Goal: Contribute content: Add original content to the website for others to see

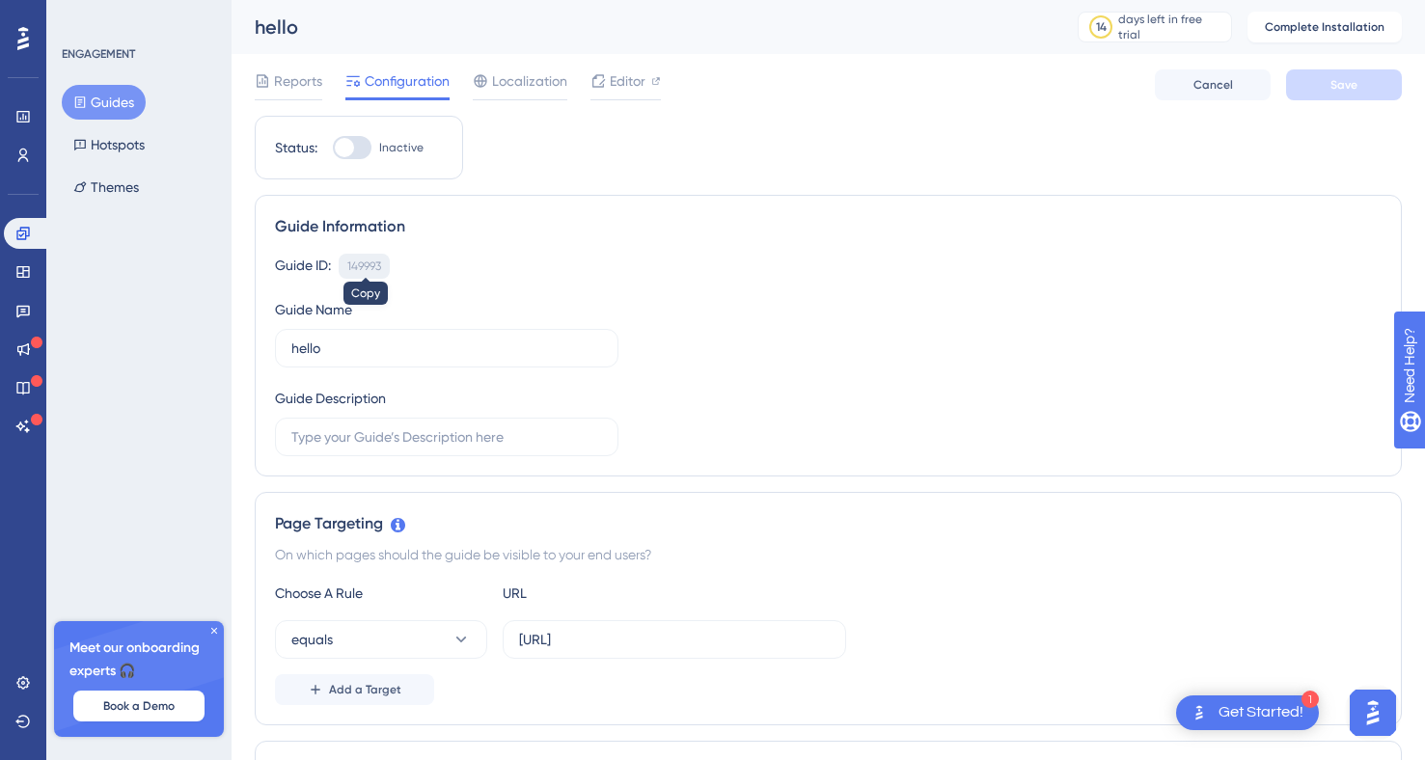
click at [372, 271] on div "149993" at bounding box center [364, 266] width 34 height 15
copy div "149993"
click at [370, 270] on div "149993" at bounding box center [364, 266] width 34 height 15
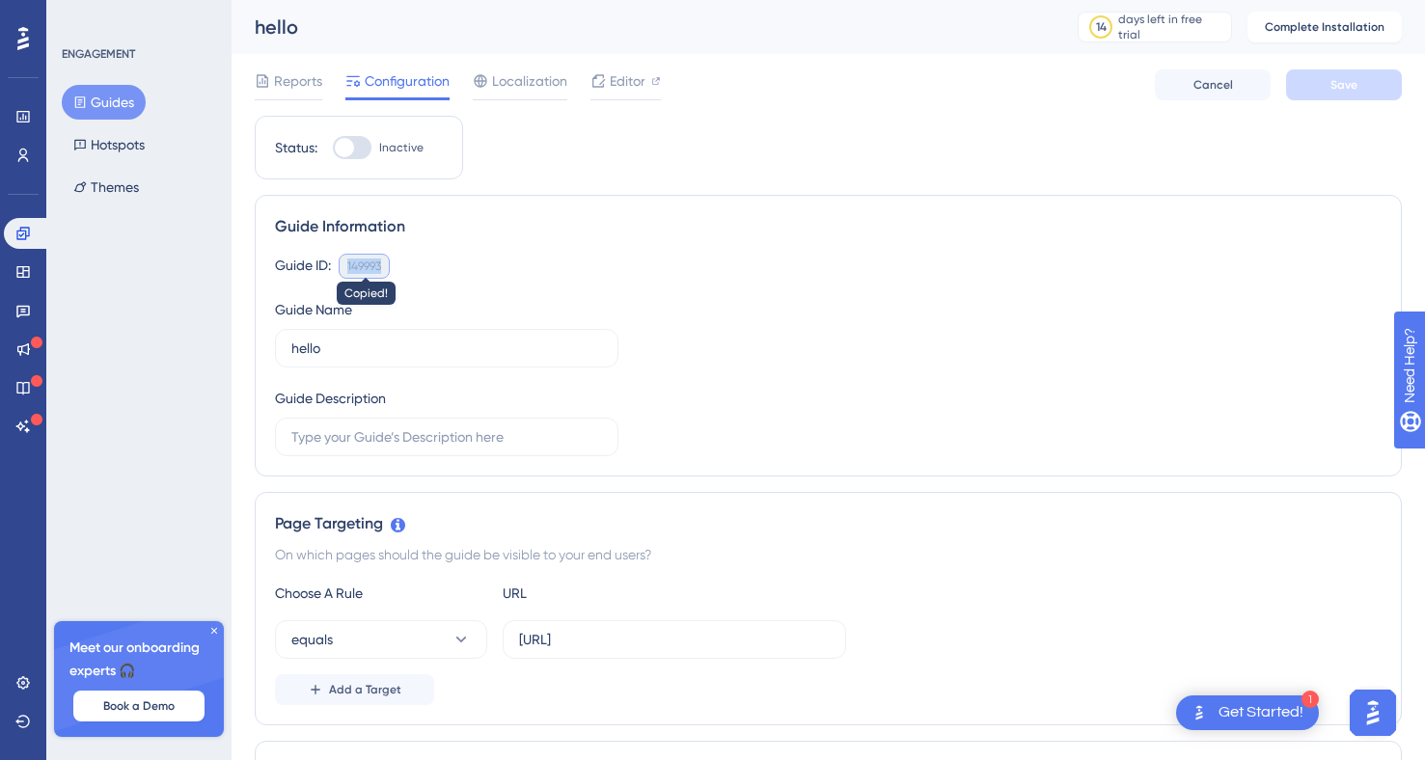
copy div "149993"
click at [1261, 726] on div "1 Get Started!" at bounding box center [1247, 713] width 143 height 35
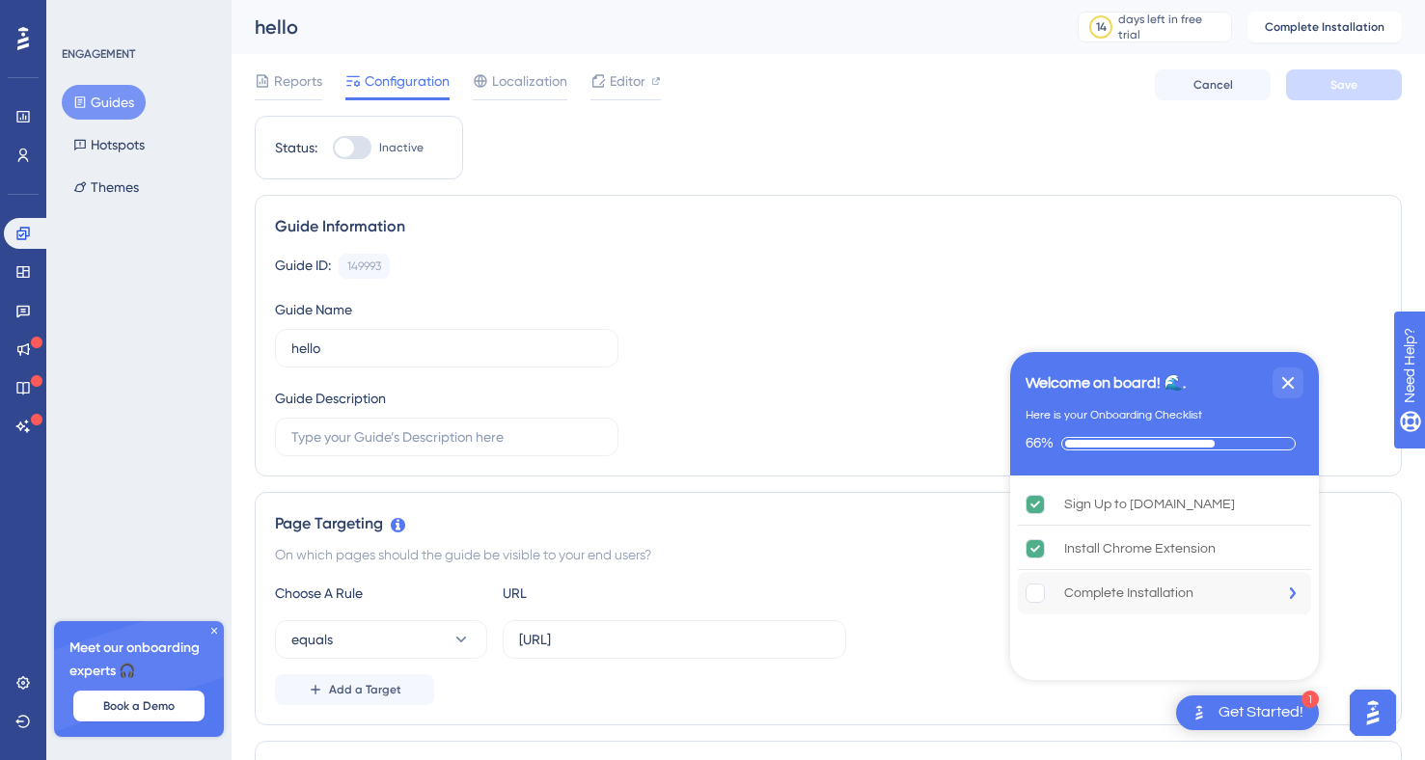
click at [1095, 589] on div "Complete Installation" at bounding box center [1128, 593] width 129 height 23
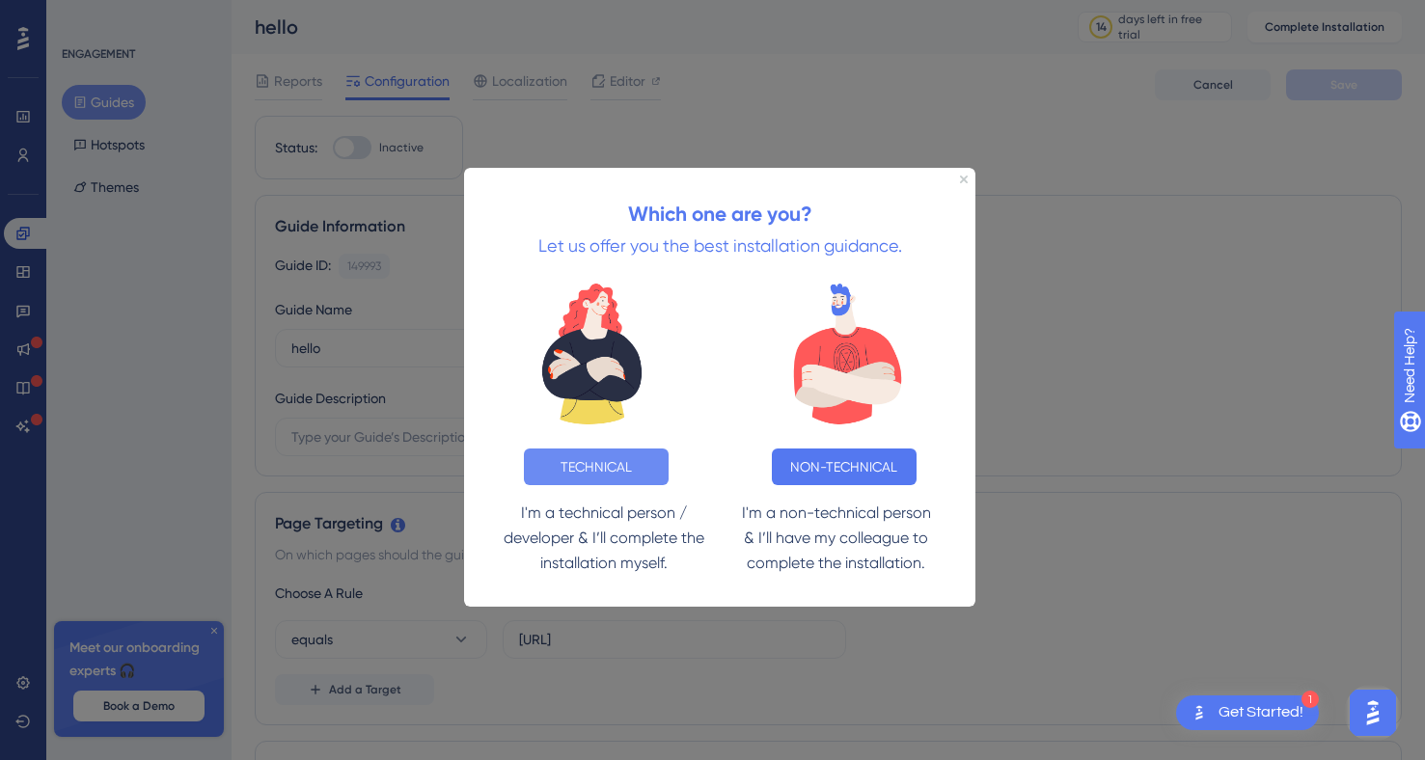
click at [614, 463] on button "TECHNICAL" at bounding box center [596, 467] width 145 height 37
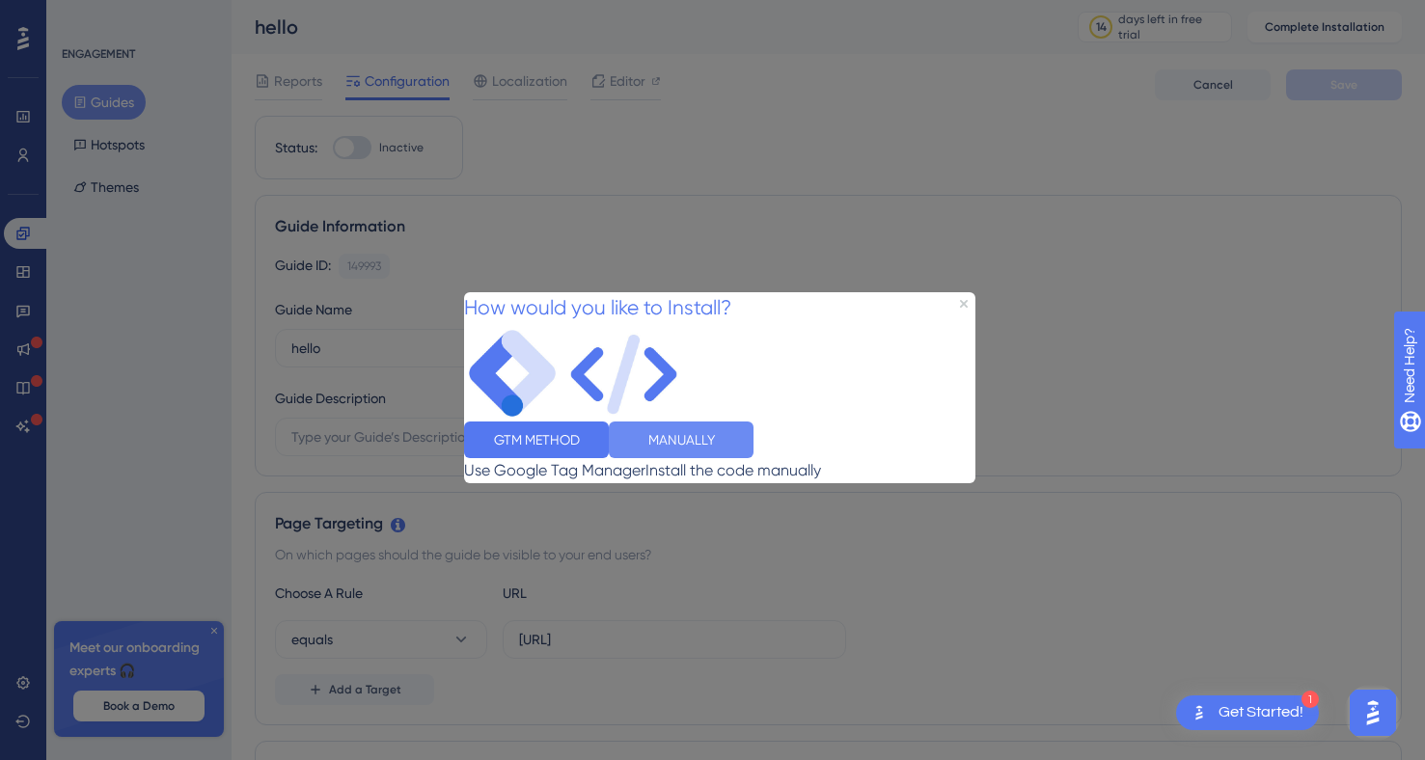
click at [754, 440] on button "MANUALLY" at bounding box center [681, 439] width 145 height 37
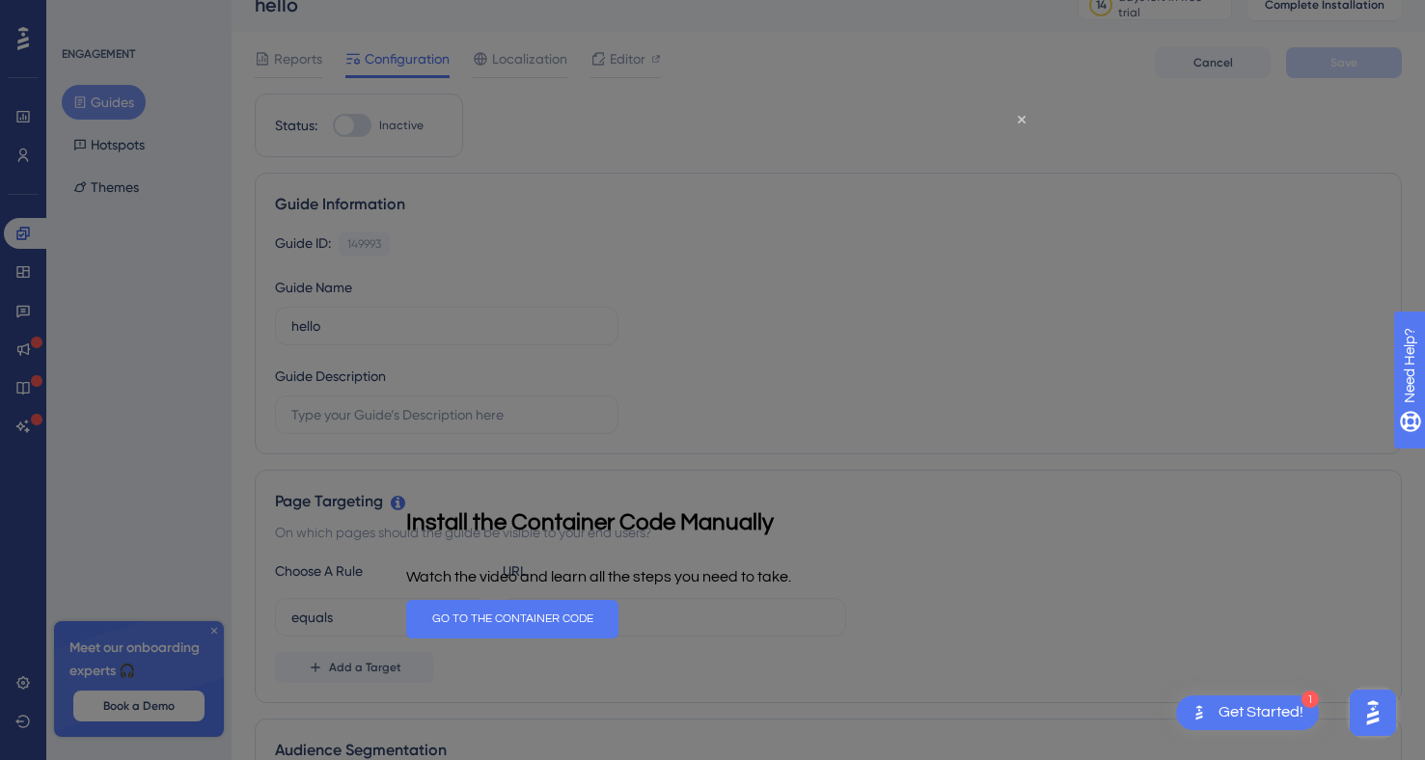
scroll to position [40, 0]
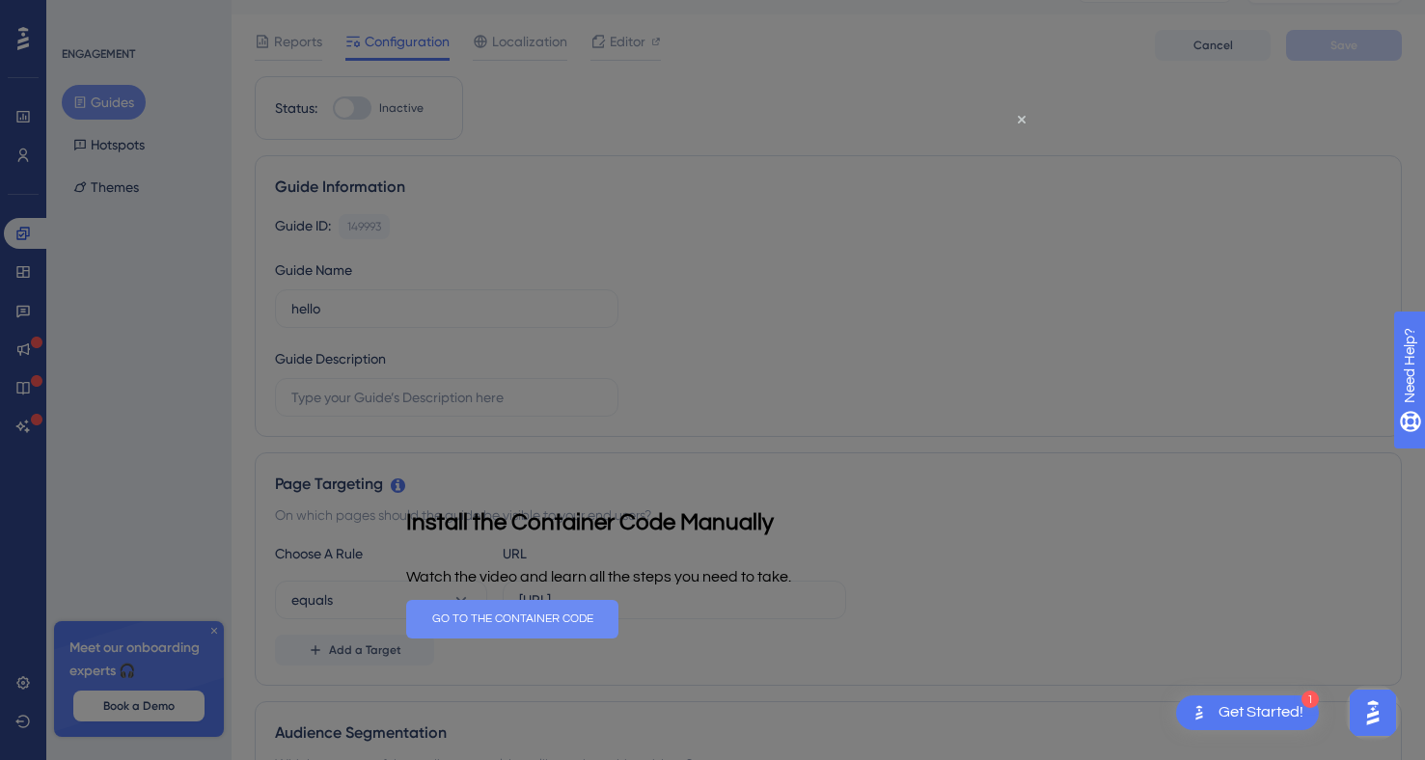
click at [619, 621] on button "GO TO THE CONTAINER CODE" at bounding box center [512, 619] width 212 height 39
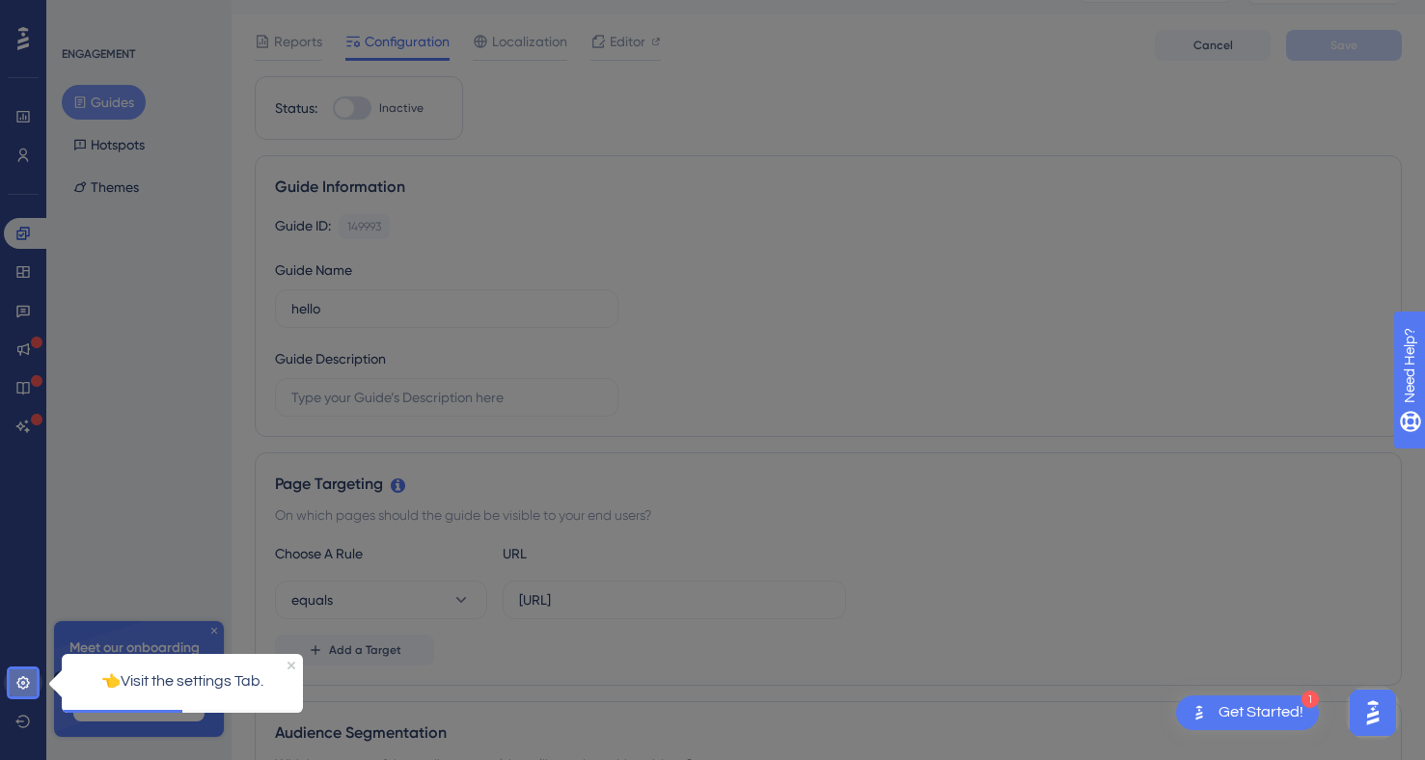
click at [28, 687] on icon at bounding box center [22, 682] width 13 height 13
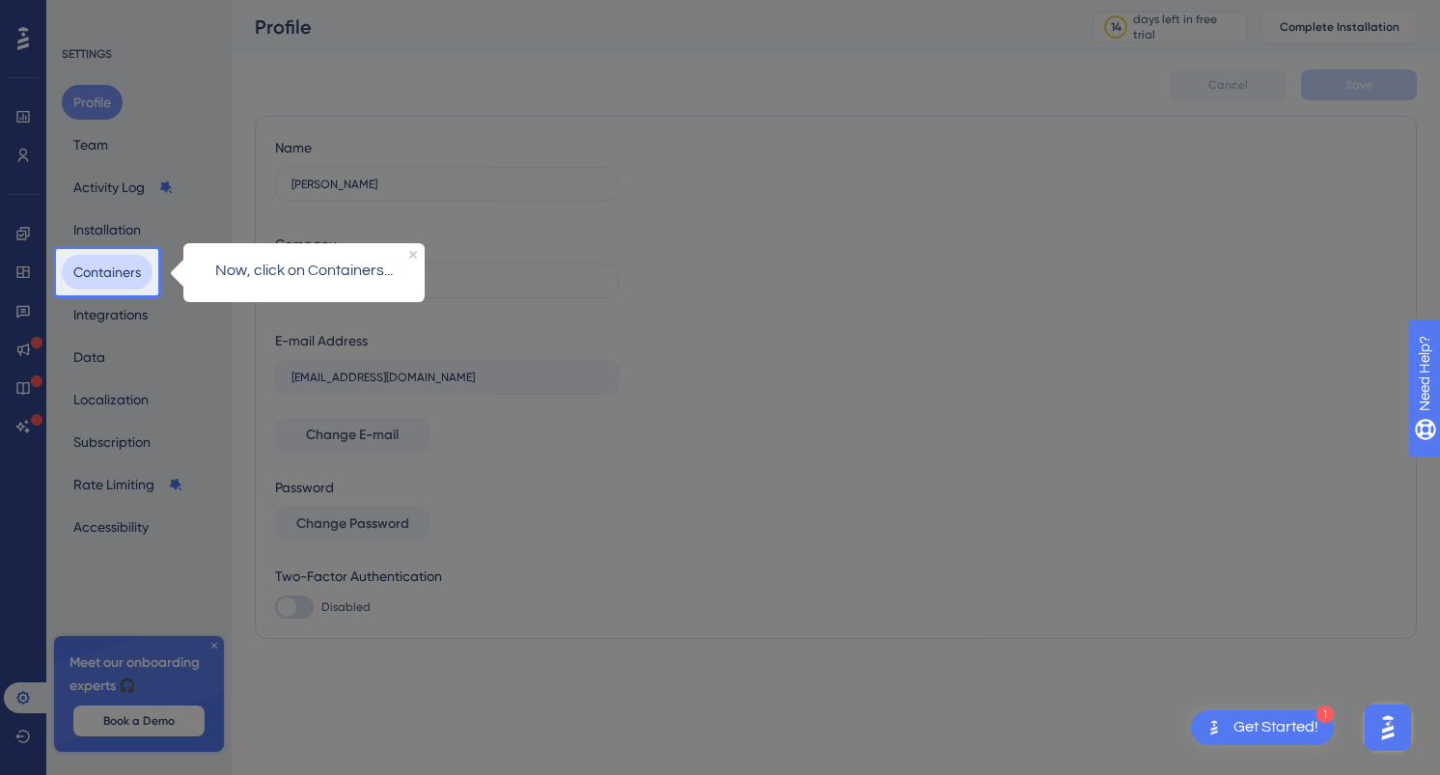
click at [126, 272] on button "Containers" at bounding box center [107, 272] width 91 height 35
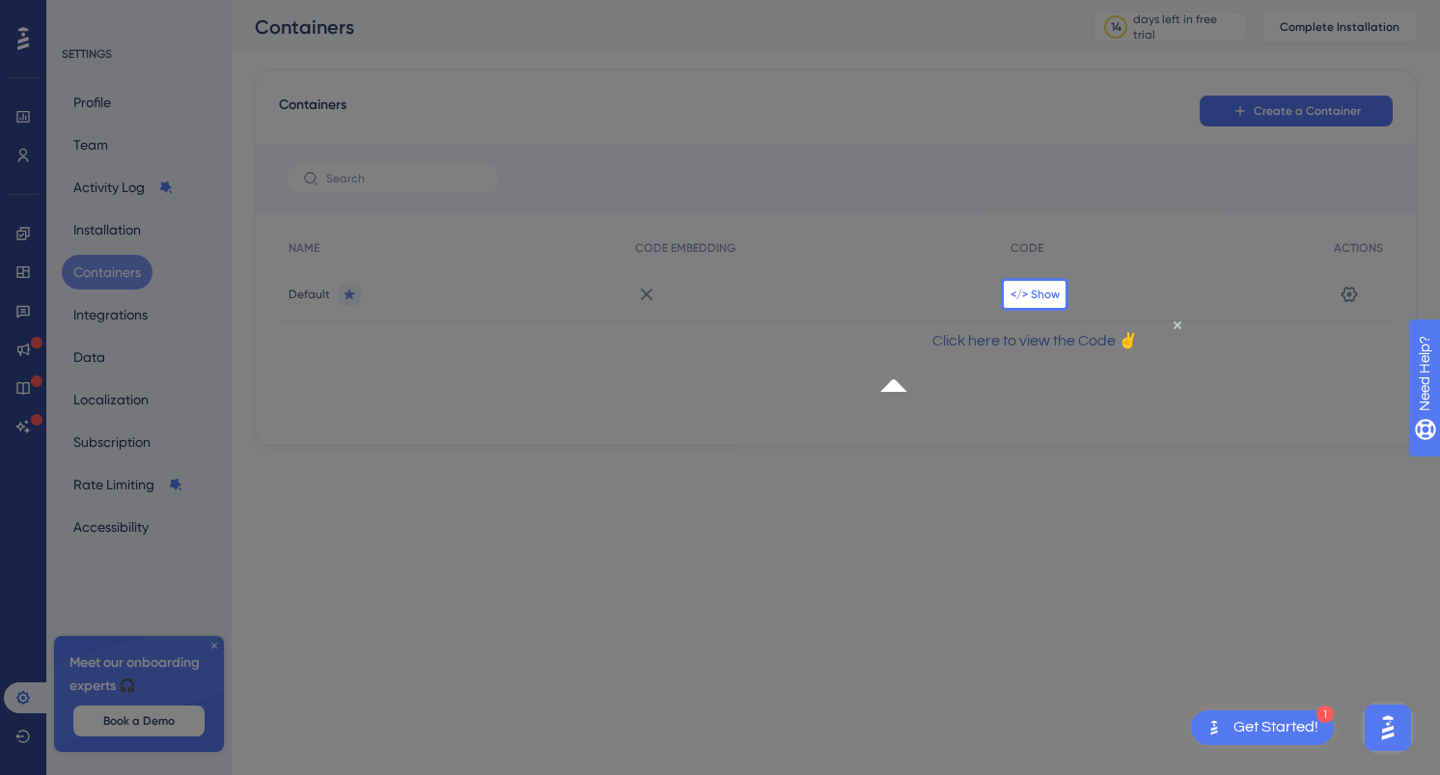
click at [1028, 299] on span "</> Show" at bounding box center [1034, 294] width 49 height 15
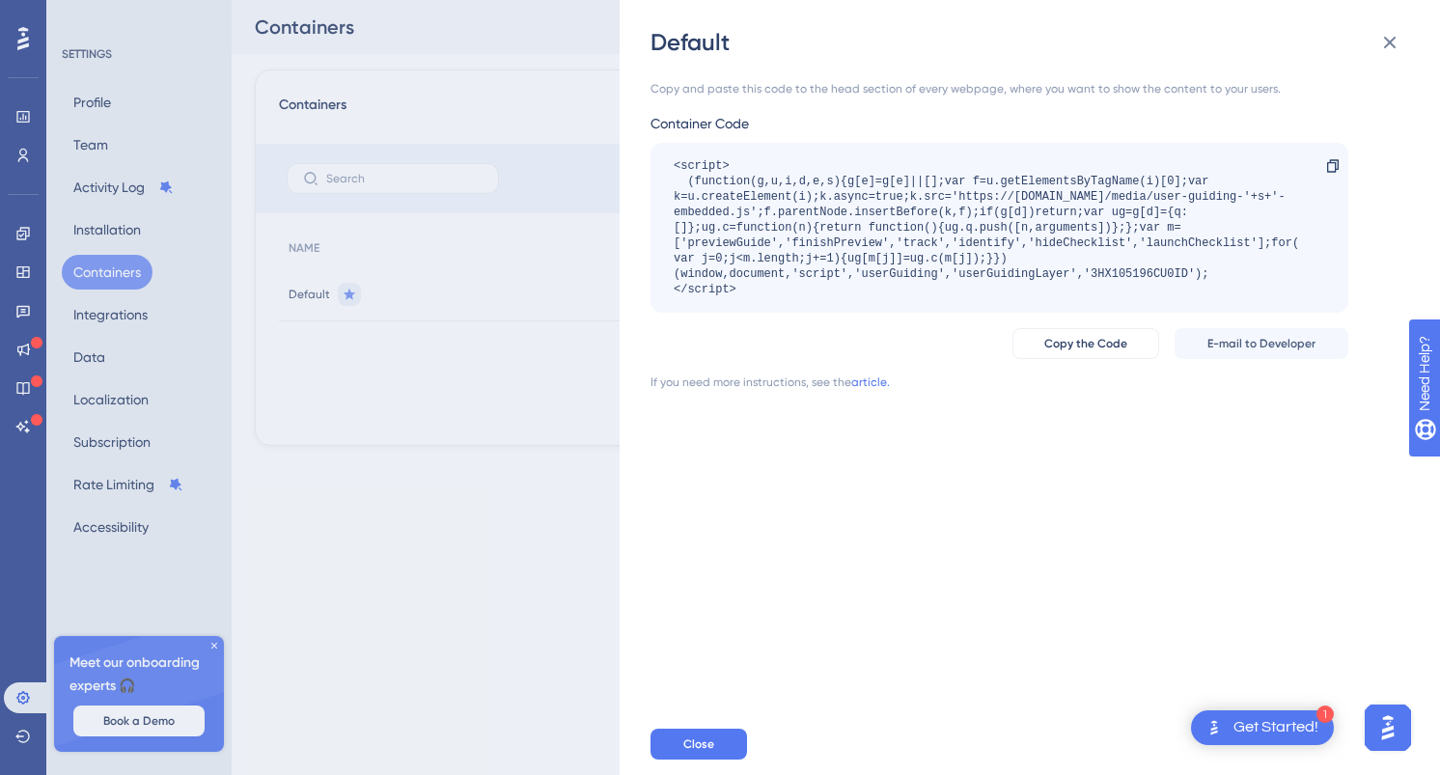
click at [982, 293] on div "<script> (function(g,u,i,d,e,s){g[e]=g[e]||[];var f=u.getElementsByTagName(i)[0…" at bounding box center [990, 227] width 632 height 139
drag, startPoint x: 783, startPoint y: 294, endPoint x: 664, endPoint y: 163, distance: 177.0
click at [664, 163] on div "<script> (function(g,u,i,d,e,s){g[e]=g[e]||[];var f=u.getElementsByTagName(i)[0…" at bounding box center [999, 228] width 698 height 170
copy div "<script> (function(g,u,i,d,e,s){g[e]=g[e]||[];var f=u.getElementsByTagName(i)[0…"
click at [1255, 732] on div "Get Started!" at bounding box center [1275, 727] width 85 height 21
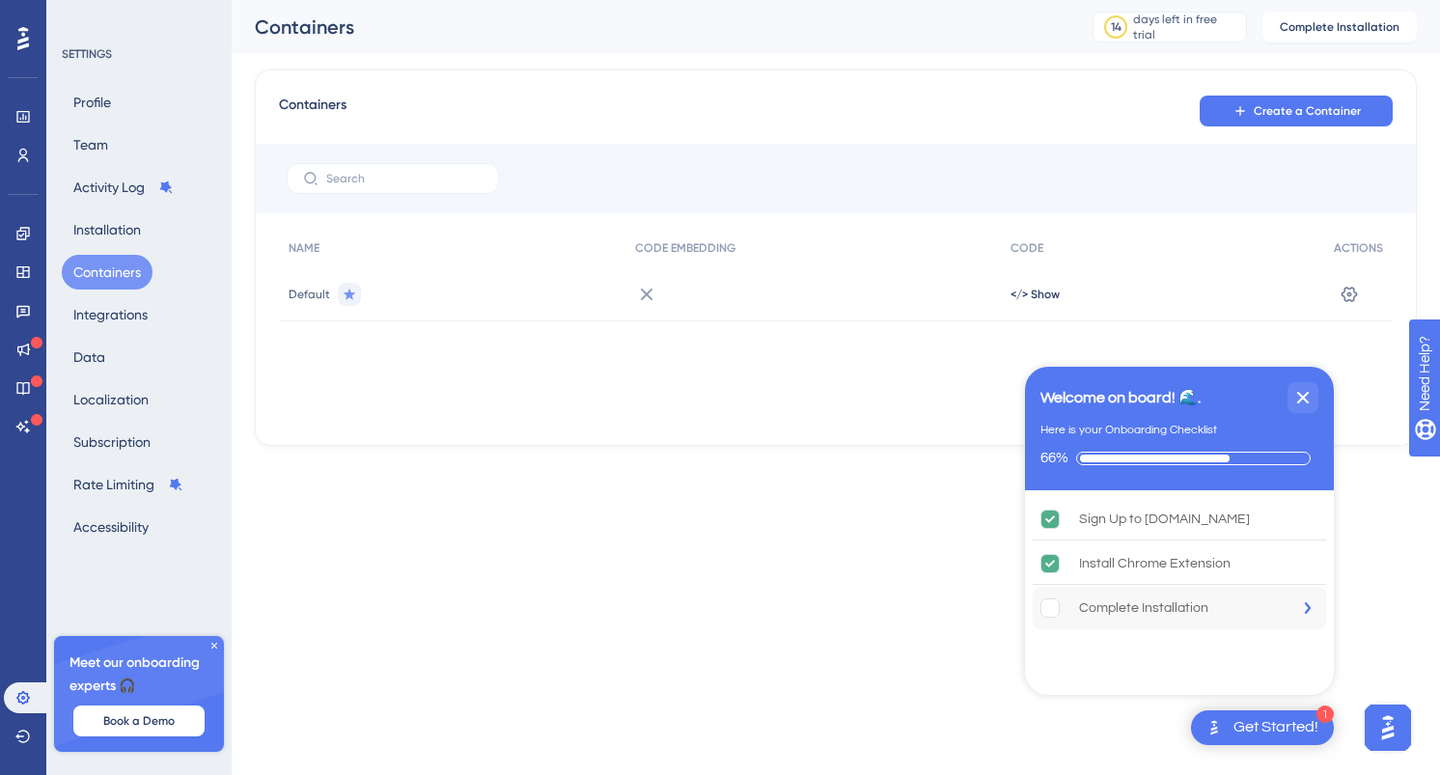
click at [1142, 607] on div "Complete Installation" at bounding box center [1143, 607] width 129 height 23
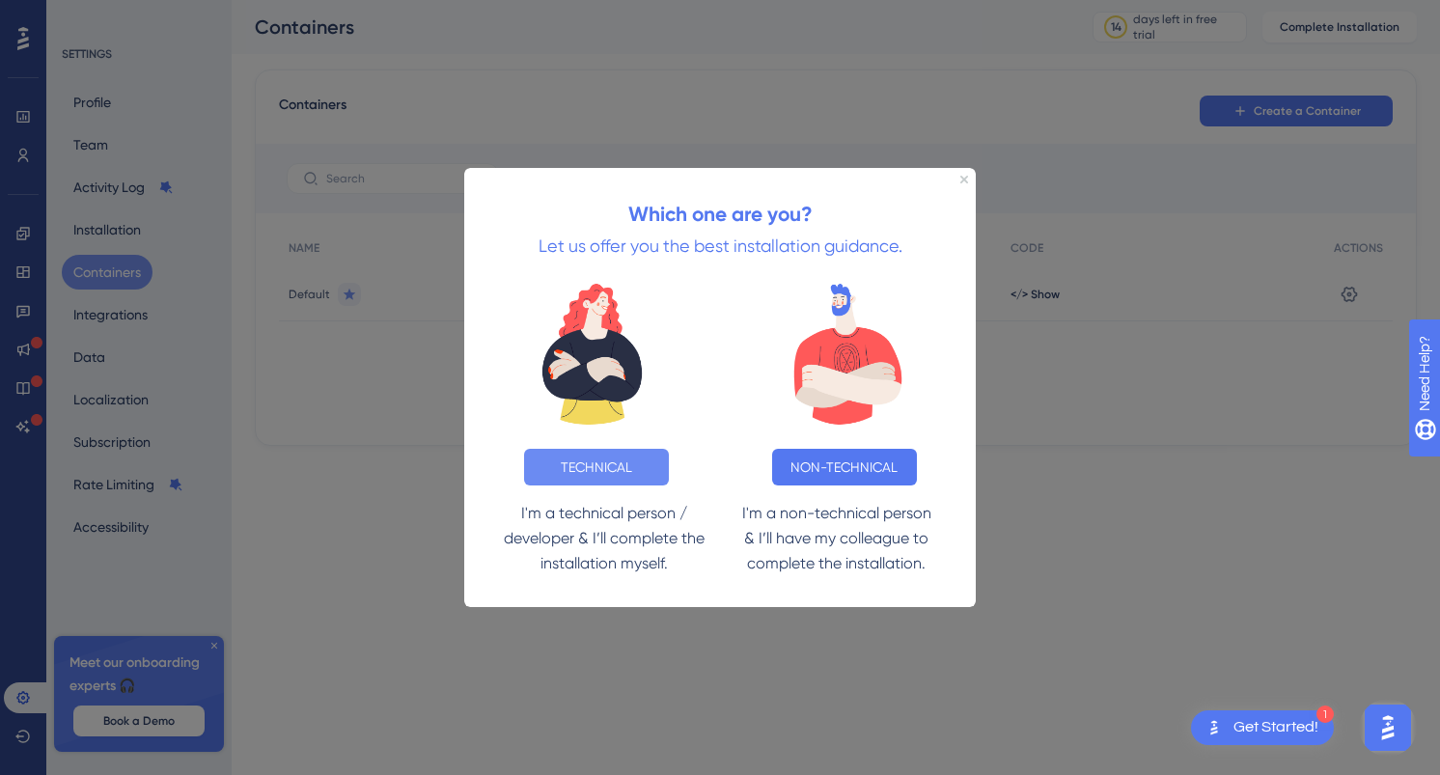
click at [590, 477] on button "TECHNICAL" at bounding box center [596, 467] width 145 height 37
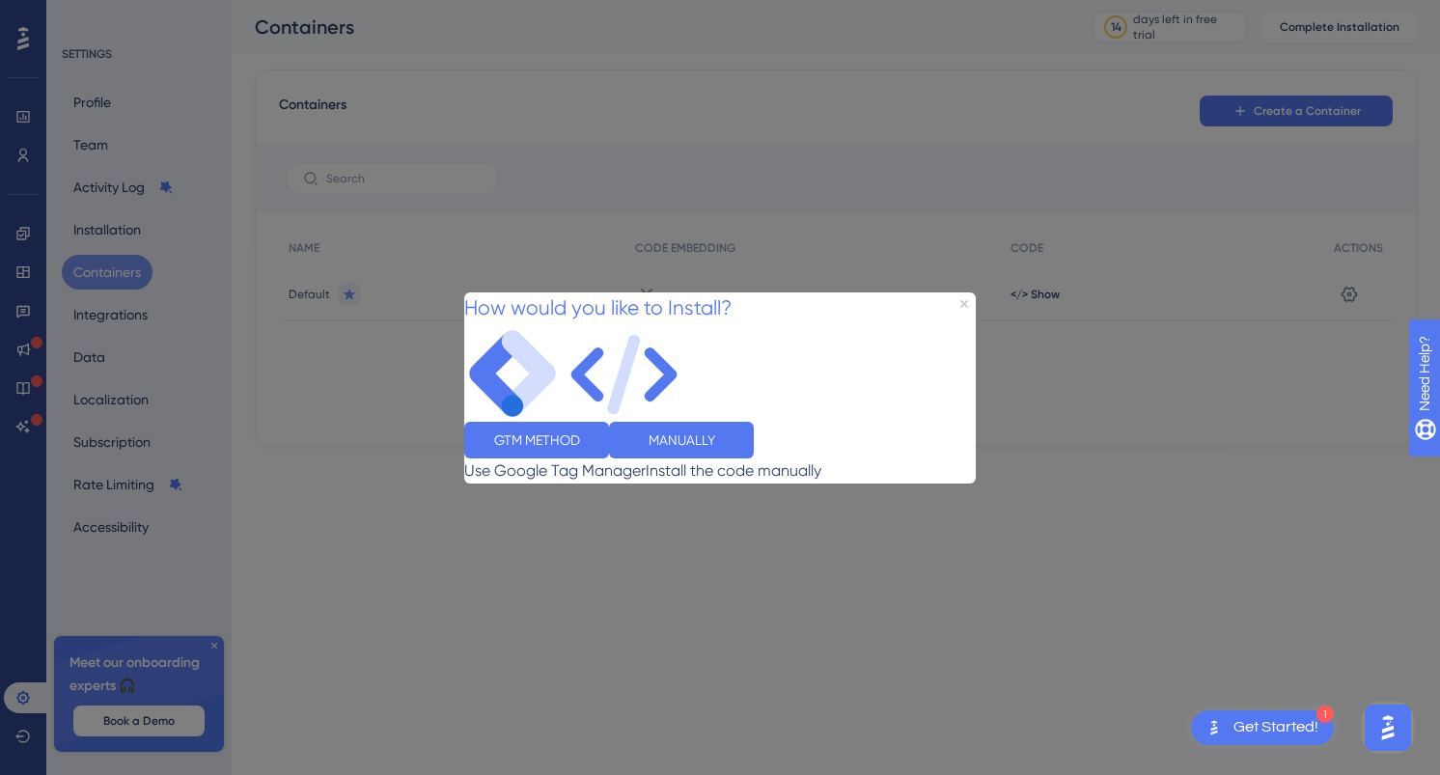
click at [754, 433] on div "MANUALLY" at bounding box center [681, 439] width 145 height 37
drag, startPoint x: 827, startPoint y: 451, endPoint x: 1292, endPoint y: 679, distance: 518.3
click at [754, 451] on button "MANUALLY" at bounding box center [681, 439] width 145 height 37
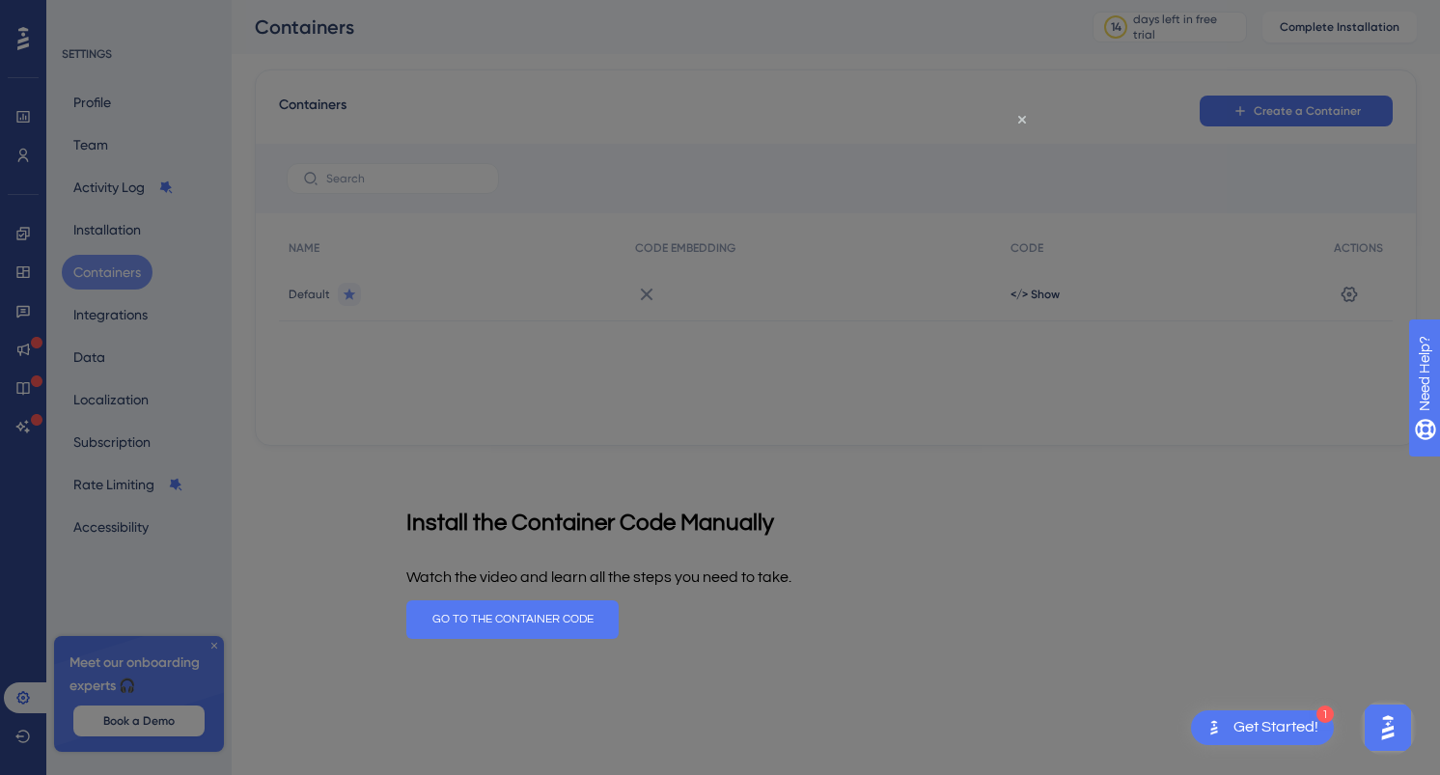
click at [1174, 539] on div at bounding box center [720, 387] width 1440 height 775
click at [619, 629] on button "GO TO THE CONTAINER CODE" at bounding box center [512, 619] width 212 height 39
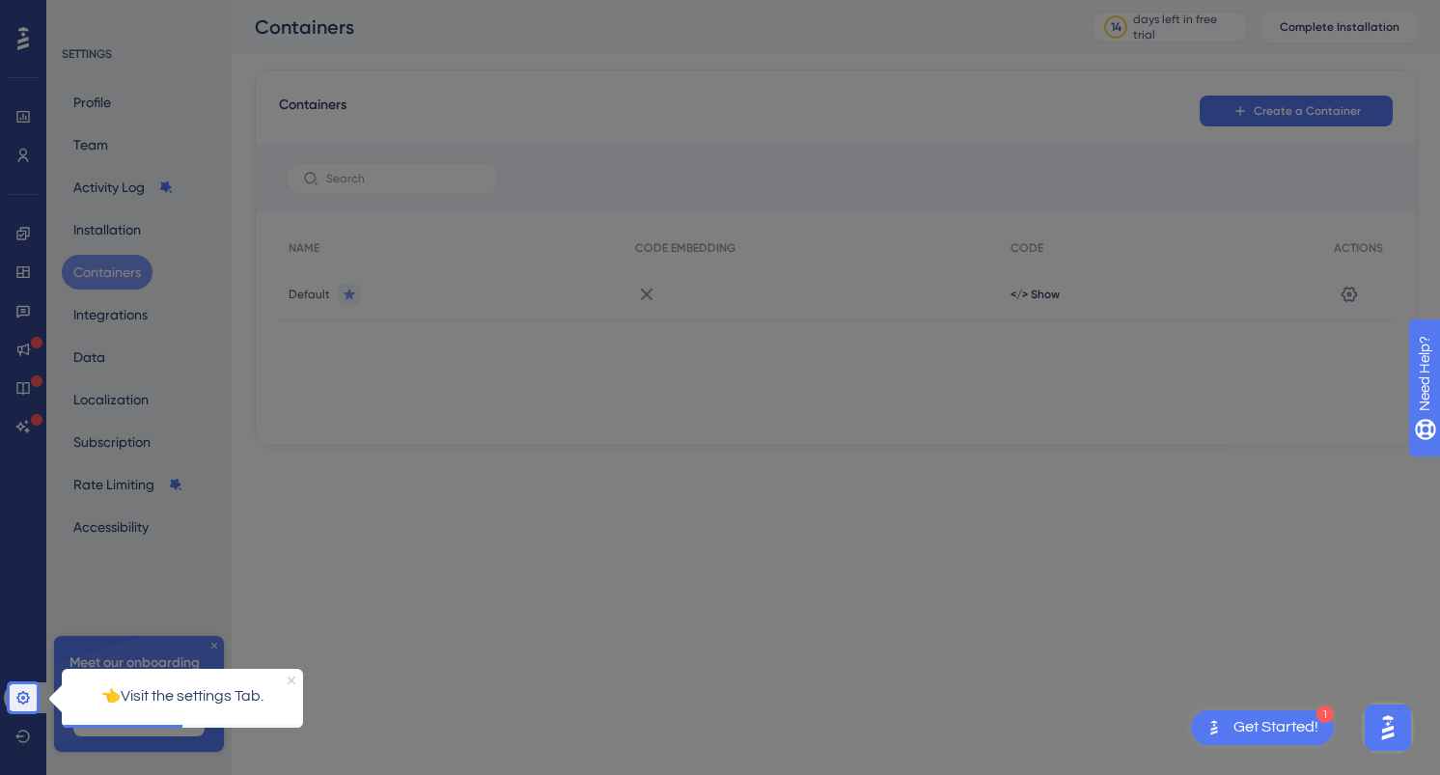
click at [292, 680] on icon "Close Preview" at bounding box center [292, 680] width 8 height 8
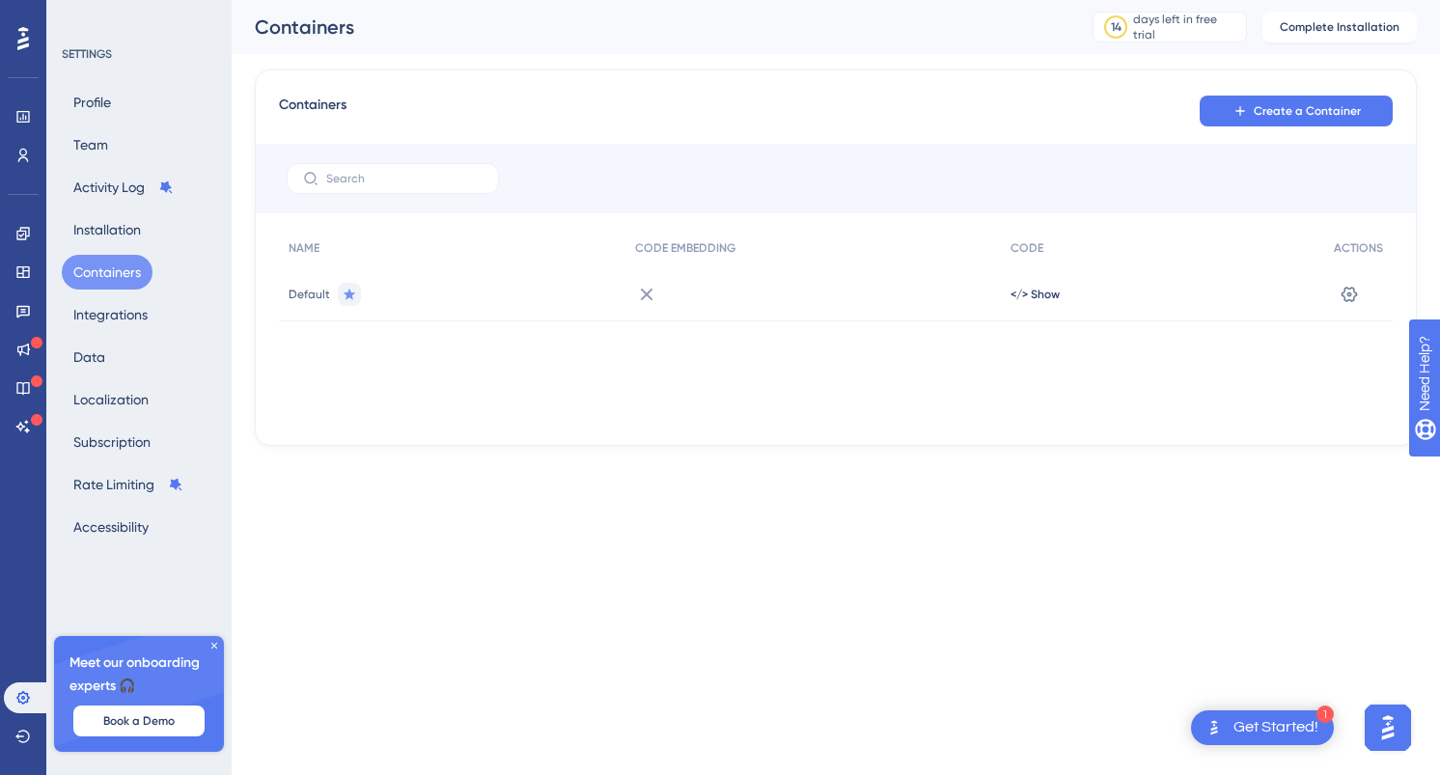
click at [389, 0] on html "1 Get Started! Performance Users Engagement Widgets Feedback Product Updates Kn…" at bounding box center [720, 0] width 1440 height 0
click at [217, 646] on icon at bounding box center [214, 646] width 12 height 12
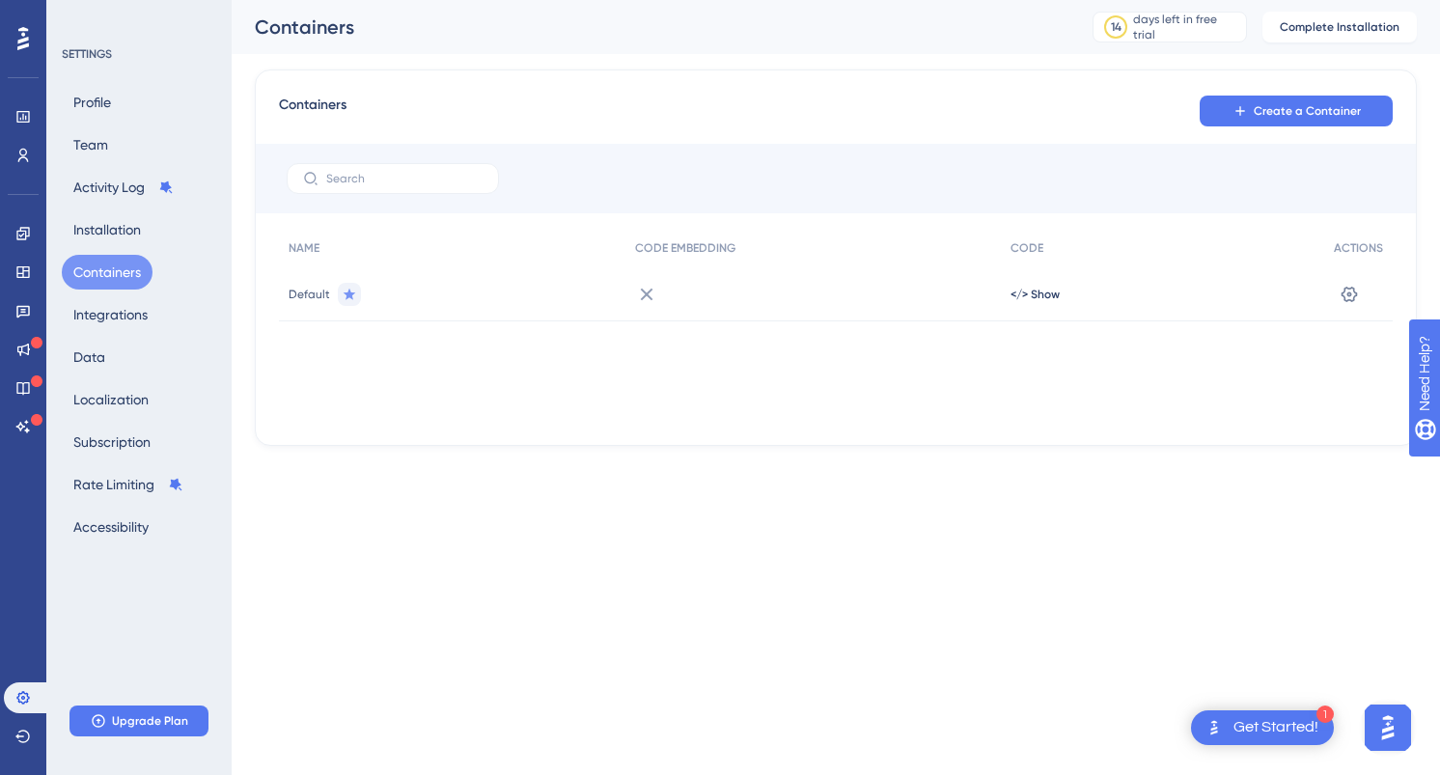
click at [25, 47] on icon at bounding box center [23, 38] width 12 height 23
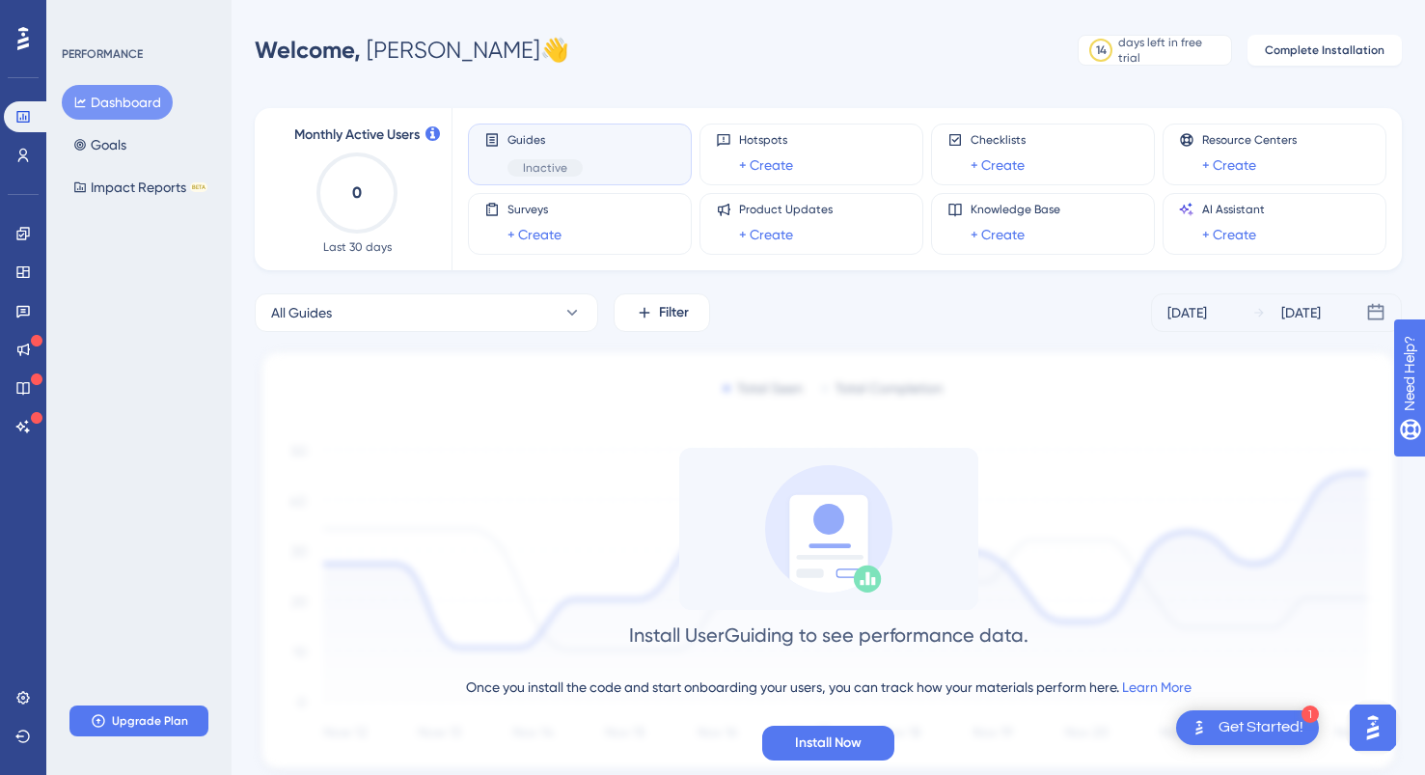
click at [614, 167] on div "Guides Inactive" at bounding box center [579, 154] width 191 height 44
click at [526, 166] on span "Inactive" at bounding box center [545, 167] width 44 height 15
click at [540, 170] on span "Inactive" at bounding box center [545, 167] width 44 height 15
click at [132, 114] on button "Dashboard" at bounding box center [117, 102] width 111 height 35
click at [381, 338] on div "All Guides Filter Aug 07 2025 Aug 13 2025 Install UserGuiding to see performanc…" at bounding box center [828, 535] width 1147 height 484
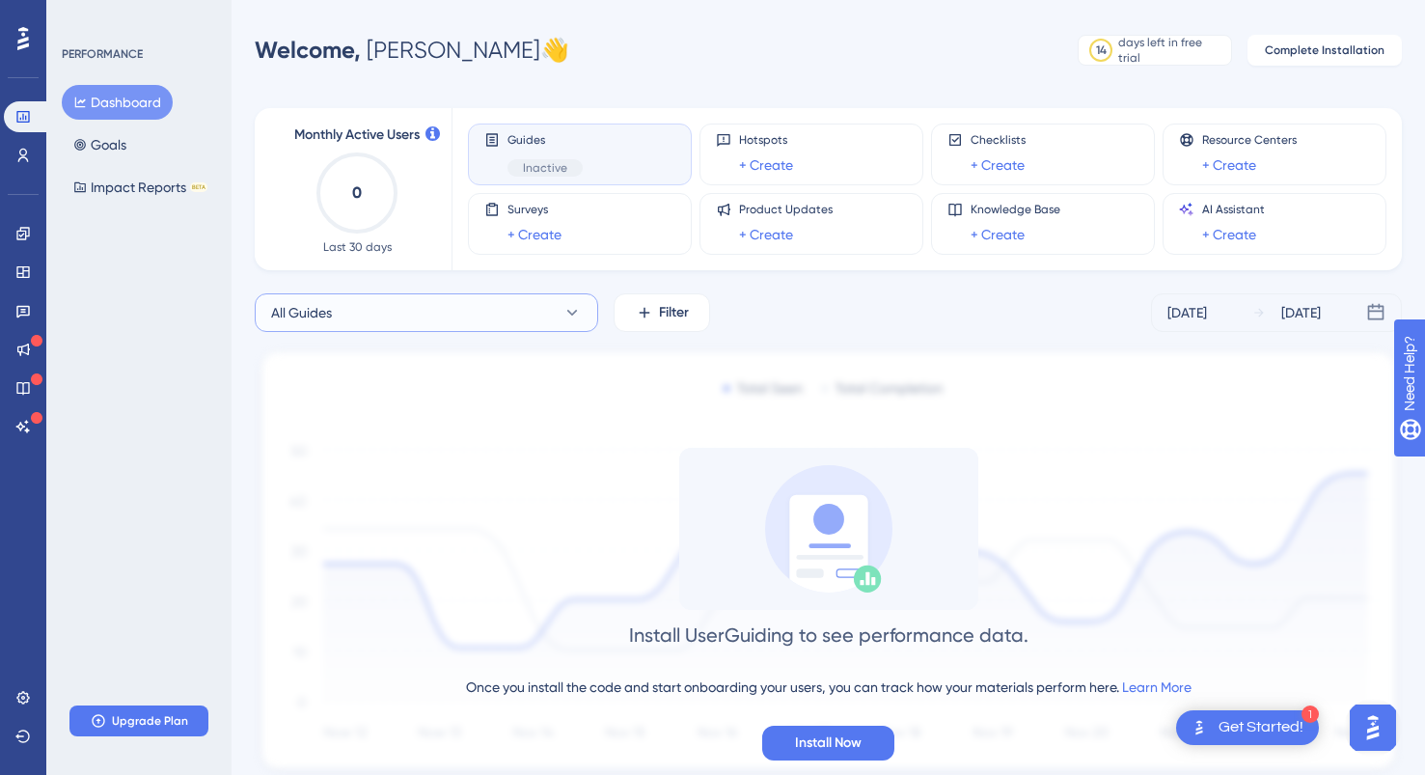
click at [372, 321] on button "All Guides" at bounding box center [427, 312] width 344 height 39
click at [343, 473] on button "hello hello Inactive Activate" at bounding box center [426, 469] width 318 height 39
click at [400, 299] on button "hello" at bounding box center [427, 312] width 344 height 39
click at [529, 471] on span "Activate" at bounding box center [514, 468] width 47 height 15
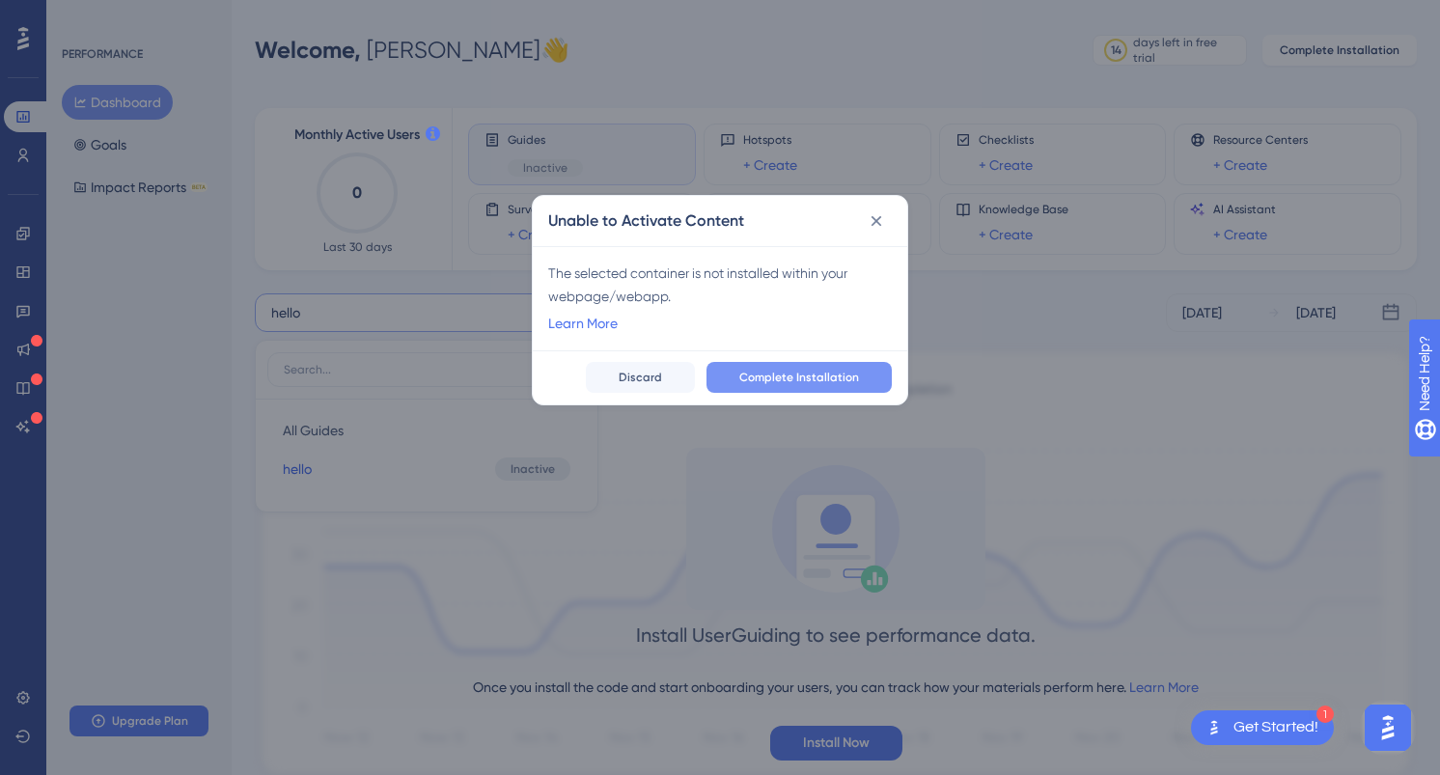
click at [787, 373] on span "Complete Installation" at bounding box center [799, 377] width 120 height 15
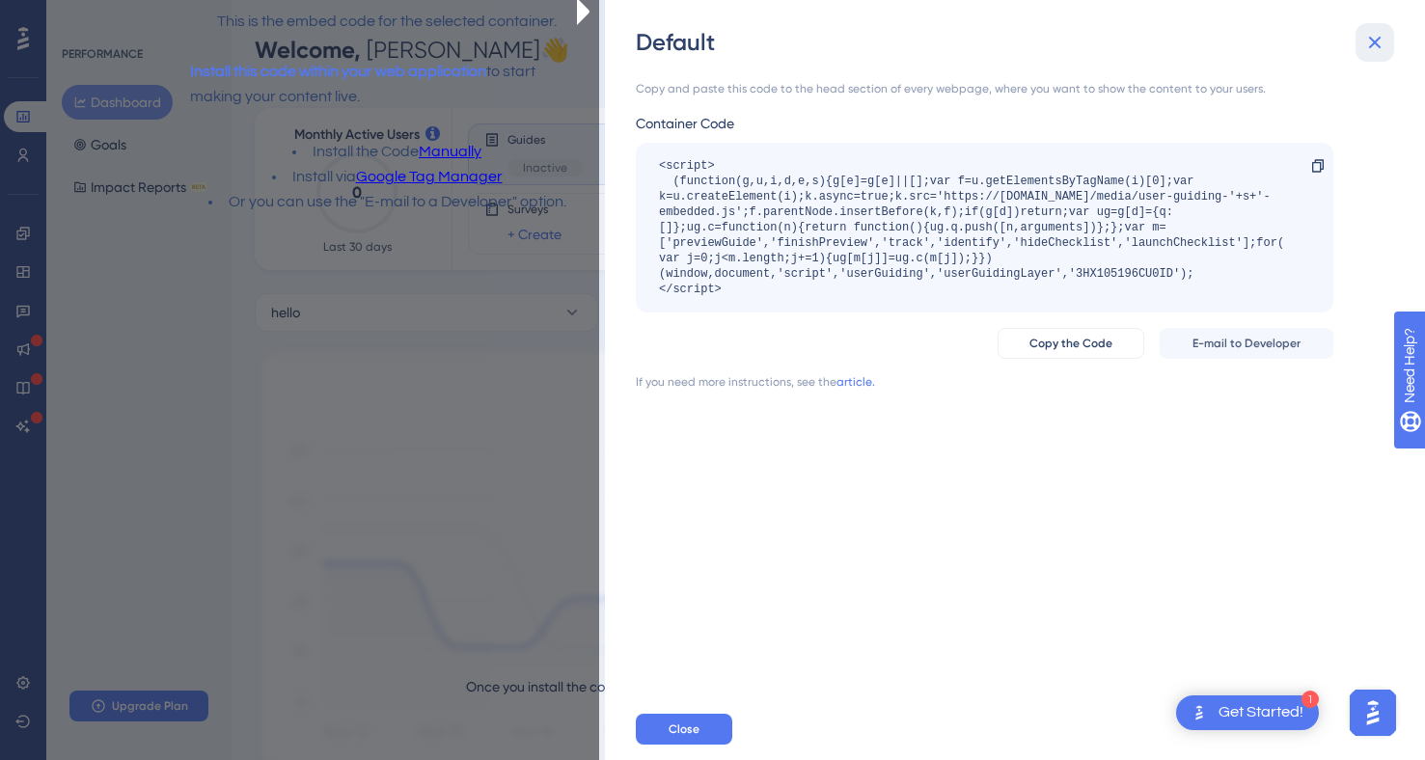
click at [1374, 52] on icon at bounding box center [1375, 42] width 23 height 23
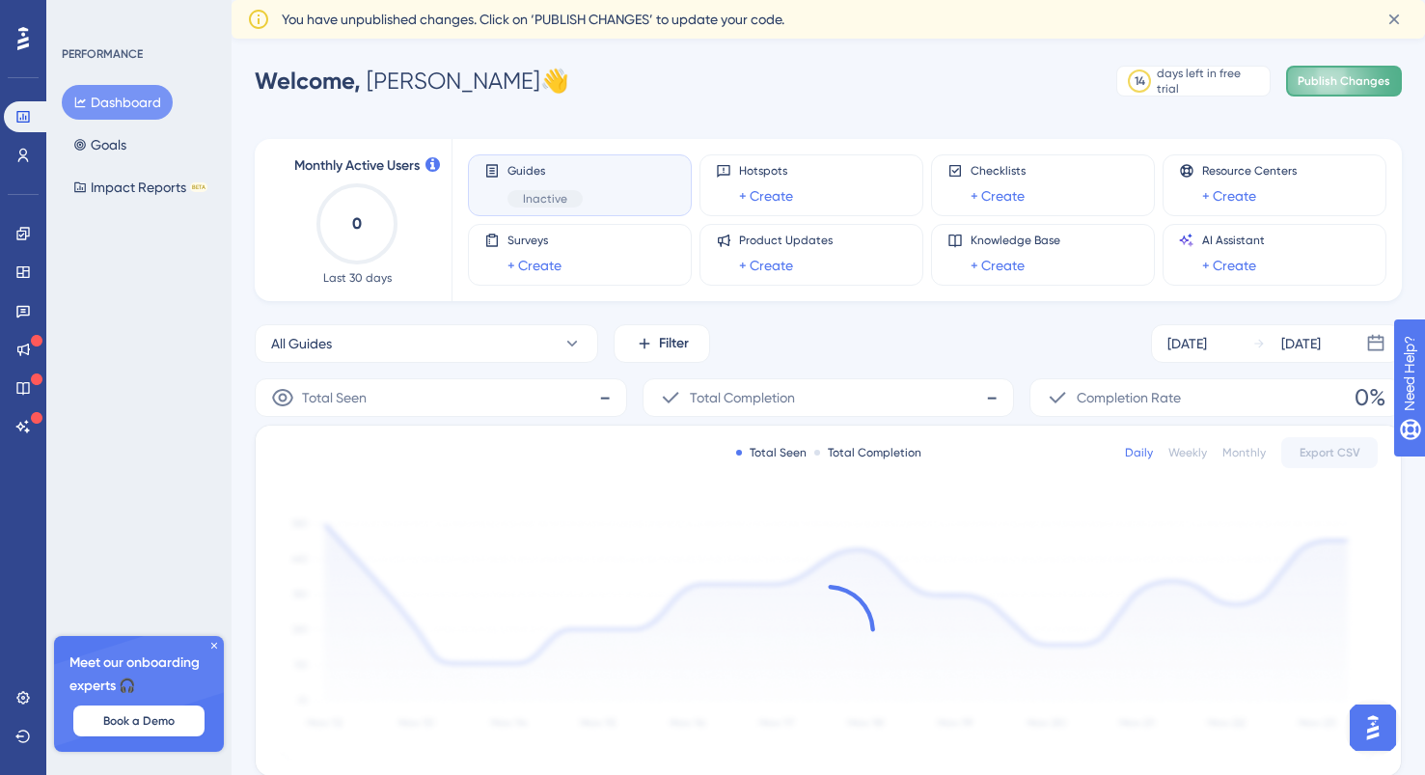
click at [1306, 74] on span "Publish Changes" at bounding box center [1344, 80] width 93 height 15
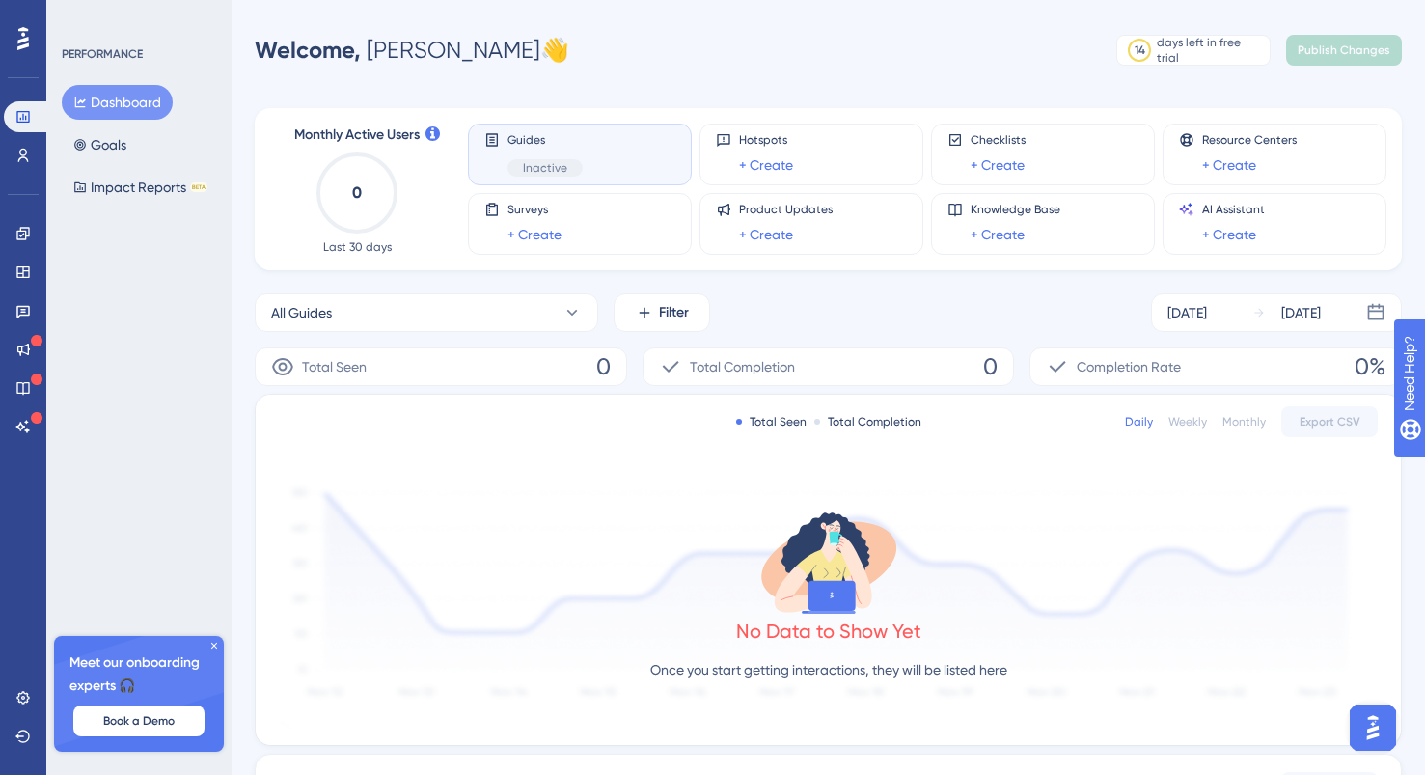
click at [681, 82] on div "Performance Users Engagement Widgets Feedback Product Updates Knowledge Base AI…" at bounding box center [829, 608] width 1194 height 1154
click at [536, 172] on span "Inactive" at bounding box center [545, 167] width 44 height 15
click at [545, 171] on span "Inactive" at bounding box center [545, 167] width 44 height 15
click at [360, 312] on button "All Guides" at bounding box center [427, 312] width 344 height 39
click at [334, 473] on button "hello hello Inactive Activate" at bounding box center [426, 469] width 318 height 39
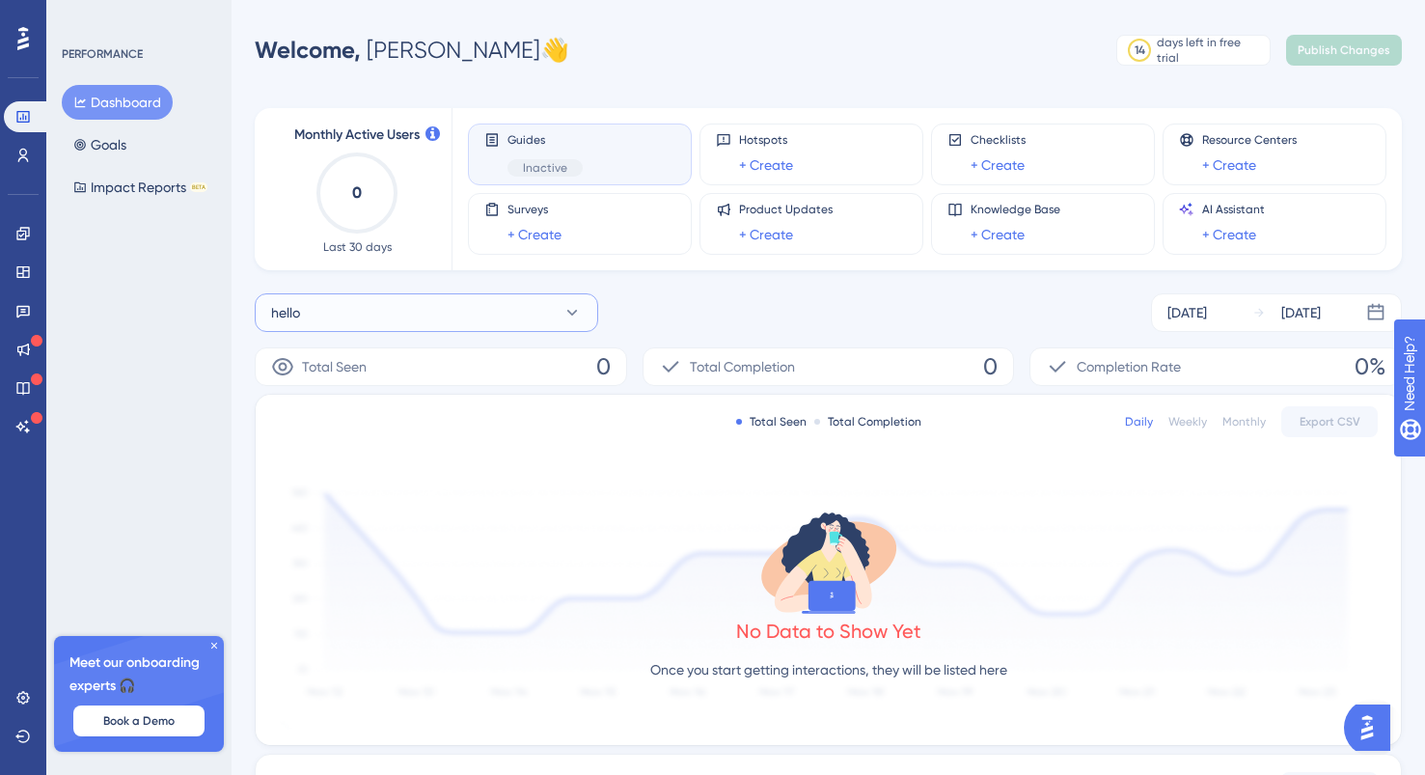
click at [376, 303] on button "hello" at bounding box center [427, 312] width 344 height 39
click at [530, 476] on span "Activate" at bounding box center [514, 468] width 47 height 15
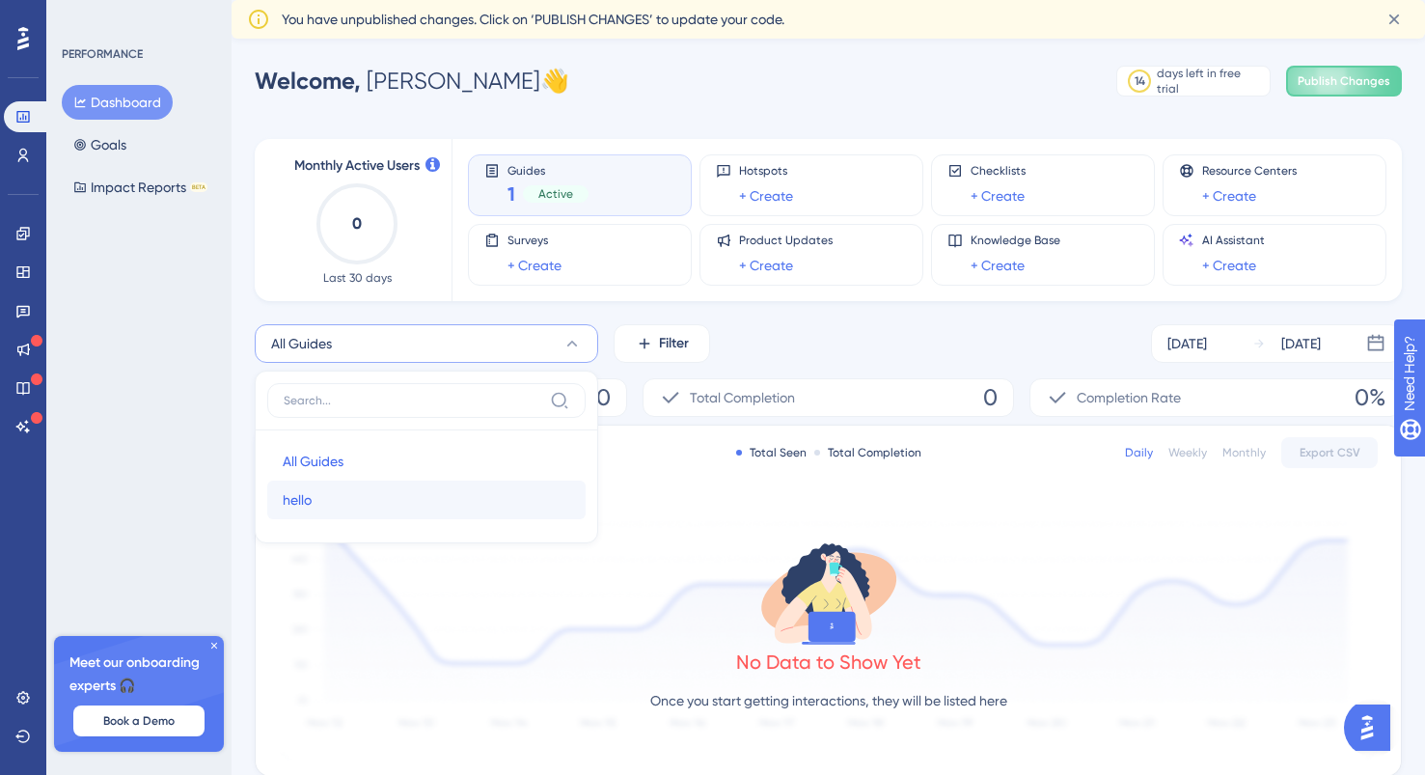
click at [302, 495] on span "hello" at bounding box center [297, 499] width 29 height 23
click at [543, 201] on span "Active" at bounding box center [555, 193] width 35 height 15
click at [543, 202] on div "Active" at bounding box center [556, 193] width 66 height 17
click at [1372, 97] on div "Welcome, Suzane 👋 14 days left in free trial Click to see upgrade options Publi…" at bounding box center [828, 81] width 1147 height 39
click at [1366, 92] on button "Publish Changes" at bounding box center [1344, 81] width 116 height 31
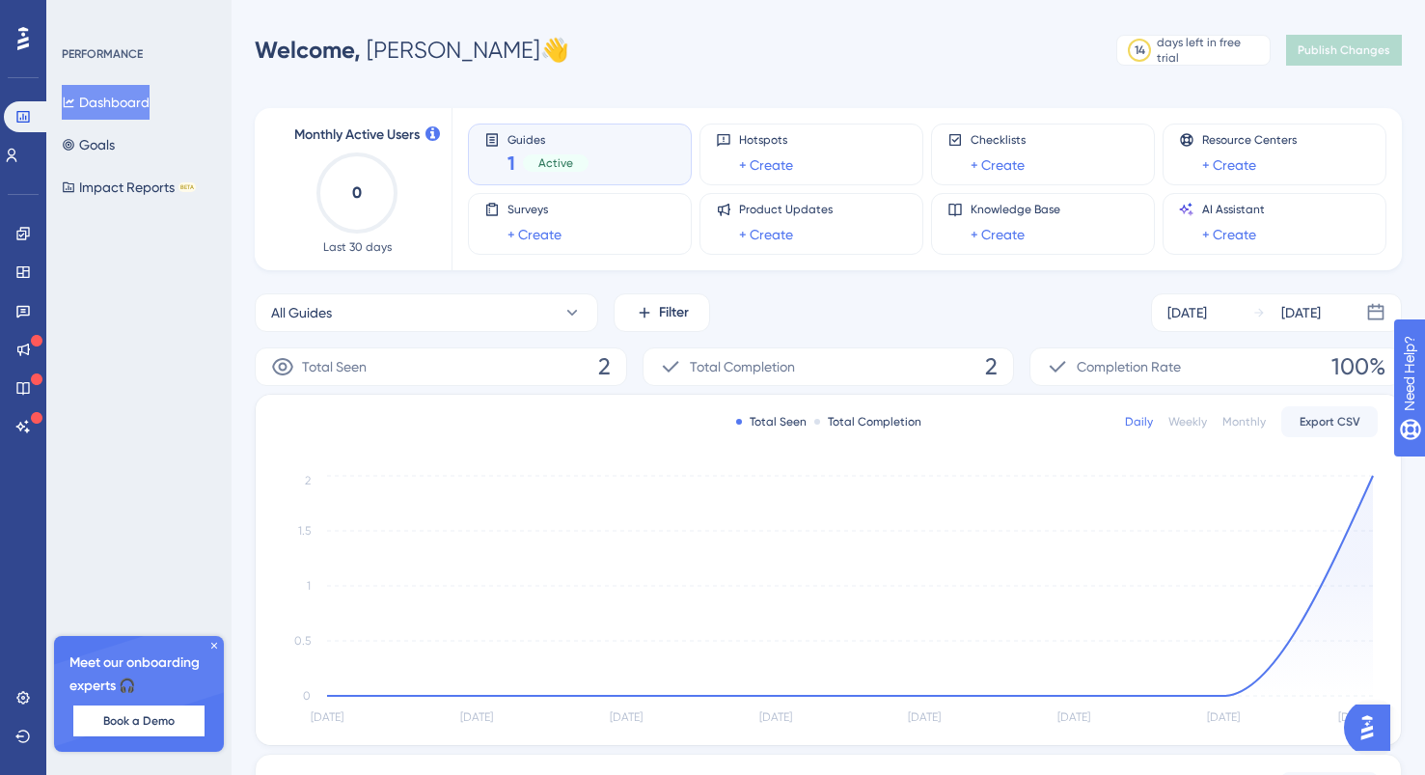
click at [674, 168] on div "Guides 1 Active" at bounding box center [579, 154] width 191 height 44
click at [564, 164] on span "Active" at bounding box center [555, 162] width 35 height 15
click at [516, 169] on div "1 Active" at bounding box center [548, 163] width 81 height 27
click at [515, 167] on div "1 Active" at bounding box center [548, 163] width 81 height 27
click at [19, 146] on link at bounding box center [11, 155] width 15 height 31
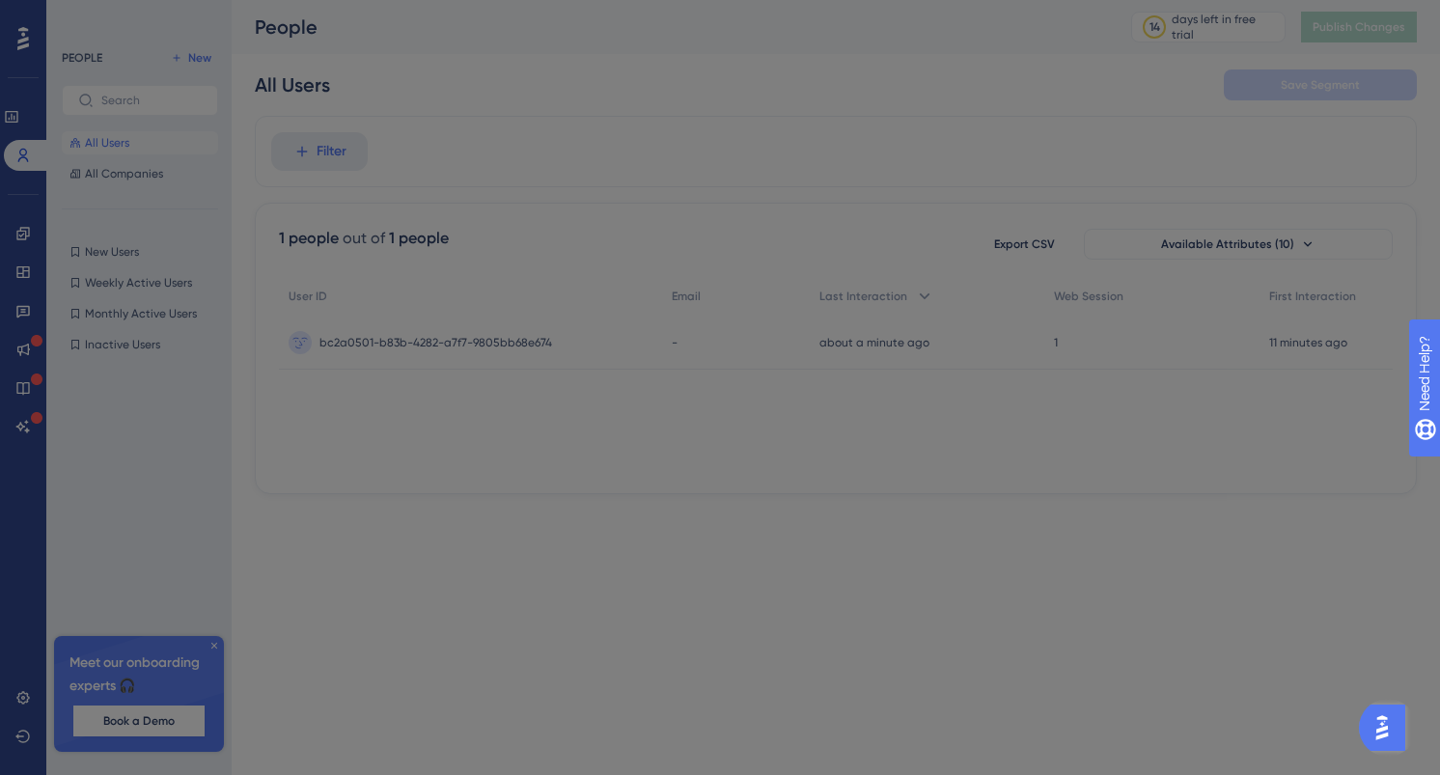
click at [24, 122] on div "Welcome to your Users page 🥳 You can dive deeper into what users are doing in y…" at bounding box center [720, 387] width 1440 height 775
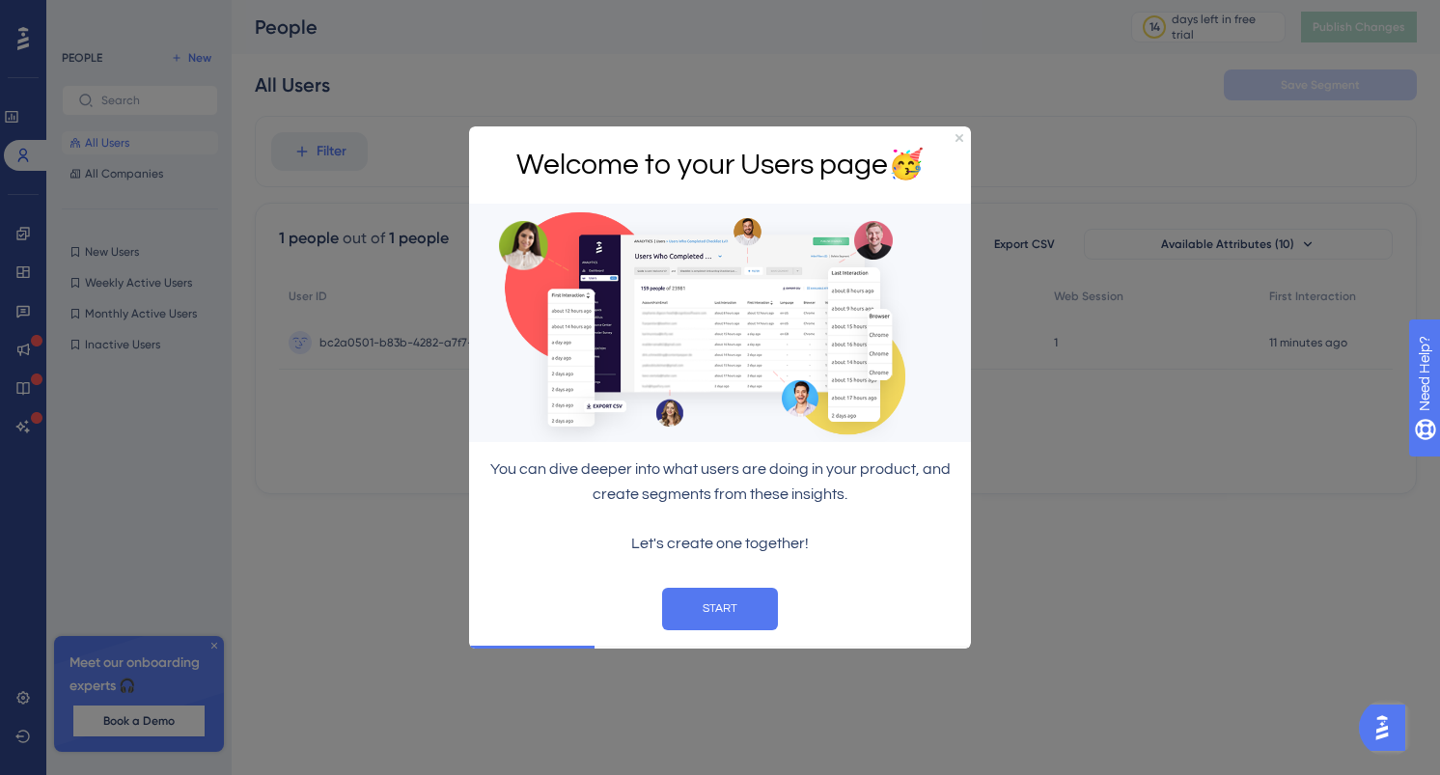
click at [953, 141] on h1 "Welcome to your Users page 🥳" at bounding box center [719, 164] width 471 height 47
drag, startPoint x: 954, startPoint y: 138, endPoint x: 1015, endPoint y: 263, distance: 139.4
click at [955, 138] on icon "Close Preview" at bounding box center [959, 137] width 8 height 8
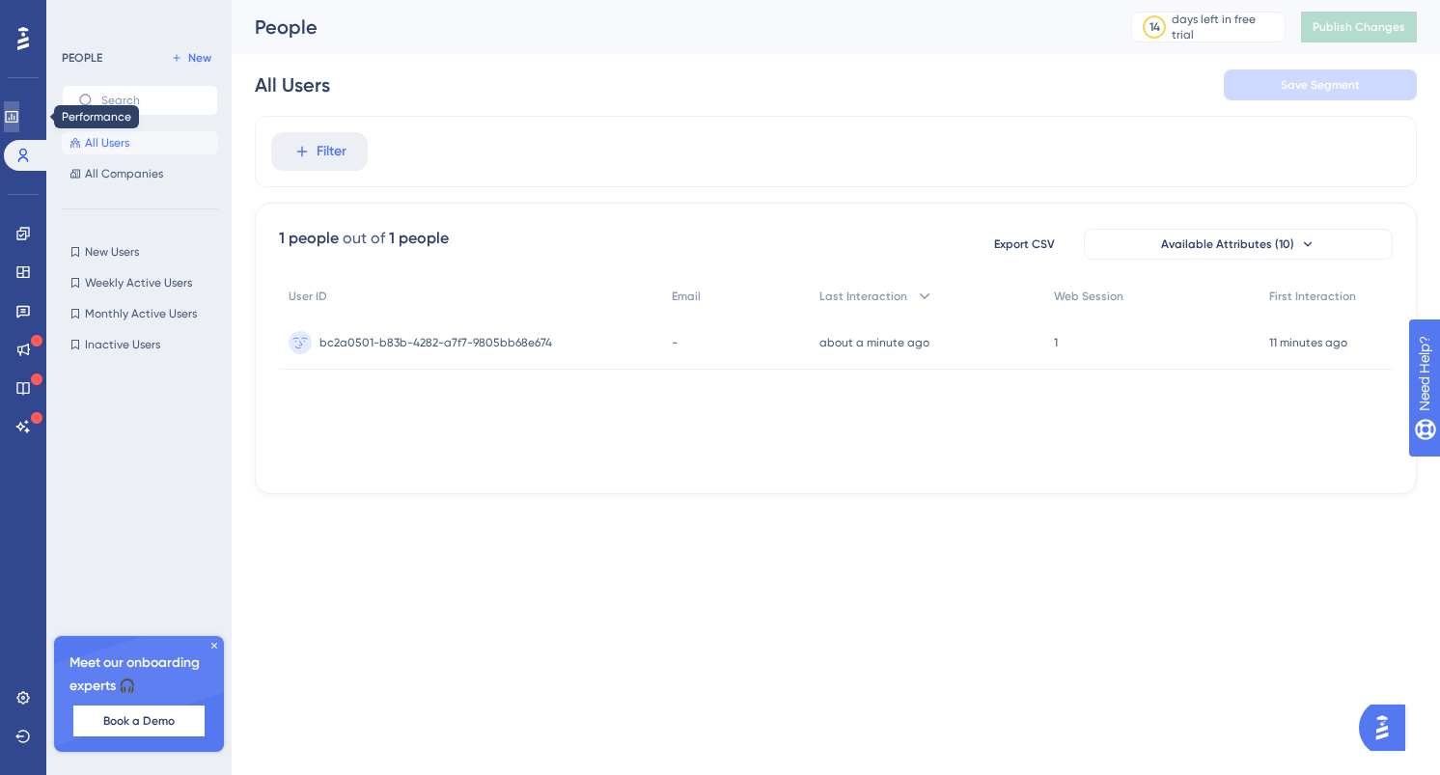
click at [8, 124] on link at bounding box center [11, 116] width 15 height 31
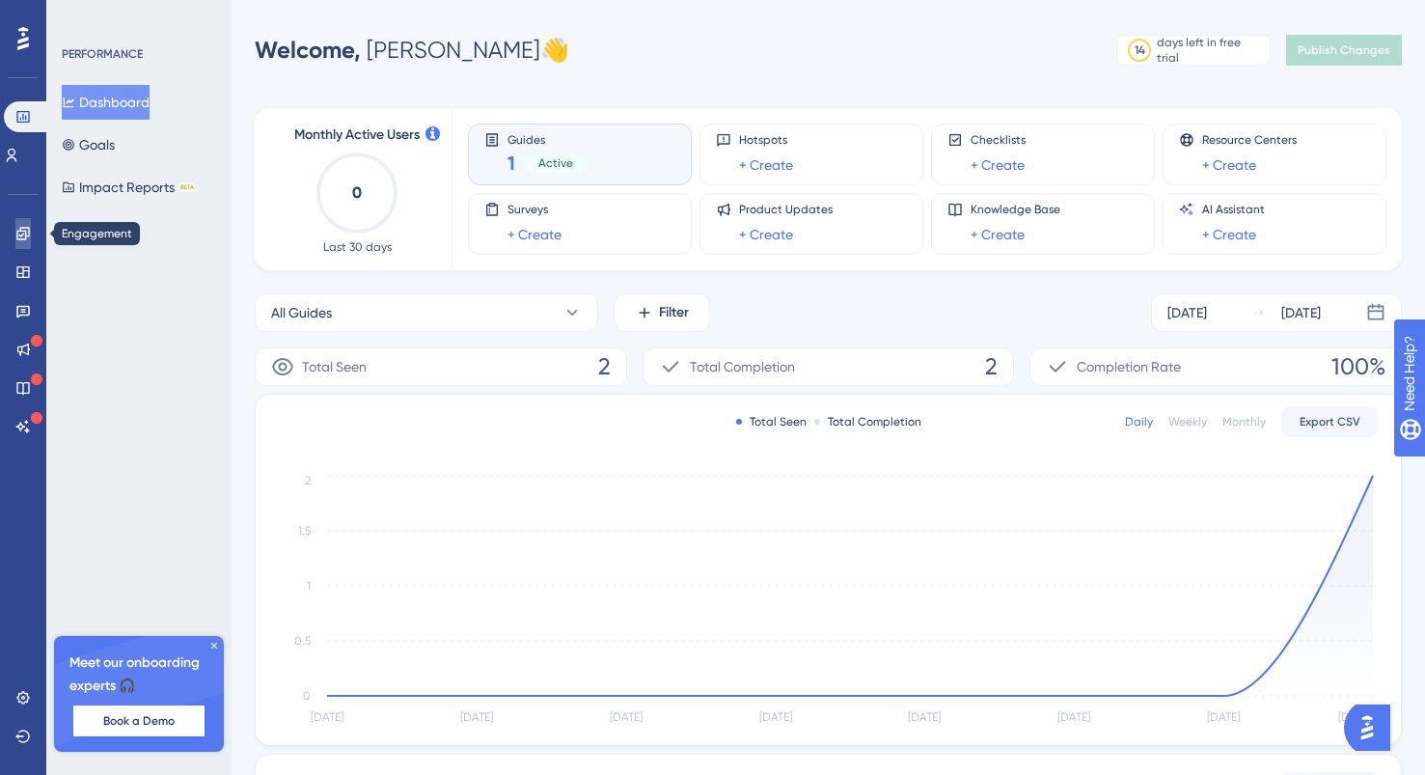
click at [28, 233] on icon at bounding box center [22, 233] width 15 height 15
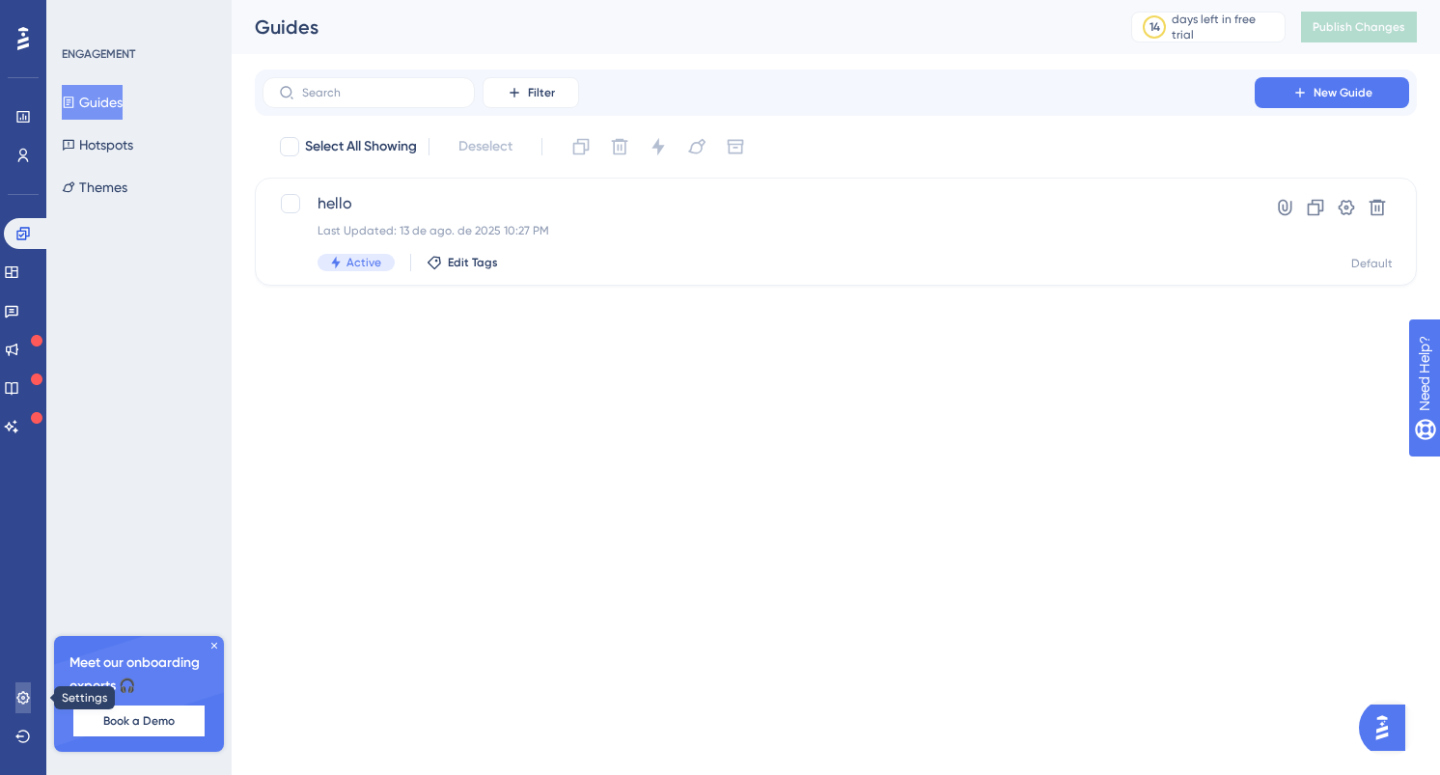
click at [24, 690] on icon at bounding box center [22, 697] width 15 height 15
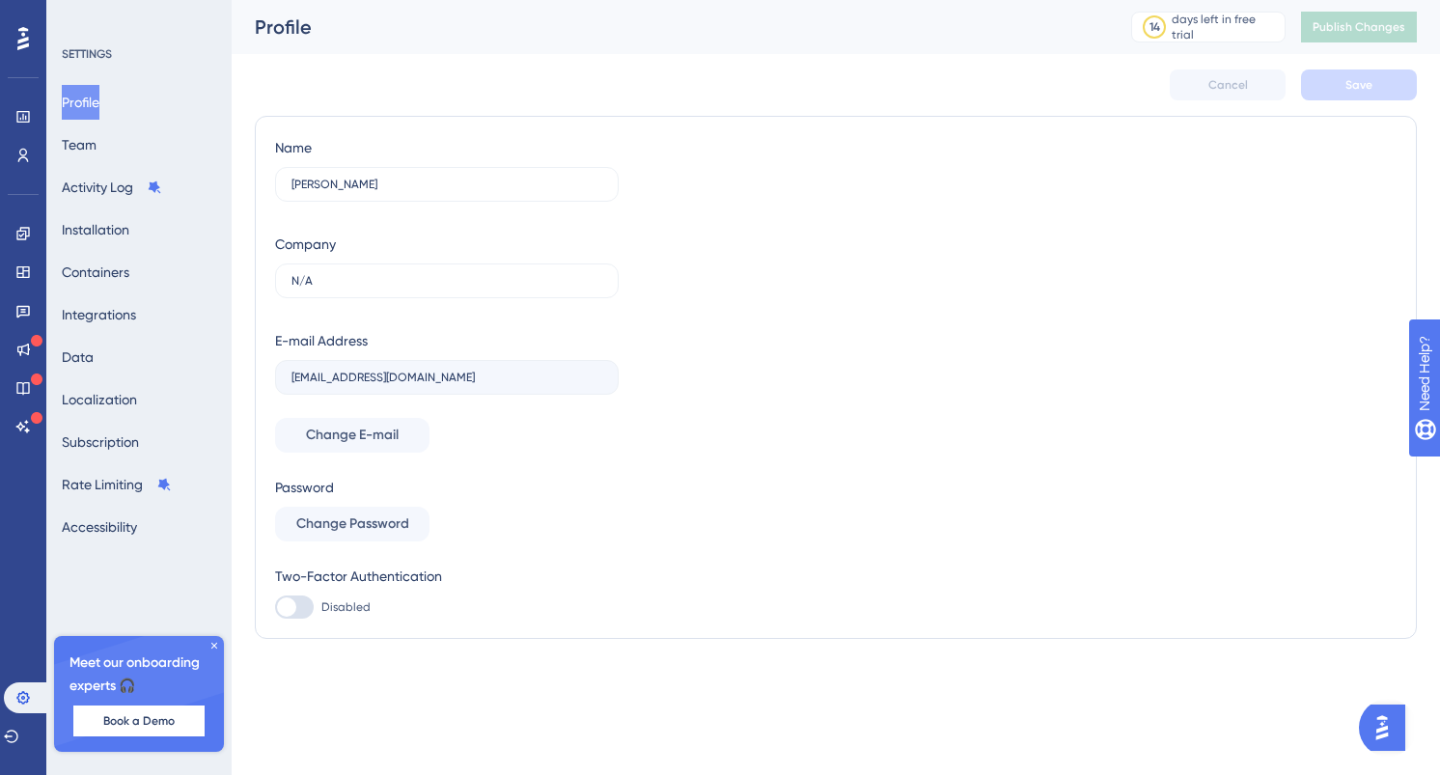
click at [22, 49] on icon at bounding box center [23, 38] width 12 height 25
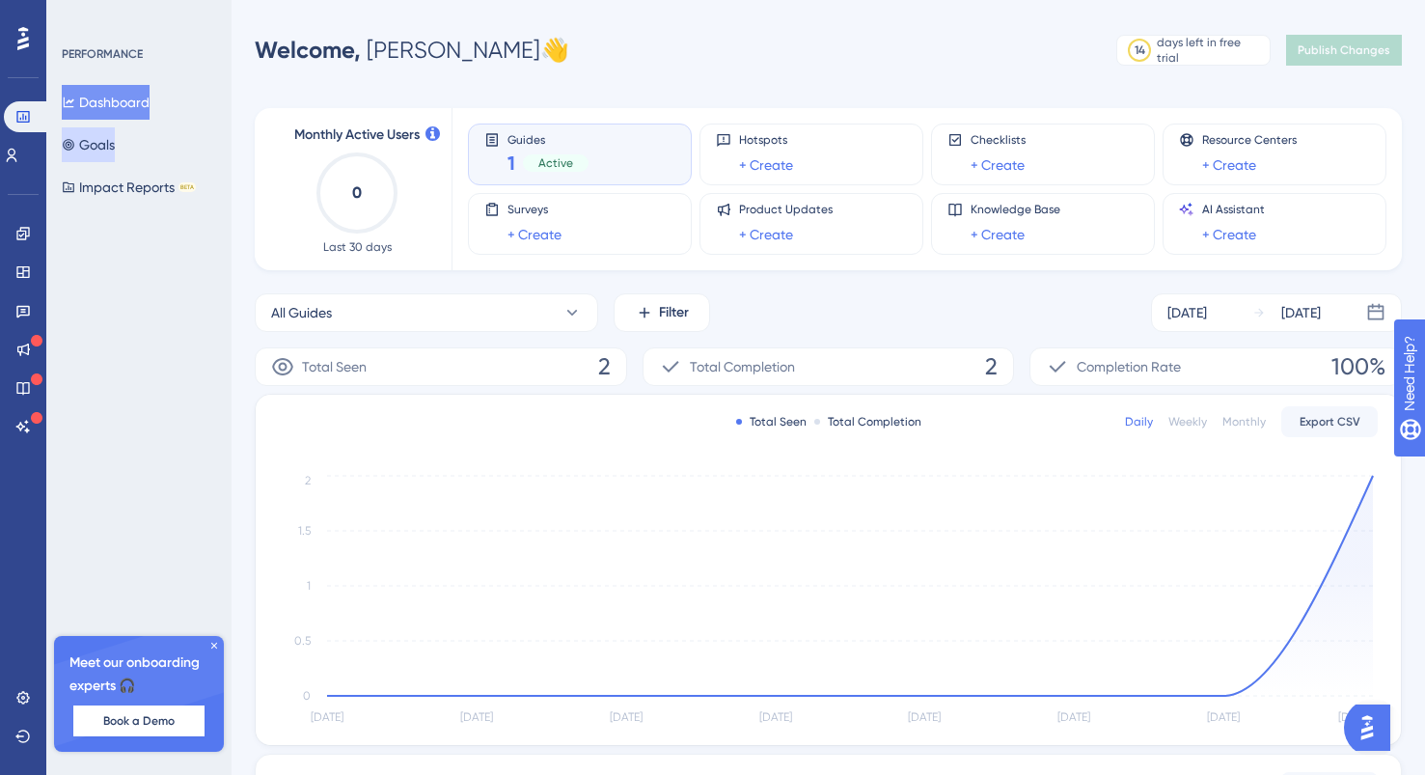
click at [101, 140] on button "Goals" at bounding box center [88, 144] width 53 height 35
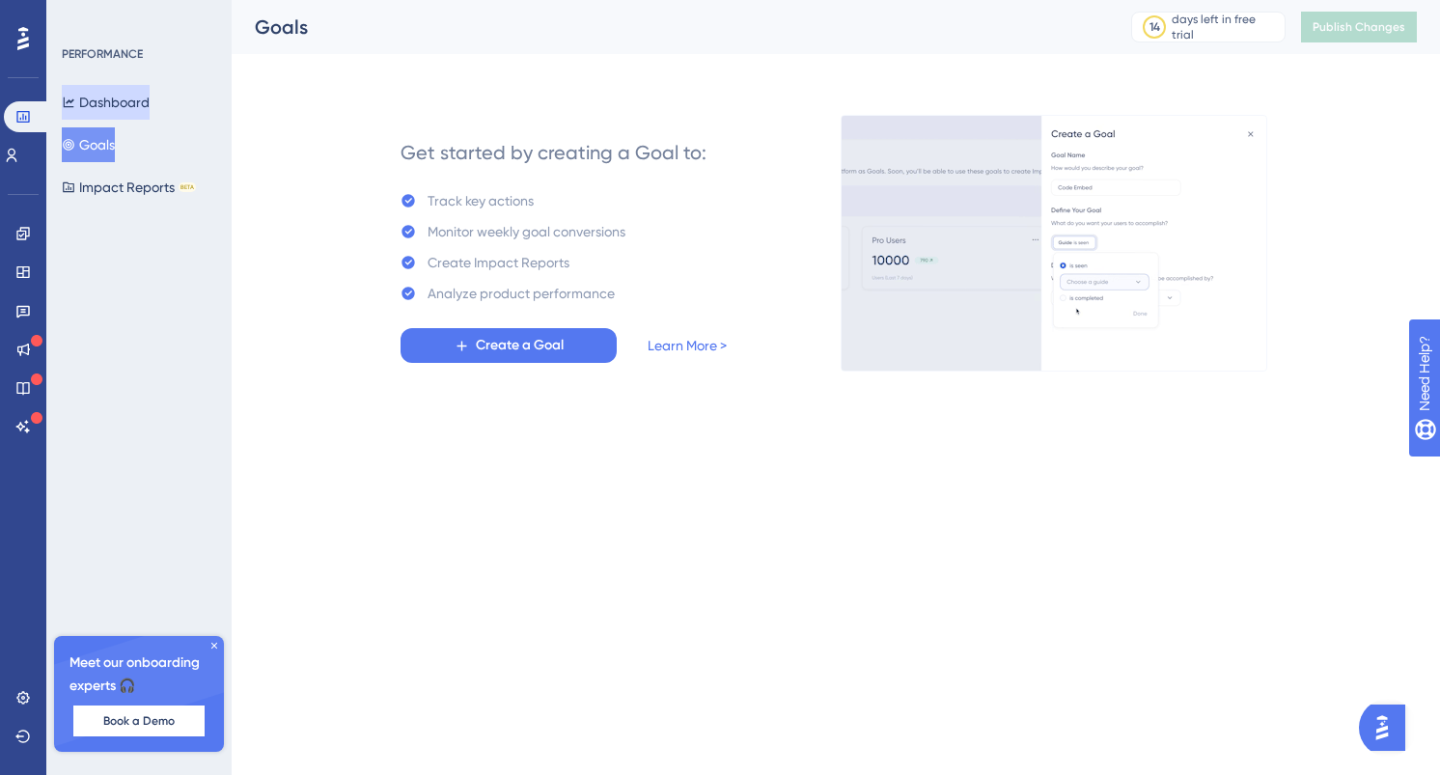
click at [97, 100] on button "Dashboard" at bounding box center [106, 102] width 88 height 35
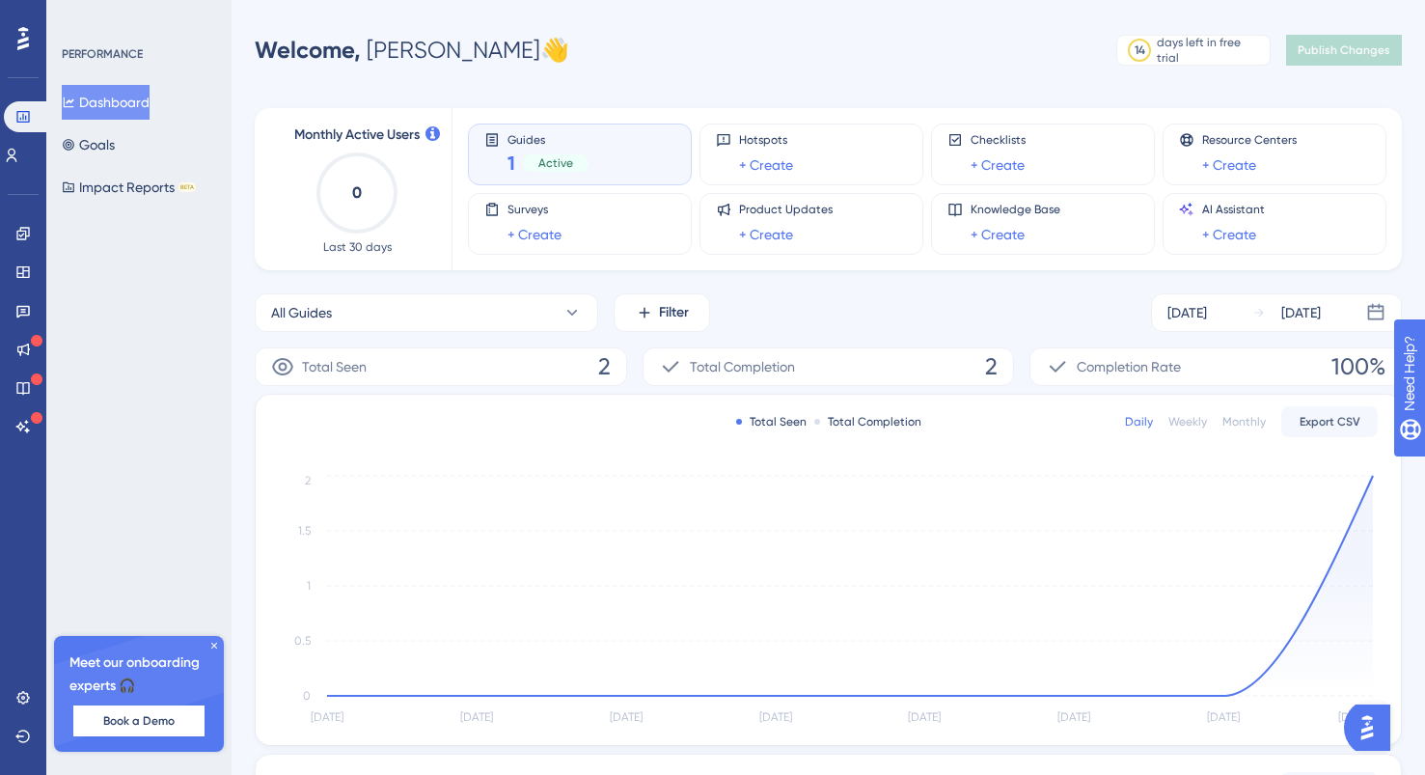
click at [20, 36] on icon at bounding box center [23, 38] width 12 height 25
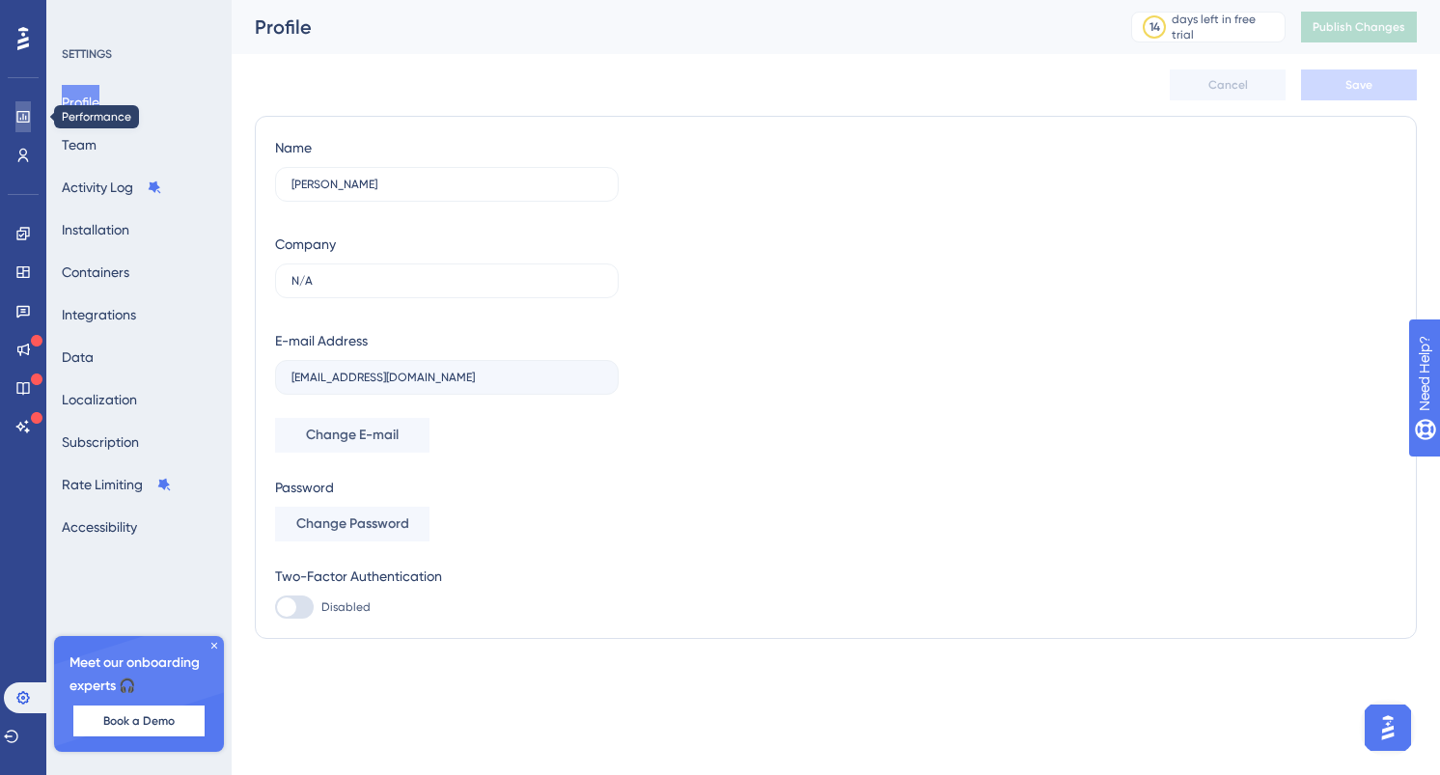
click at [30, 125] on link at bounding box center [22, 116] width 15 height 31
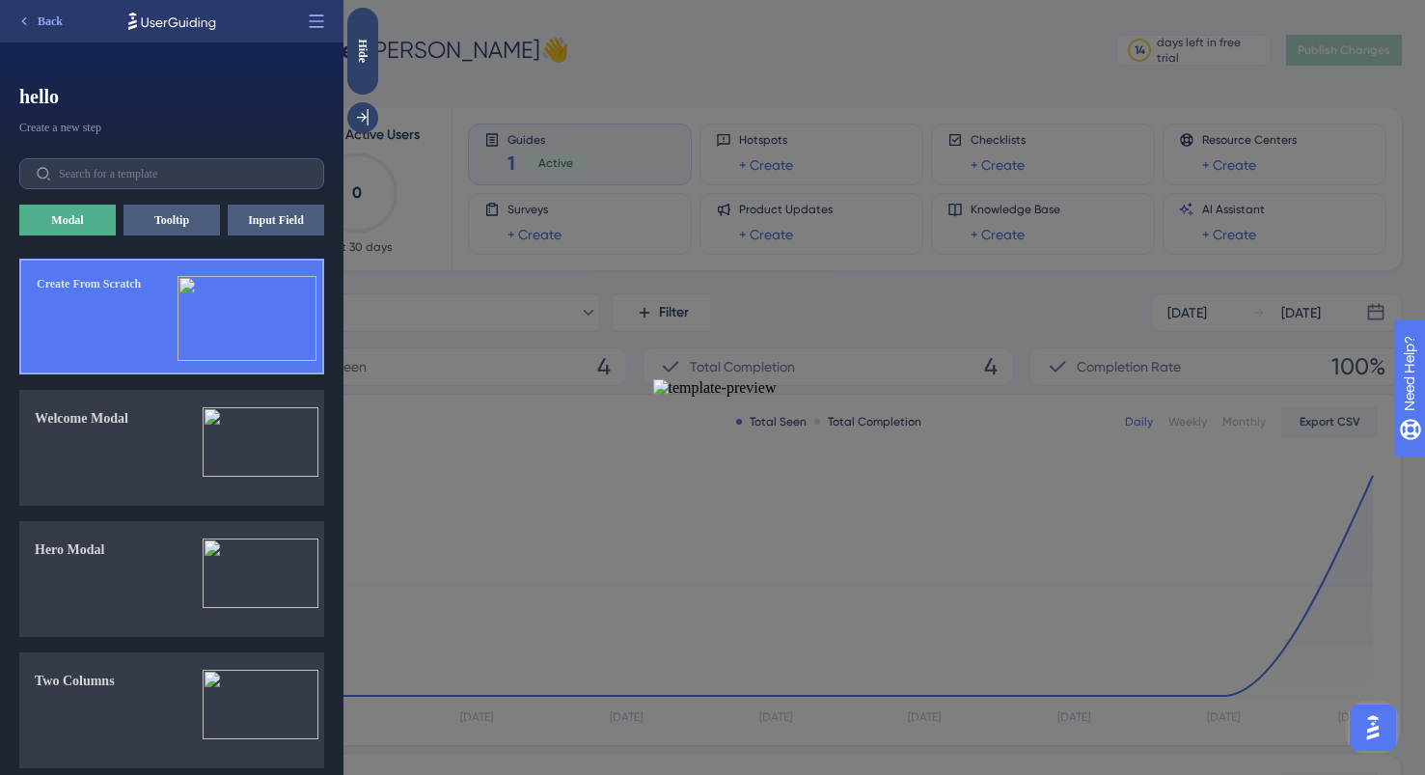
click at [148, 314] on button "Create From Scratch" at bounding box center [171, 317] width 305 height 116
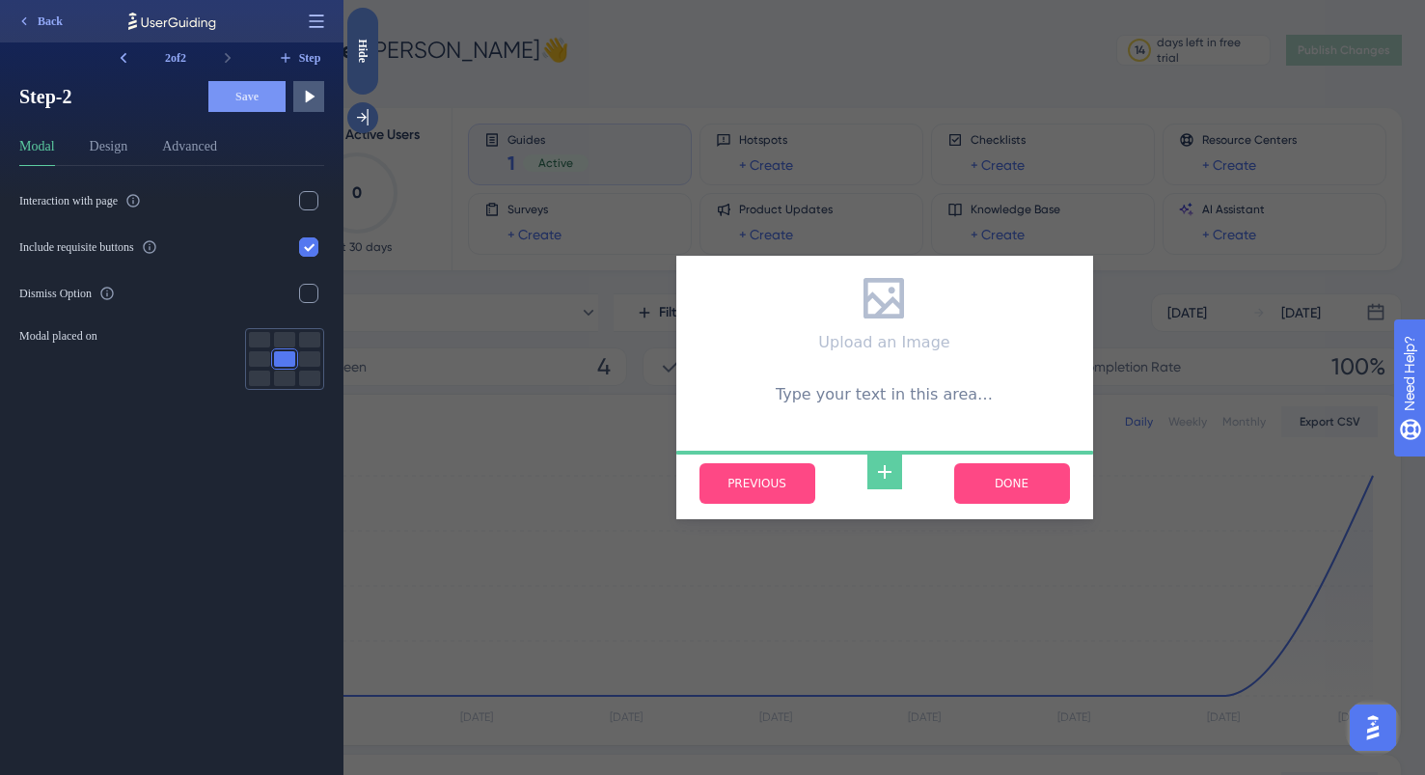
click at [315, 22] on icon at bounding box center [316, 21] width 19 height 19
click at [277, 55] on div "Open in Panel Open in Panel" at bounding box center [249, 68] width 149 height 31
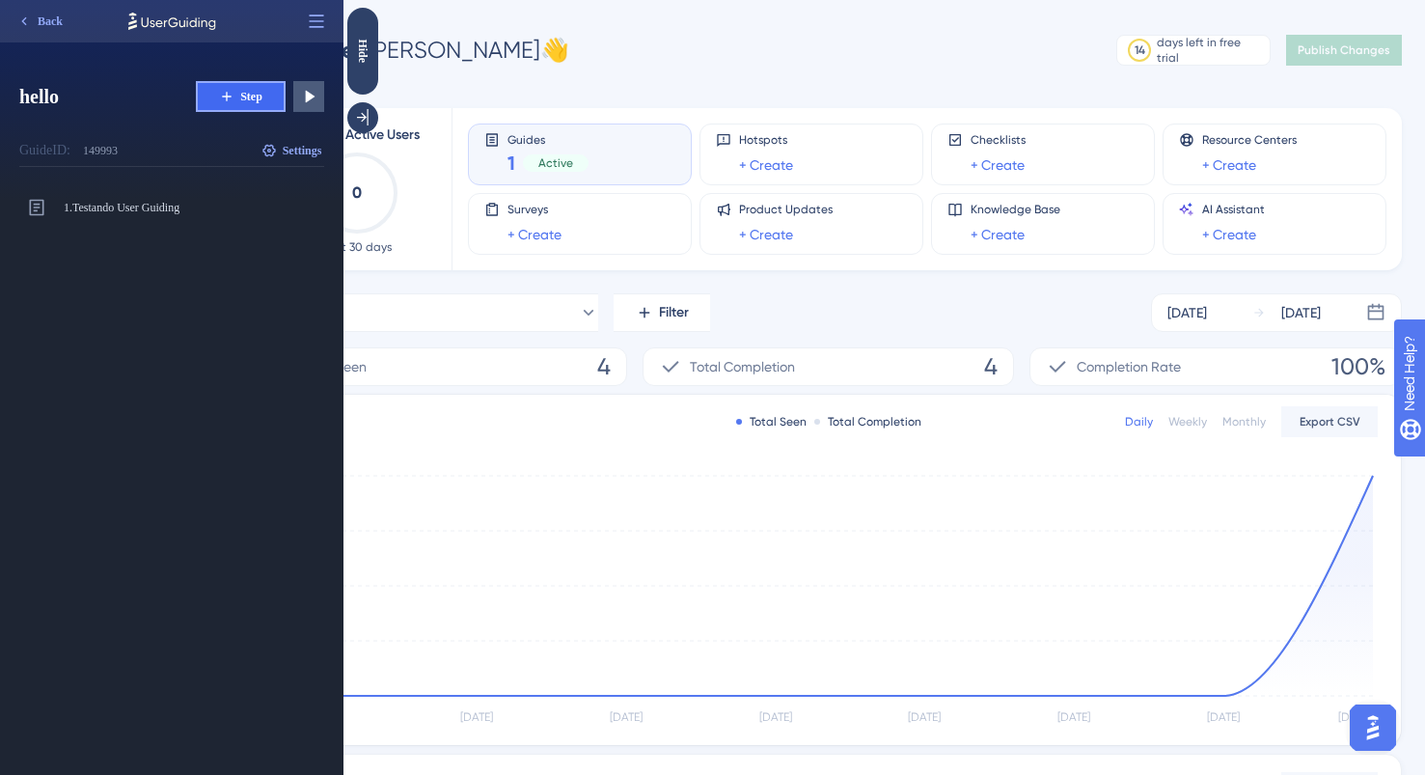
click at [224, 92] on icon at bounding box center [226, 96] width 15 height 15
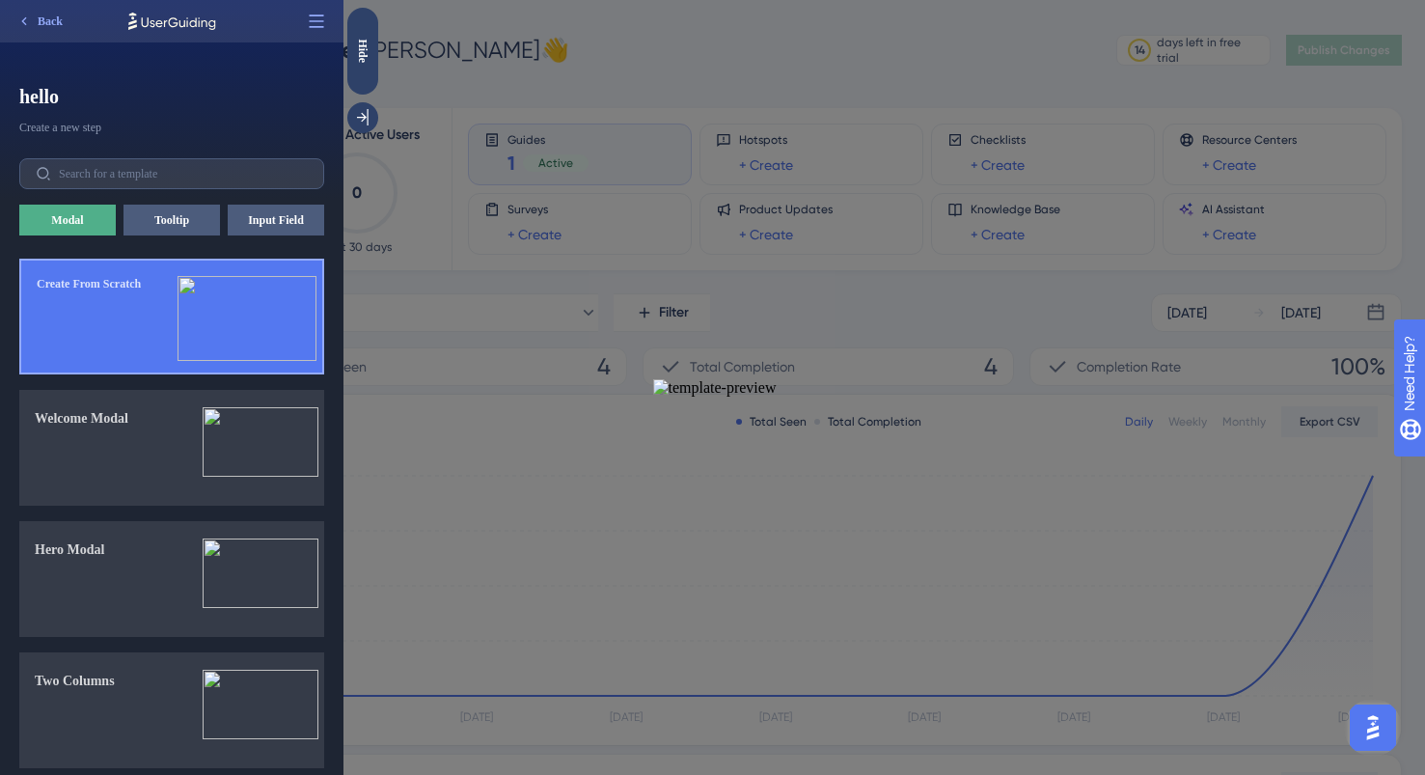
click at [122, 317] on div "Create From Scratch" at bounding box center [89, 324] width 104 height 97
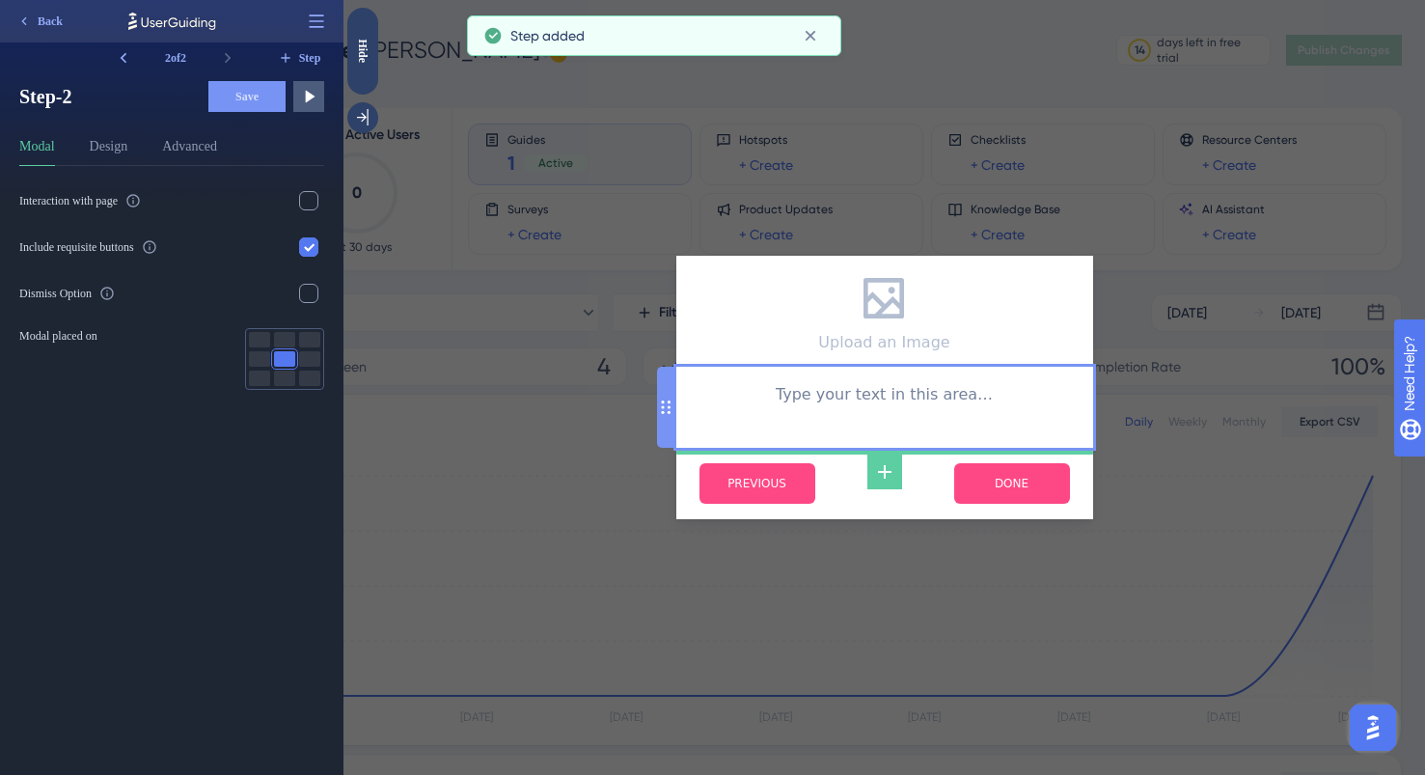
click at [833, 394] on div "Type your text in this area…" at bounding box center [885, 407] width 386 height 50
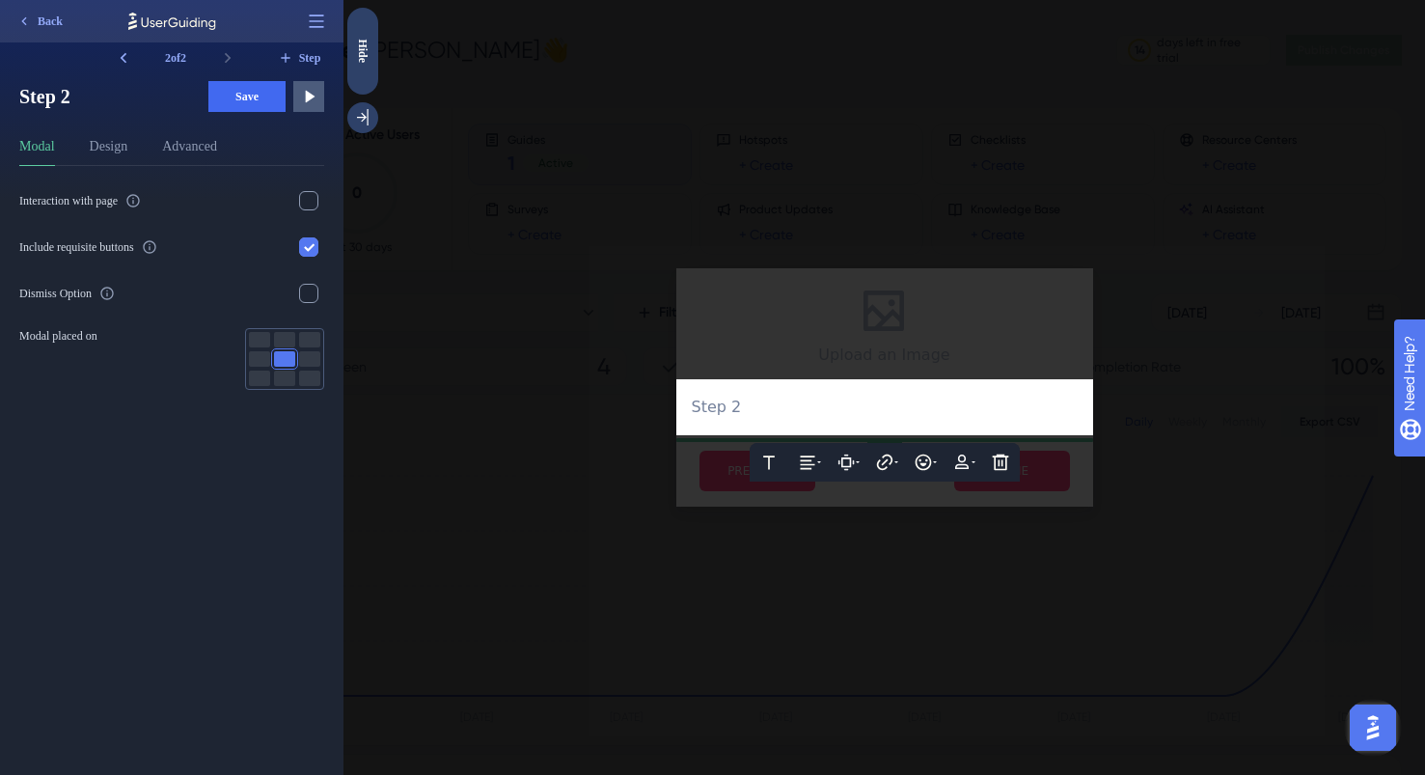
click at [880, 321] on div at bounding box center [885, 387] width 1082 height 775
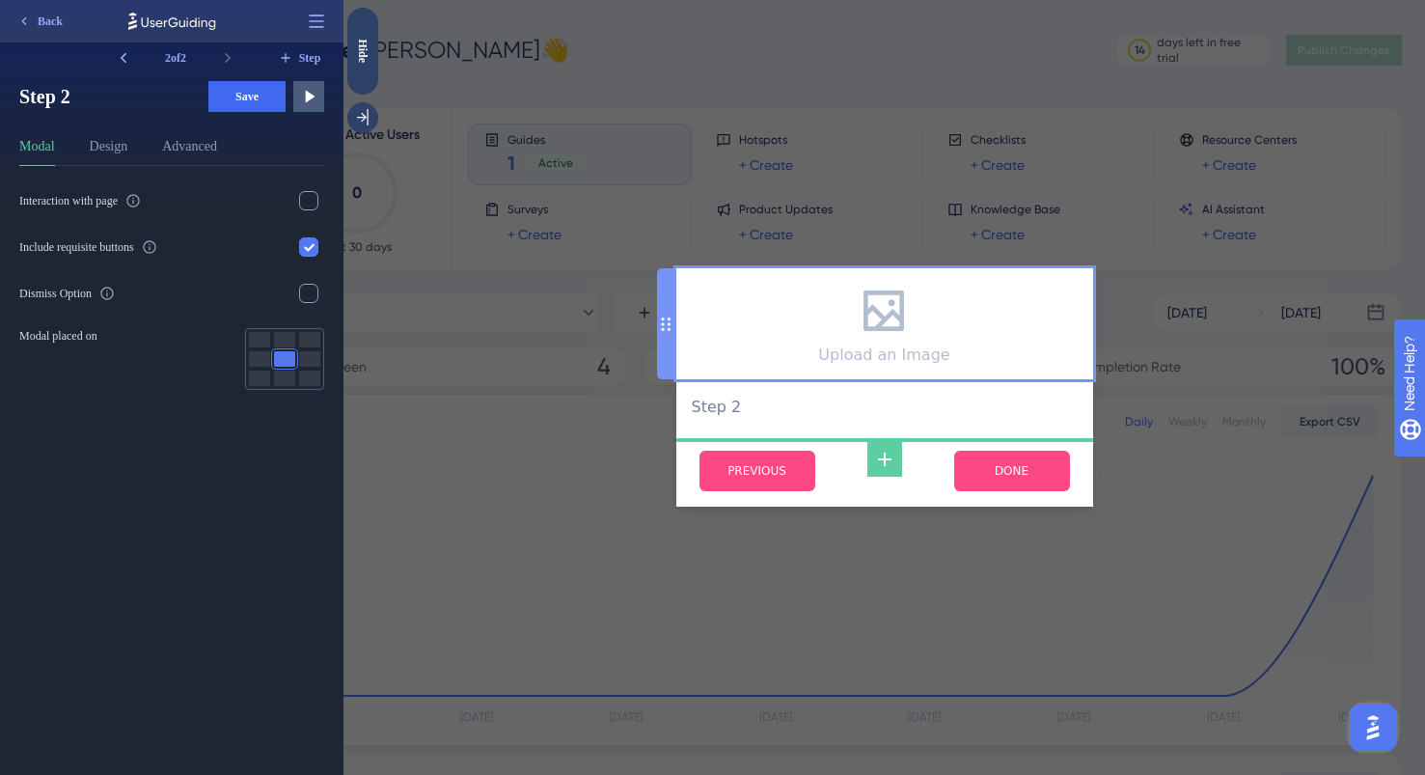
click at [933, 360] on div "Upload an Image" at bounding box center [883, 354] width 131 height 18
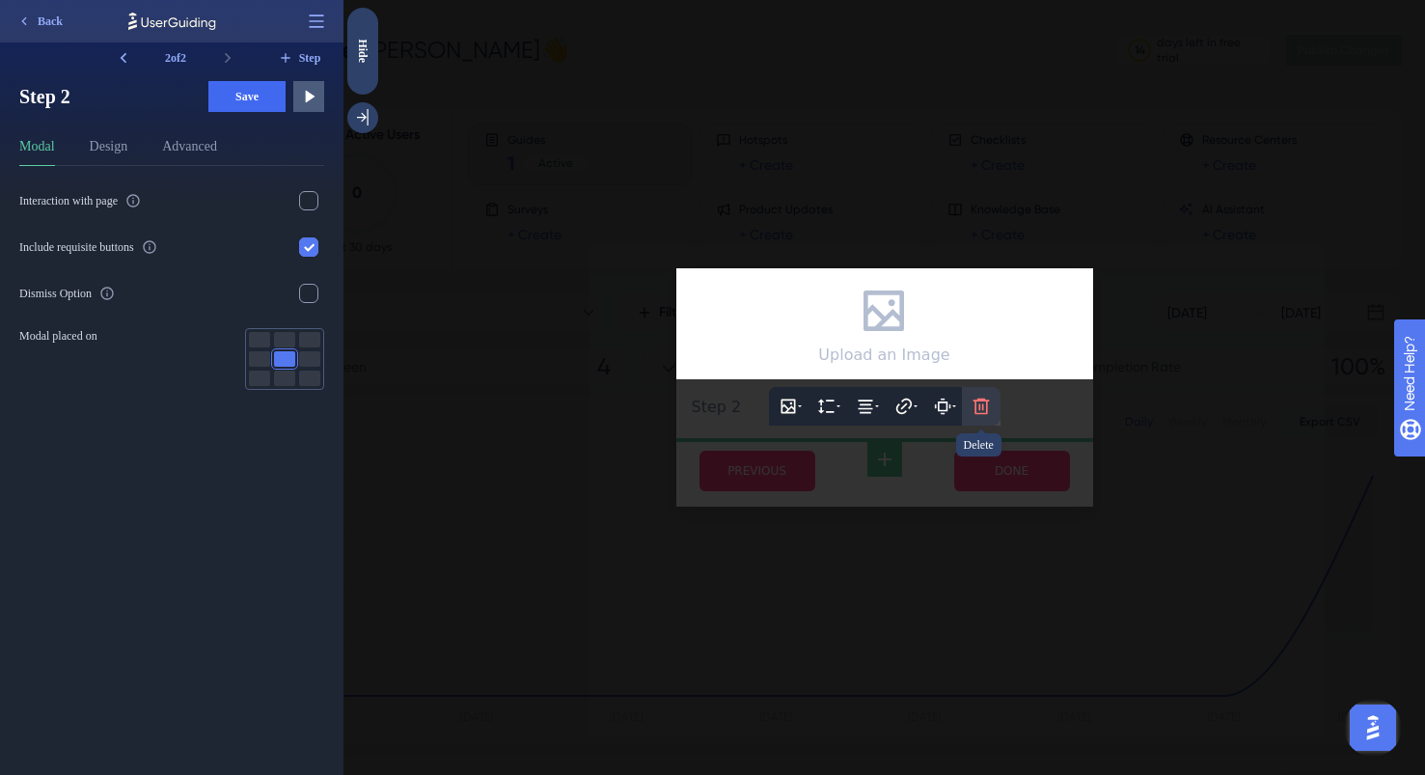
click at [964, 405] on button at bounding box center [981, 406] width 39 height 39
click at [970, 441] on div "Delete" at bounding box center [981, 464] width 46 height 46
click at [972, 446] on div "Delete" at bounding box center [981, 464] width 46 height 46
click at [979, 463] on icon at bounding box center [981, 464] width 16 height 16
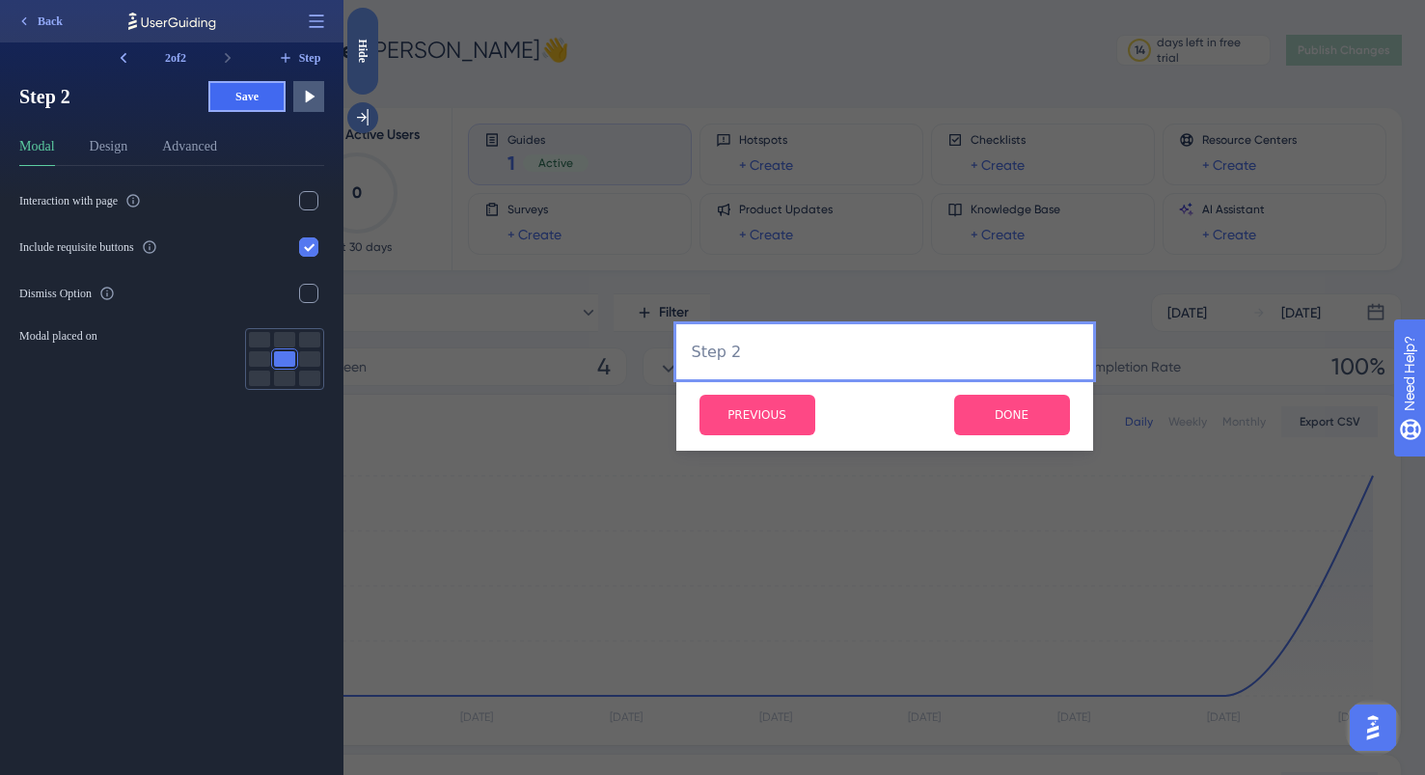
click at [254, 101] on span "Save" at bounding box center [246, 96] width 23 height 15
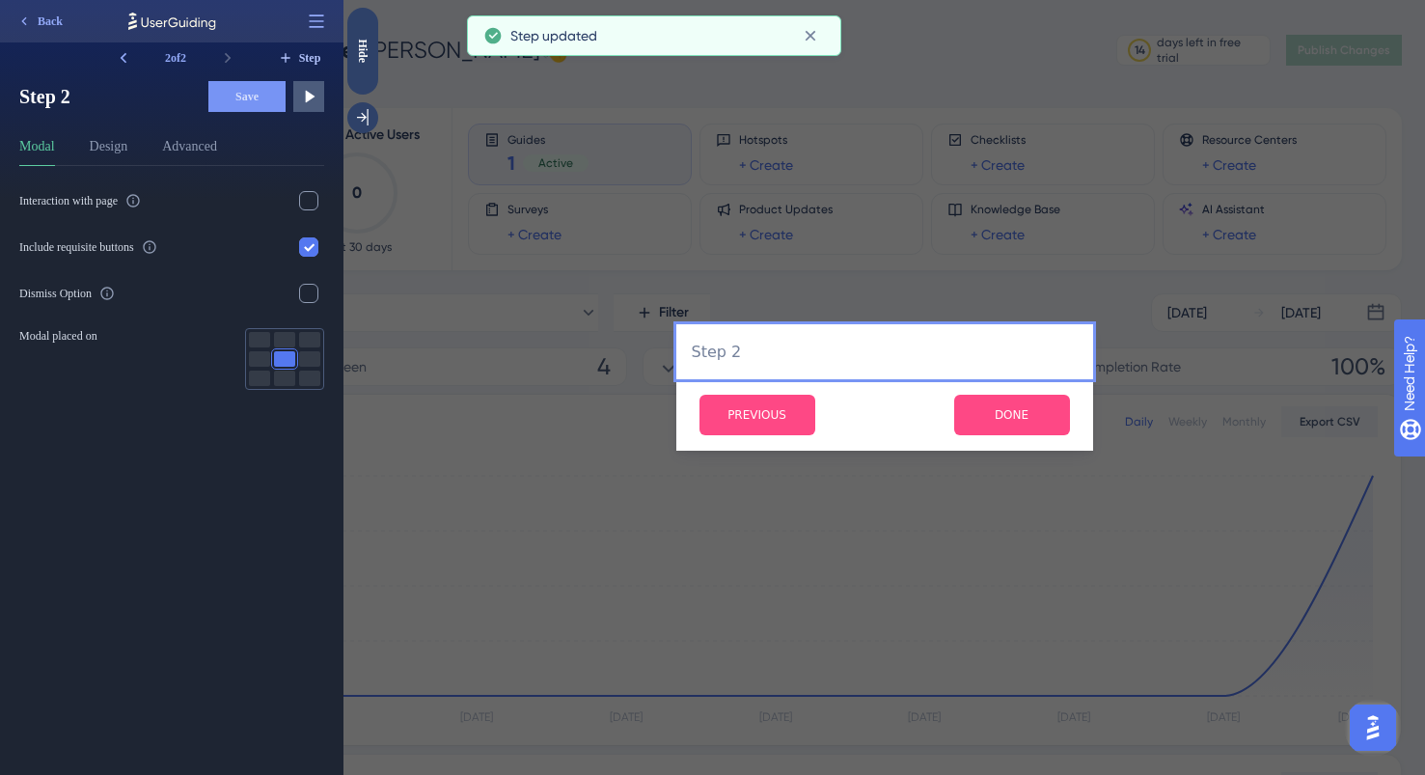
click at [291, 56] on button "Step" at bounding box center [299, 57] width 50 height 31
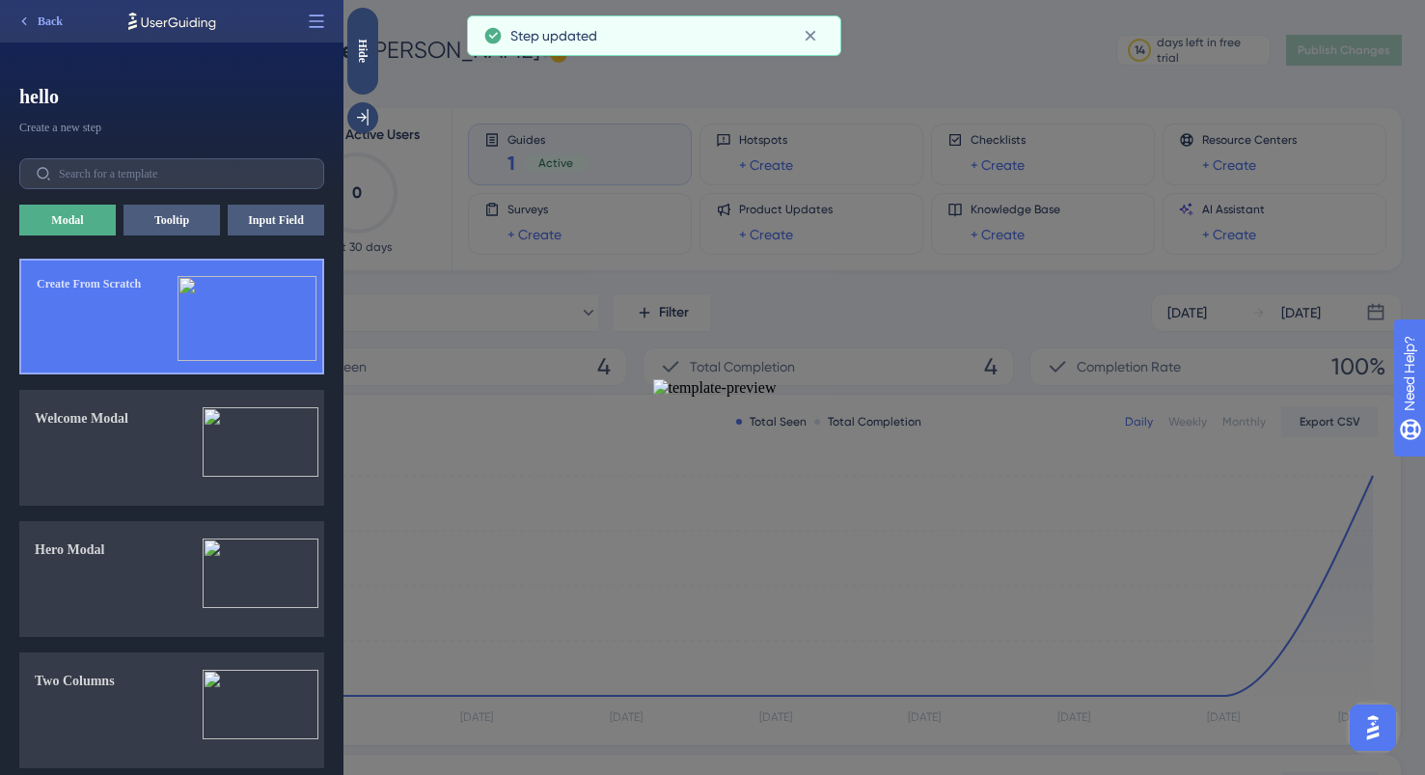
click at [166, 286] on button "Create From Scratch" at bounding box center [171, 317] width 305 height 116
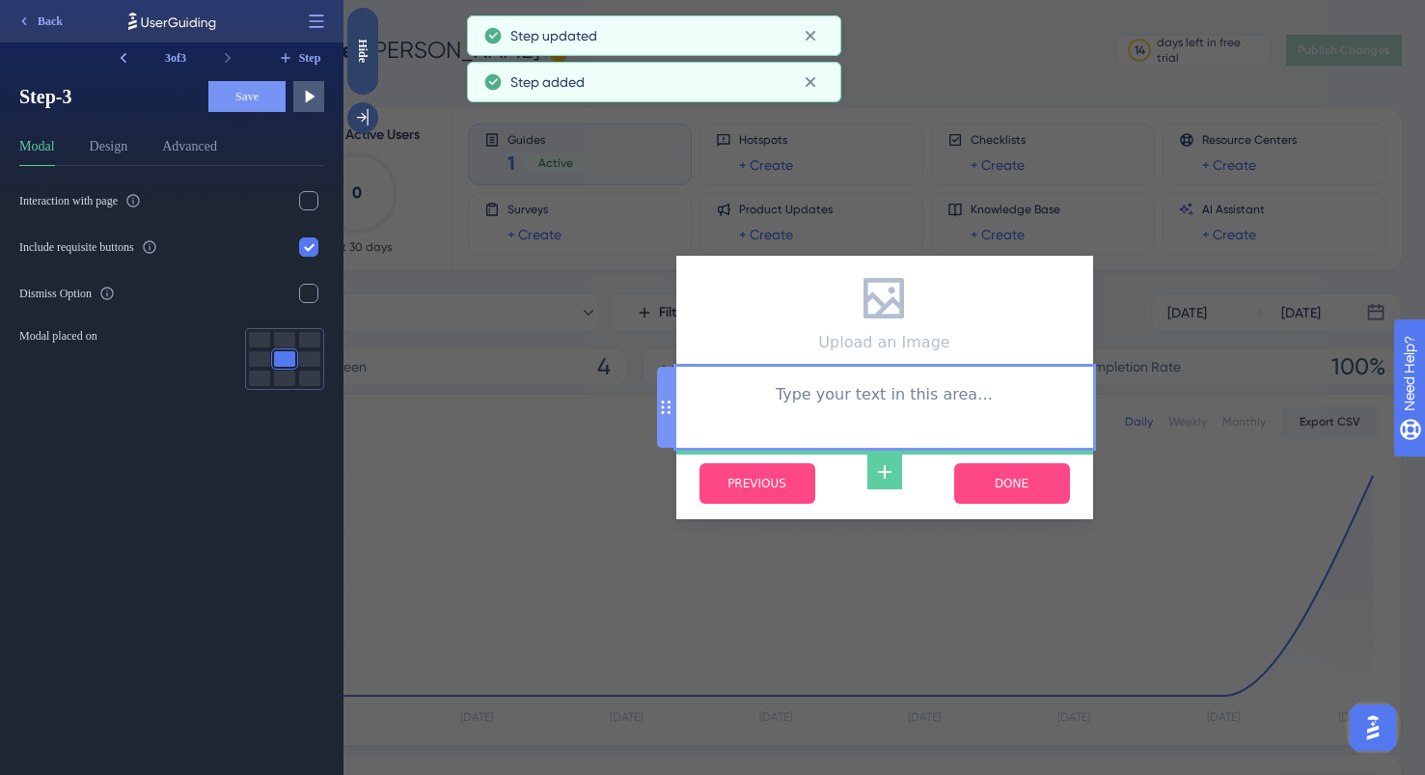
click at [811, 417] on div "Type your text in this area…" at bounding box center [885, 407] width 386 height 50
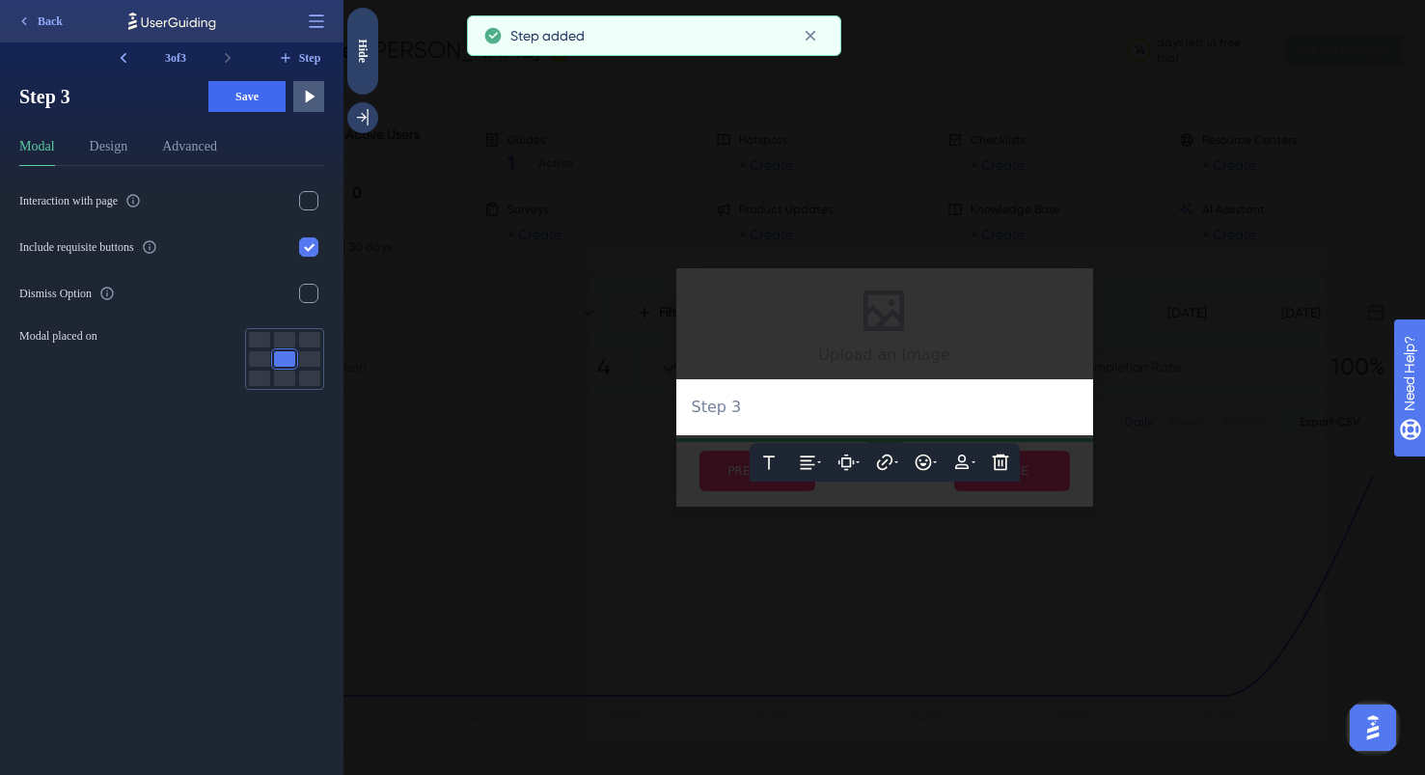
click at [880, 364] on div at bounding box center [885, 387] width 1082 height 775
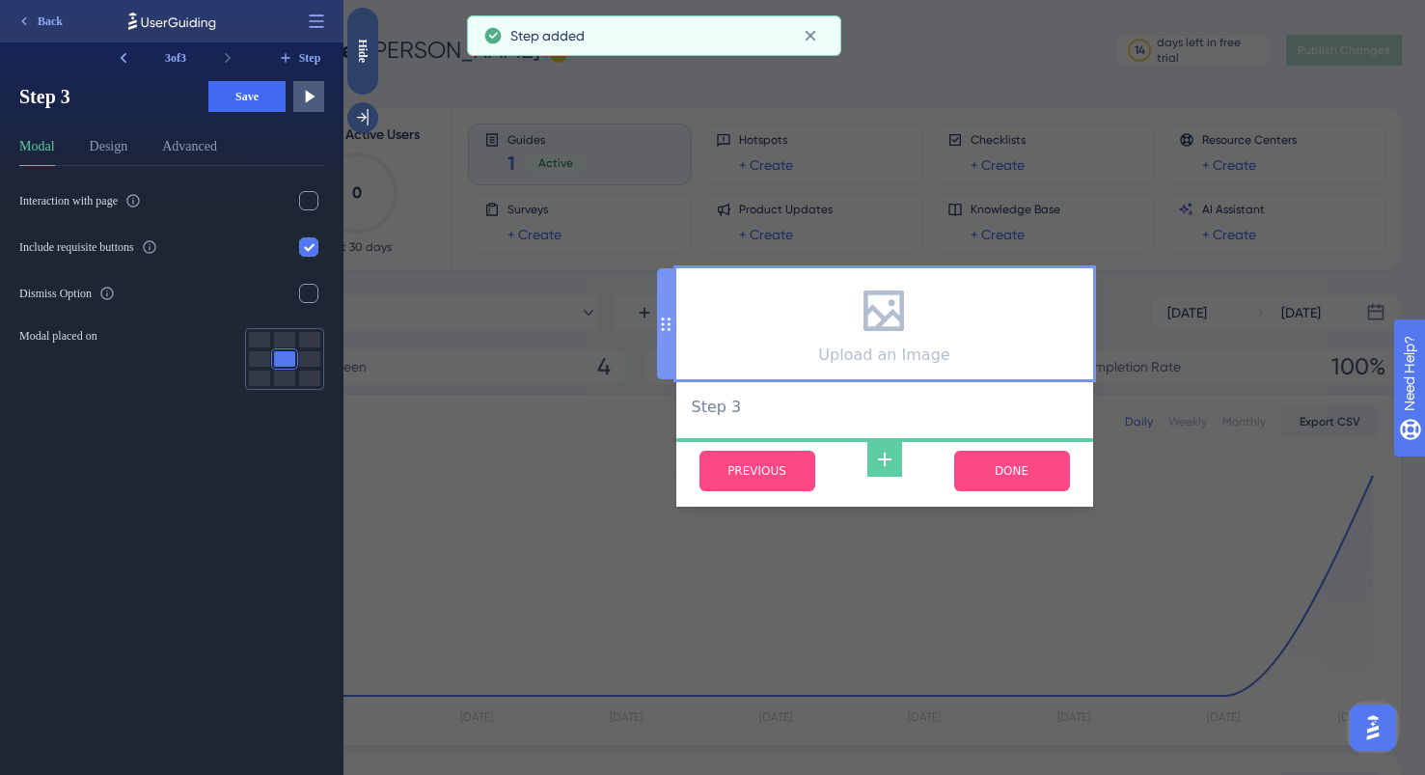
click at [879, 342] on div "Upload an Image" at bounding box center [883, 324] width 131 height 80
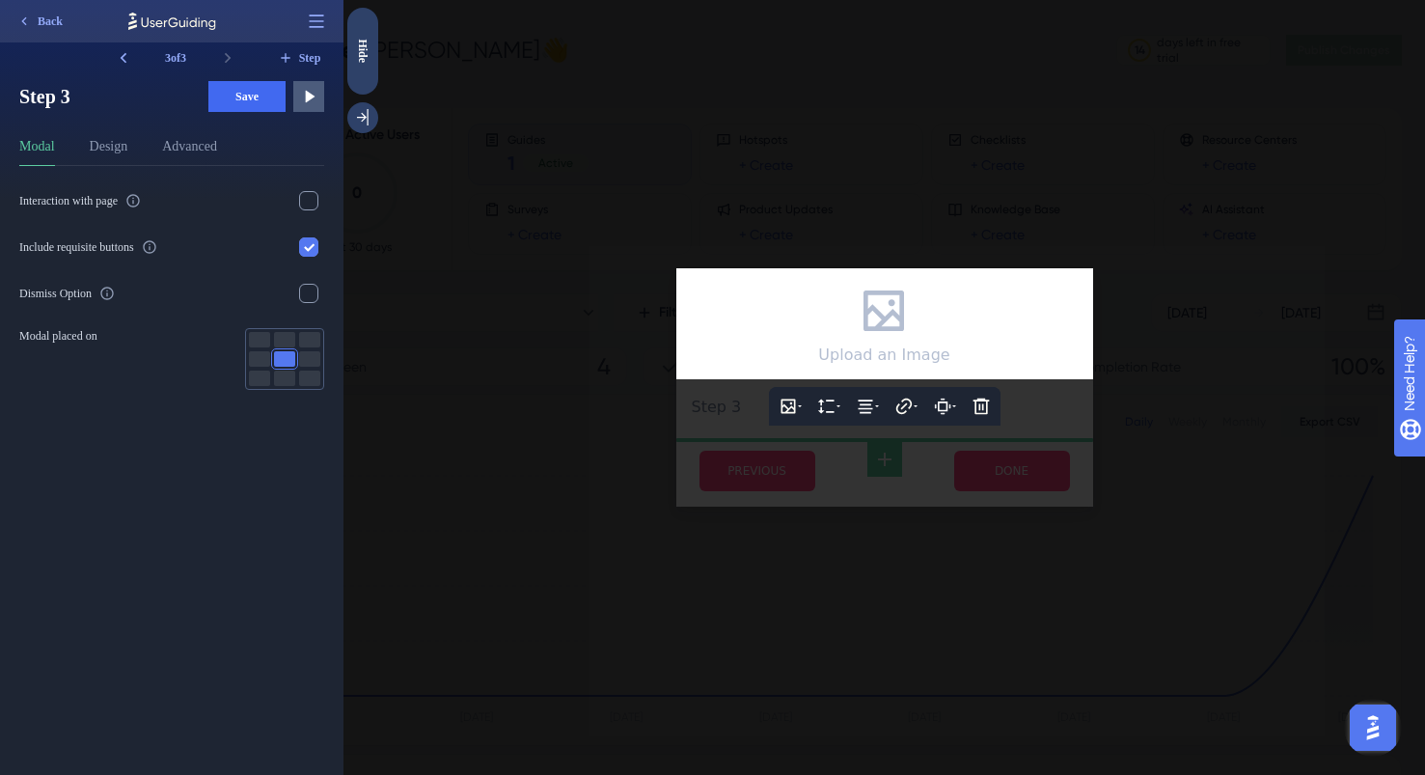
click at [976, 425] on div at bounding box center [885, 387] width 1082 height 775
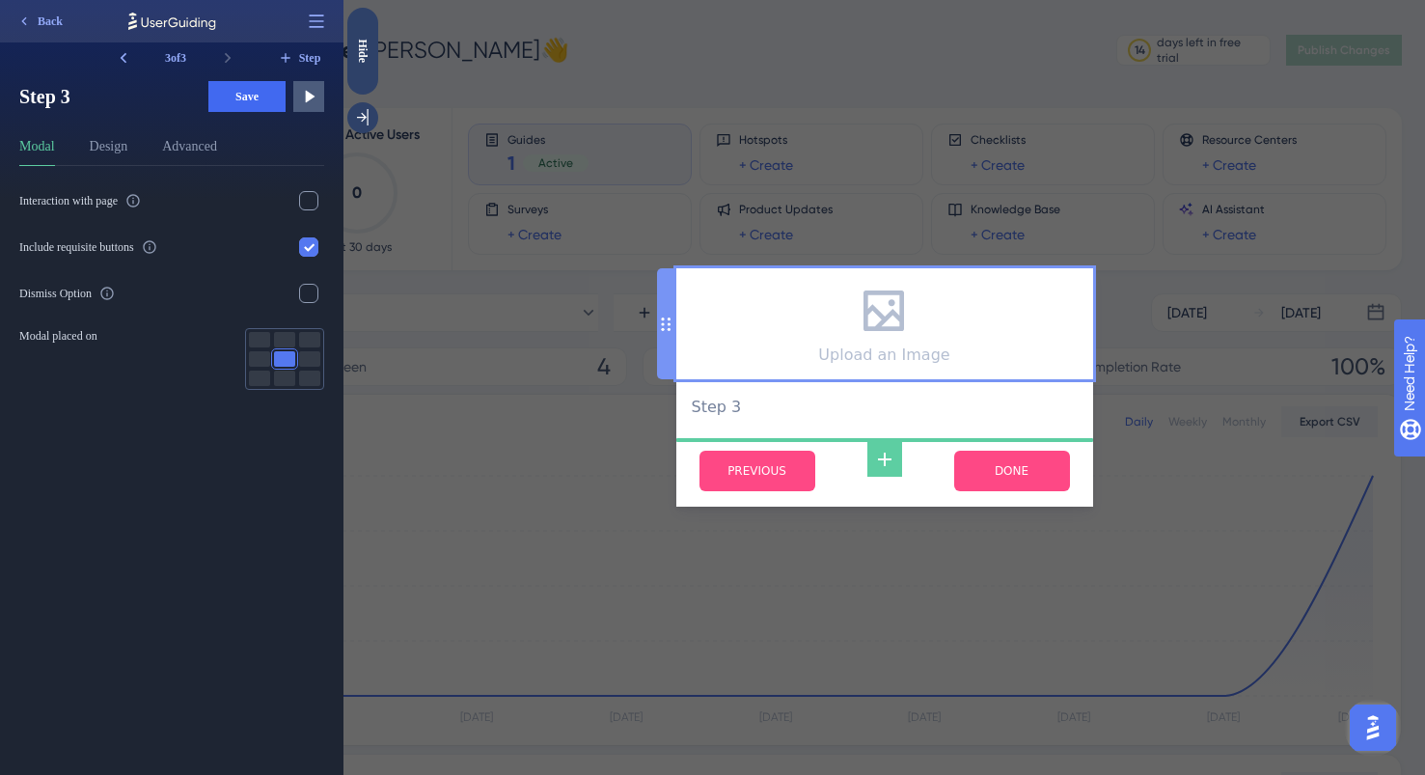
click at [936, 336] on div "Upload an Image" at bounding box center [883, 324] width 131 height 80
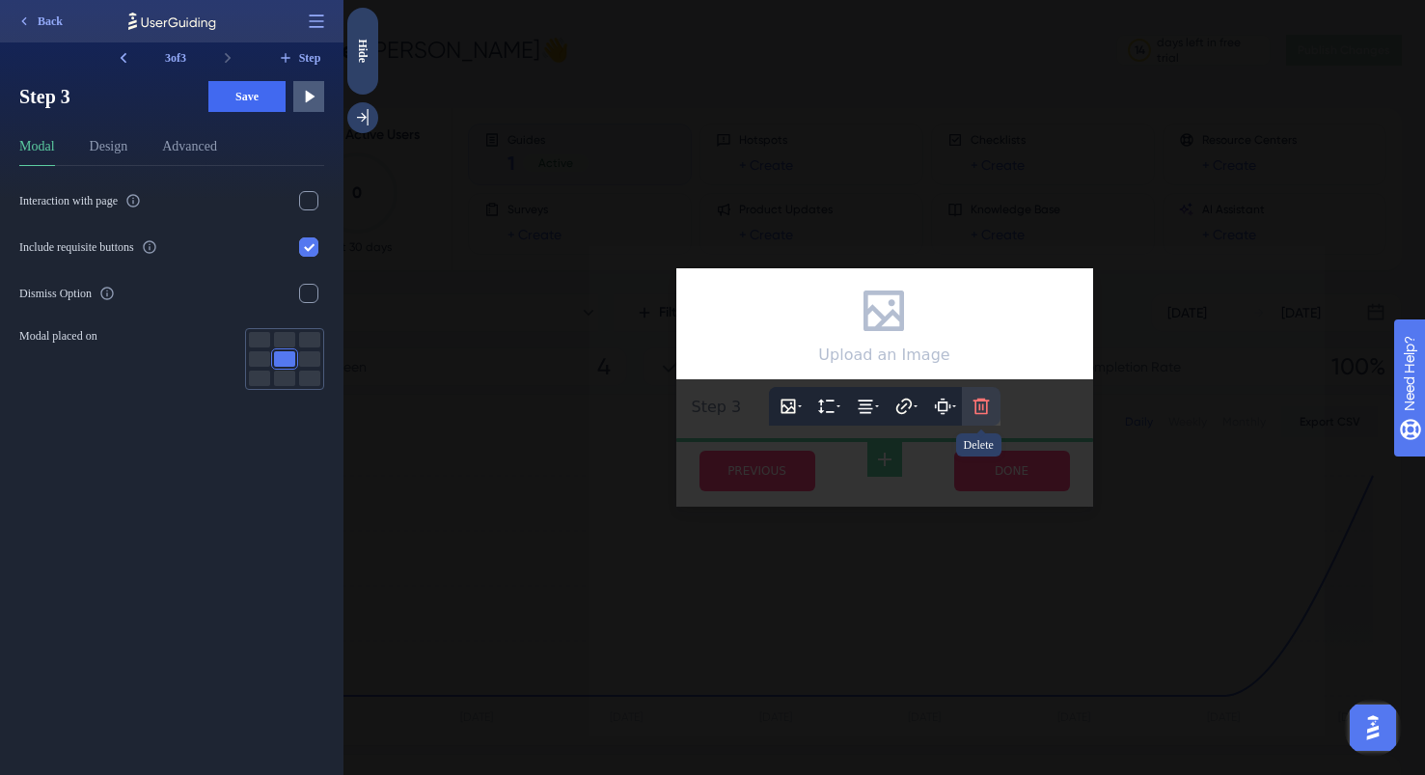
click at [981, 399] on icon at bounding box center [981, 407] width 16 height 16
click at [975, 456] on icon at bounding box center [981, 464] width 19 height 19
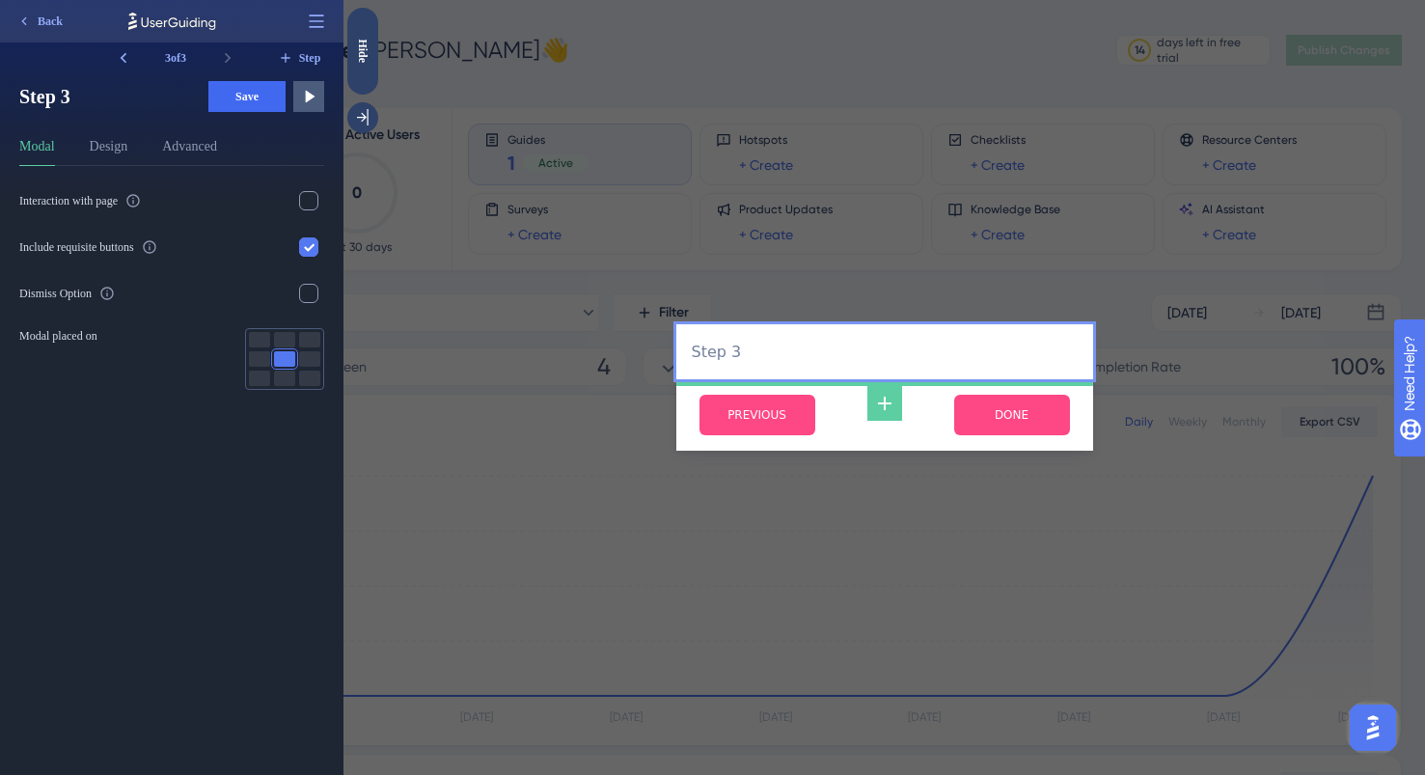
click at [171, 510] on div "Interaction with page Include requisite buttons Dismiss Option Modal placed on" at bounding box center [179, 470] width 320 height 609
click at [247, 94] on span "Save" at bounding box center [246, 96] width 23 height 15
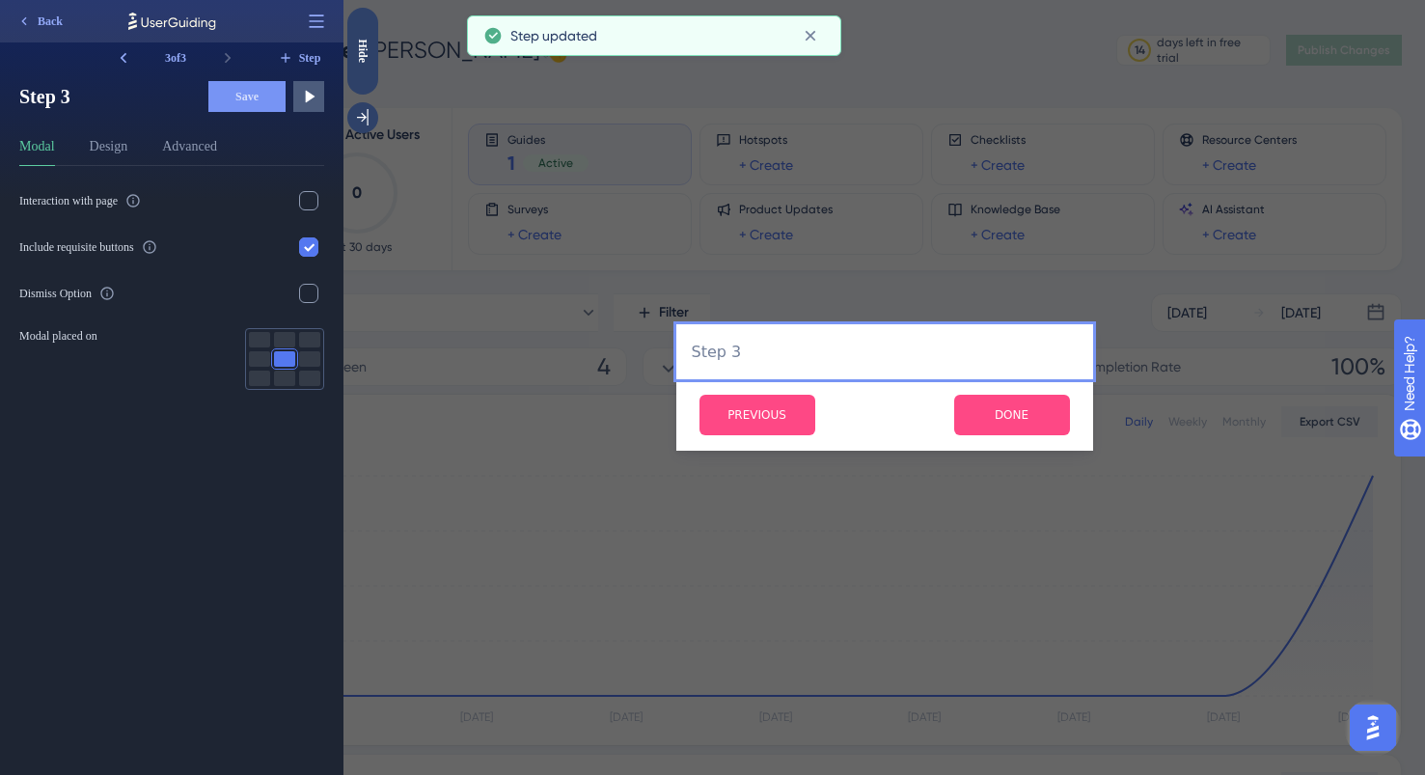
click at [810, 126] on div at bounding box center [884, 209] width 417 height 232
click at [319, 98] on button at bounding box center [308, 96] width 31 height 31
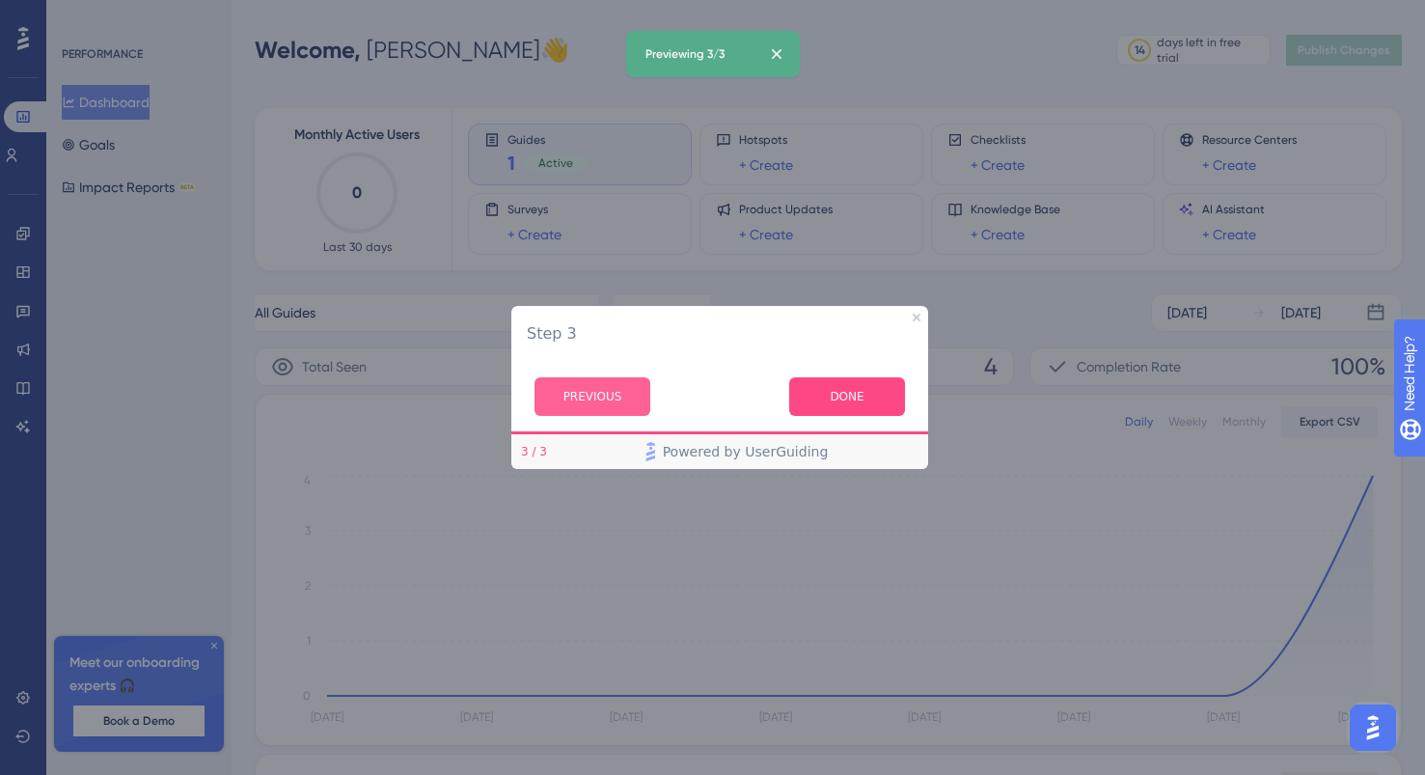
click at [574, 407] on button "PREVIOUS" at bounding box center [593, 396] width 116 height 39
click at [581, 404] on button "PREVIOUS" at bounding box center [593, 396] width 116 height 39
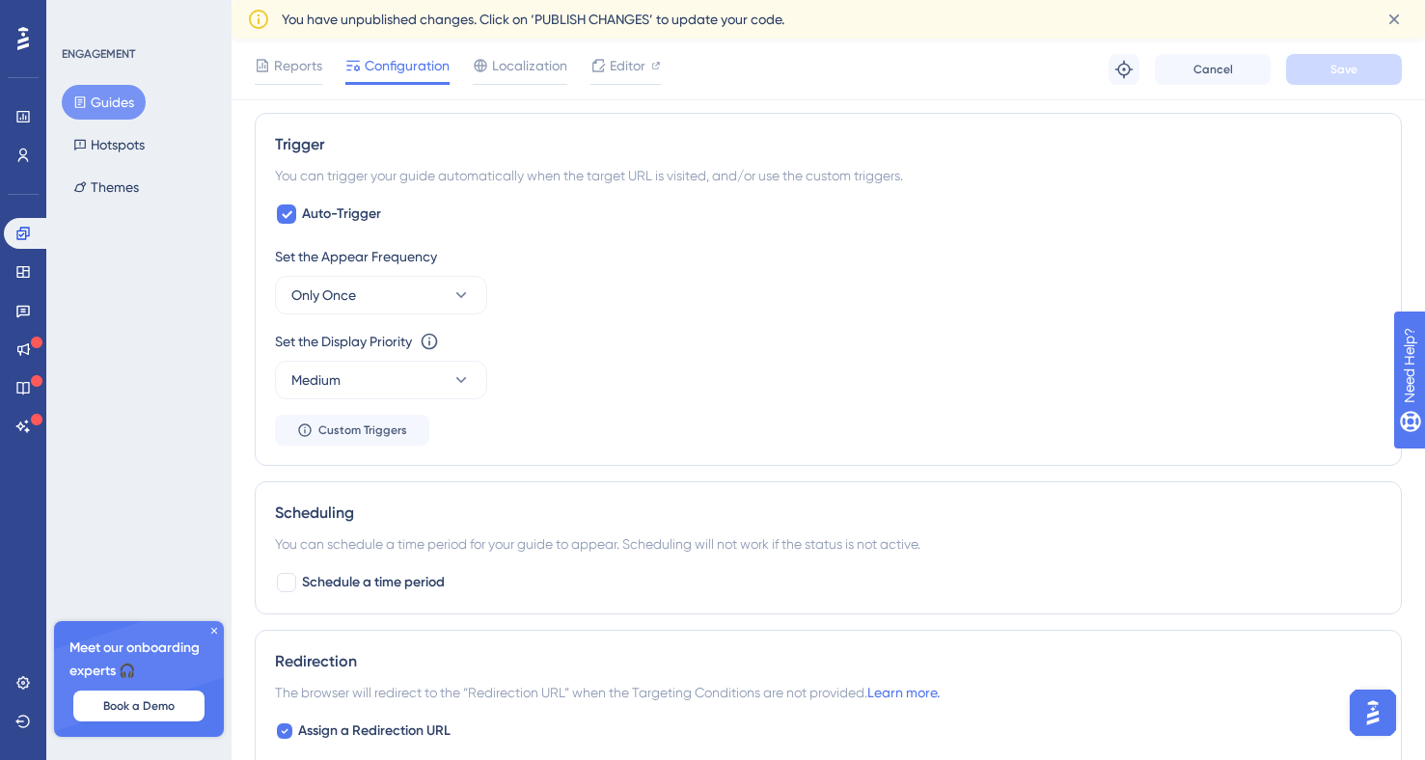
scroll to position [826, 0]
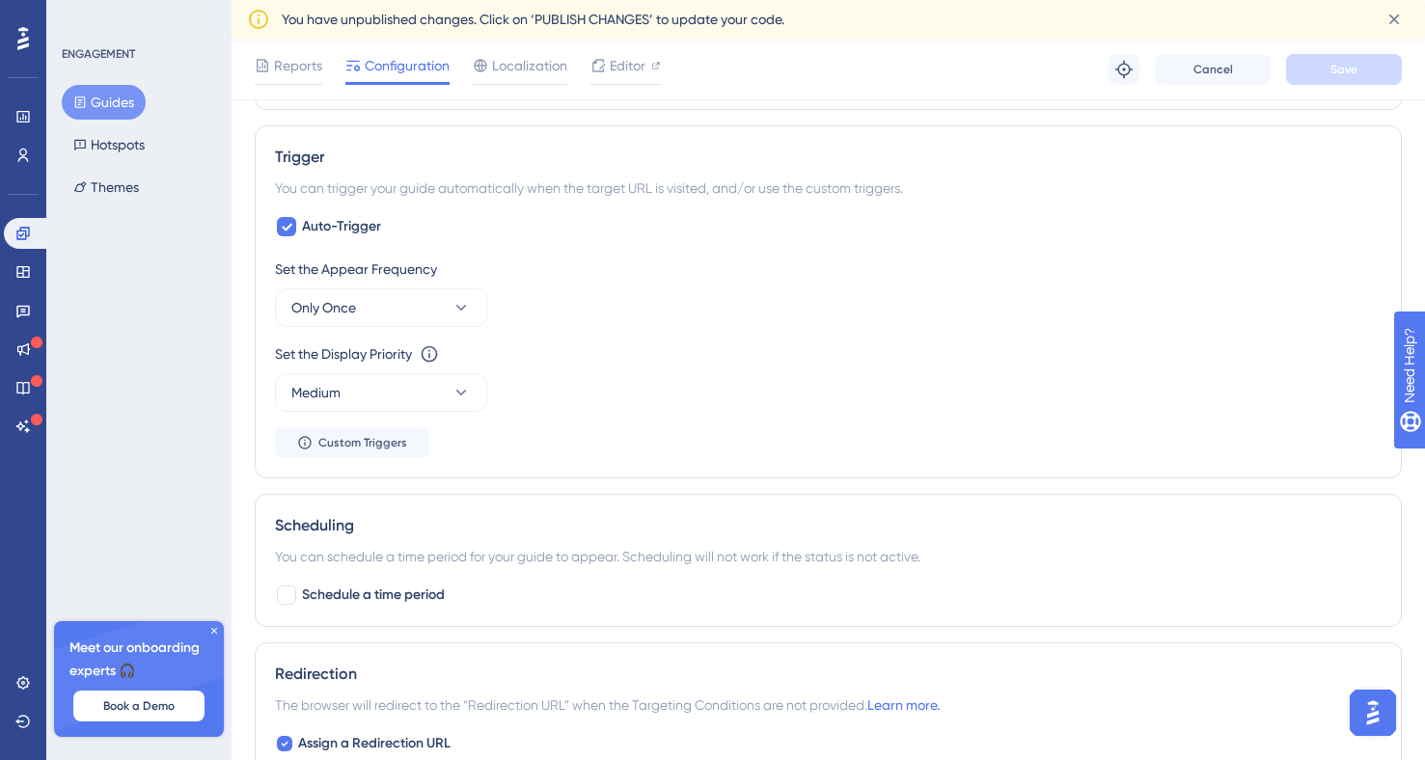
click at [372, 283] on div "Set the Appear Frequency Only Once" at bounding box center [828, 292] width 1107 height 69
click at [392, 298] on button "Only Once" at bounding box center [381, 308] width 212 height 39
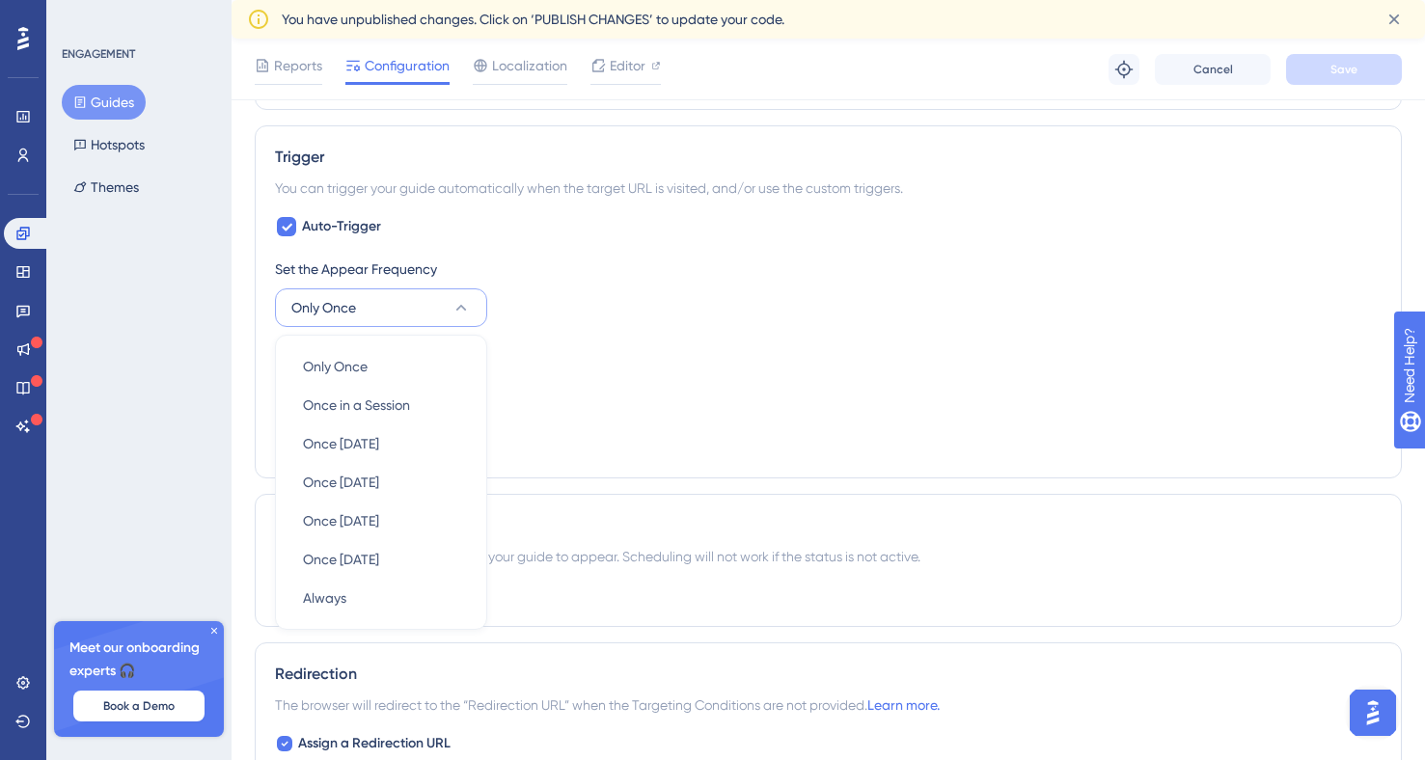
scroll to position [928, 0]
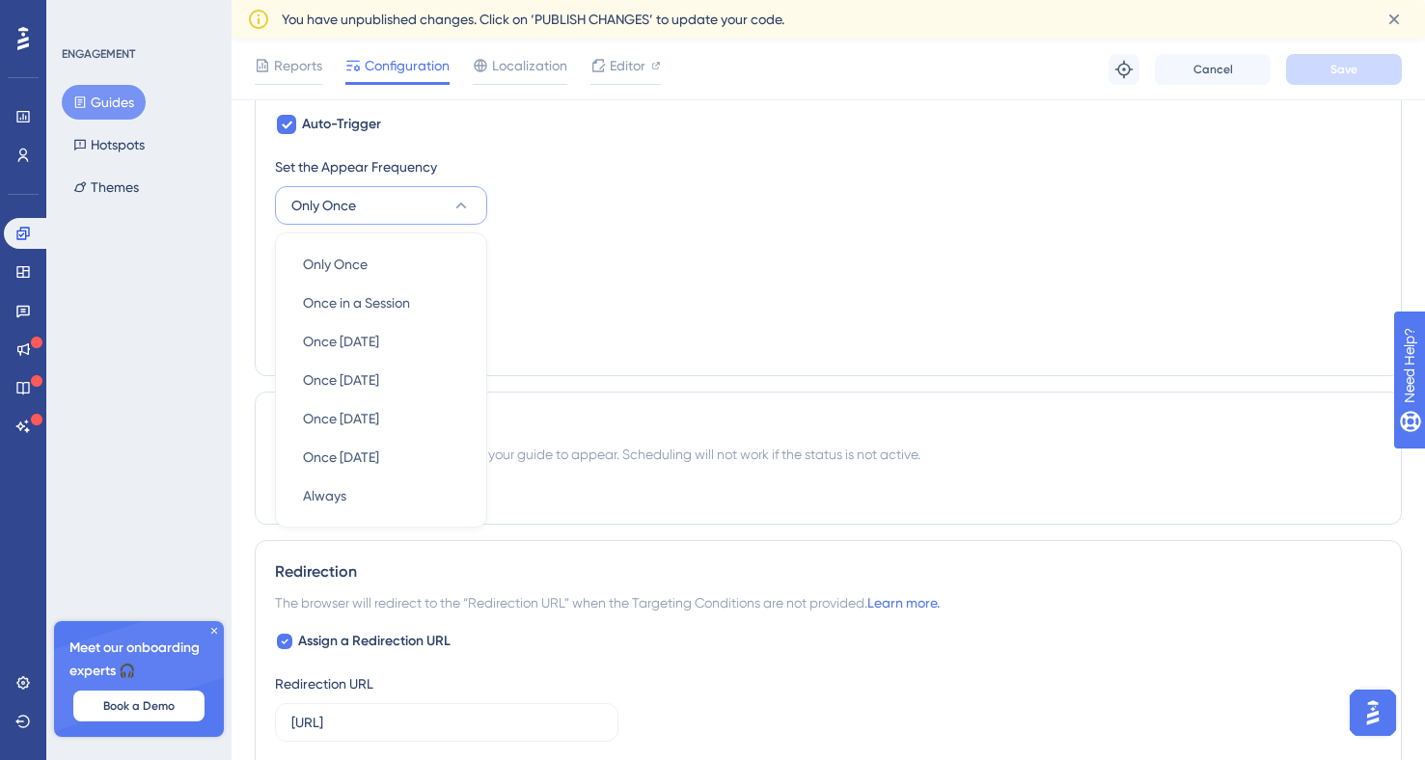
click at [720, 287] on div "Set the Display Priority This option will set the display priority between auto…" at bounding box center [828, 274] width 1107 height 69
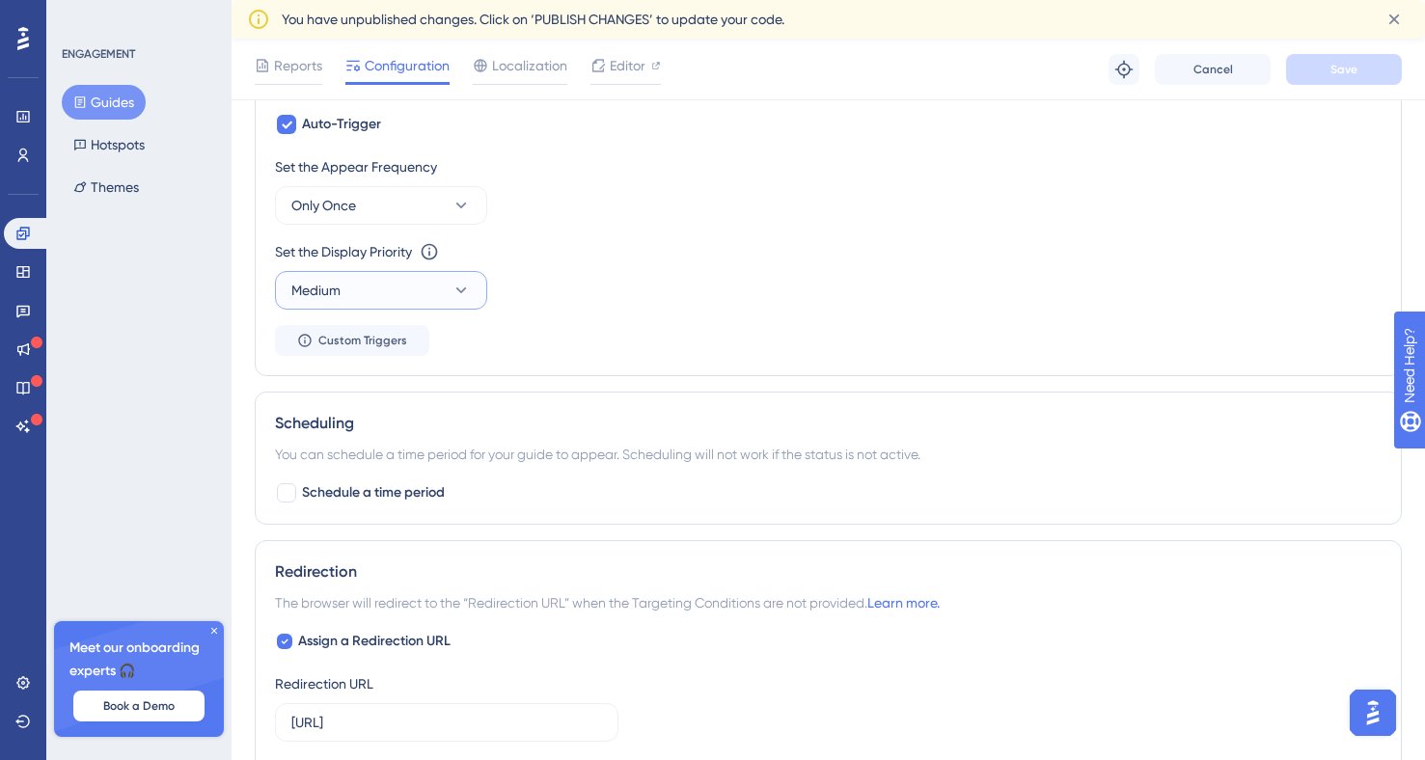
click at [444, 293] on button "Medium" at bounding box center [381, 290] width 212 height 39
click at [705, 313] on div "Set the Appear Frequency Only Once Set the Display Priority This option will se…" at bounding box center [828, 255] width 1107 height 201
click at [367, 353] on button "Custom Triggers" at bounding box center [352, 340] width 154 height 31
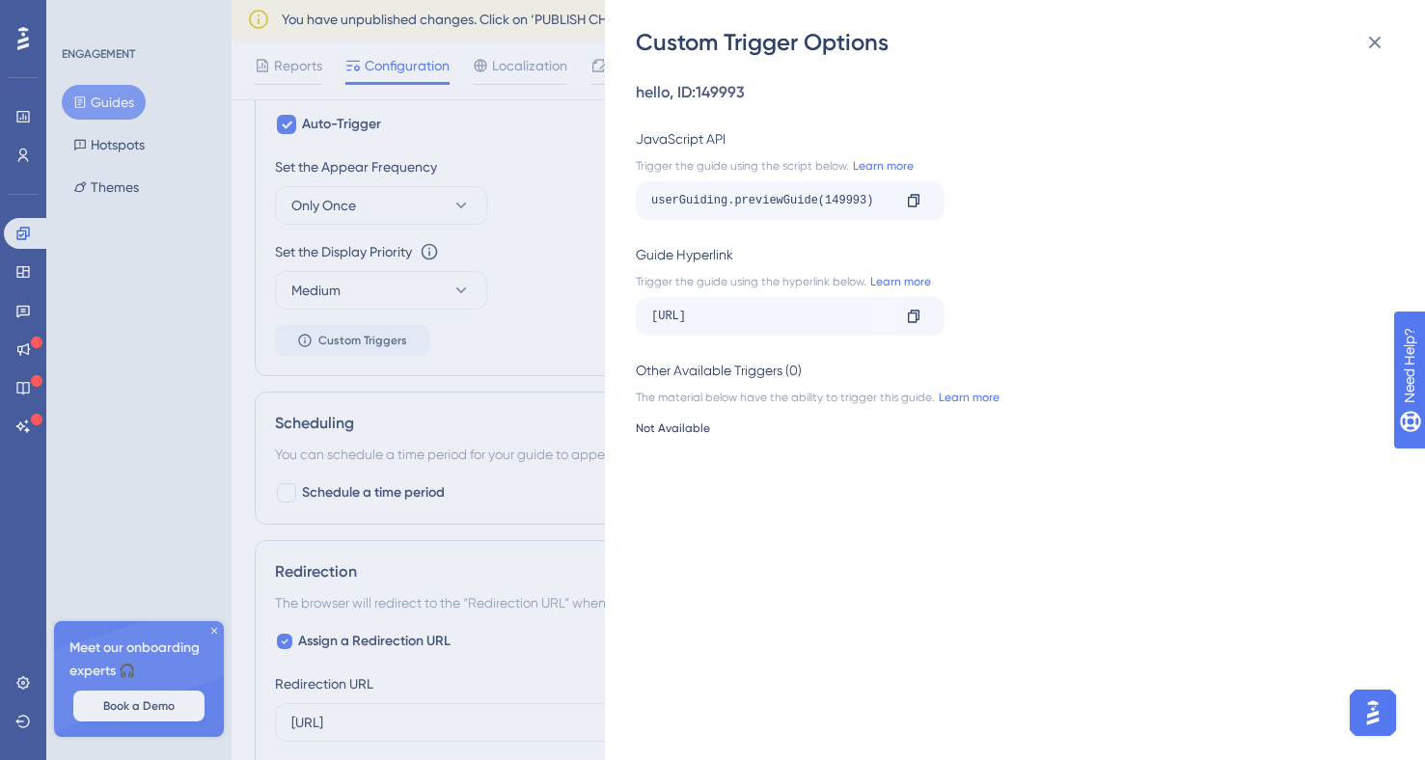
click at [722, 193] on div "userGuiding.previewGuide(149993)" at bounding box center [770, 200] width 239 height 31
click at [800, 197] on div "userGuiding.previewGuide(149993)" at bounding box center [770, 200] width 239 height 31
click at [1382, 27] on button at bounding box center [1375, 42] width 39 height 39
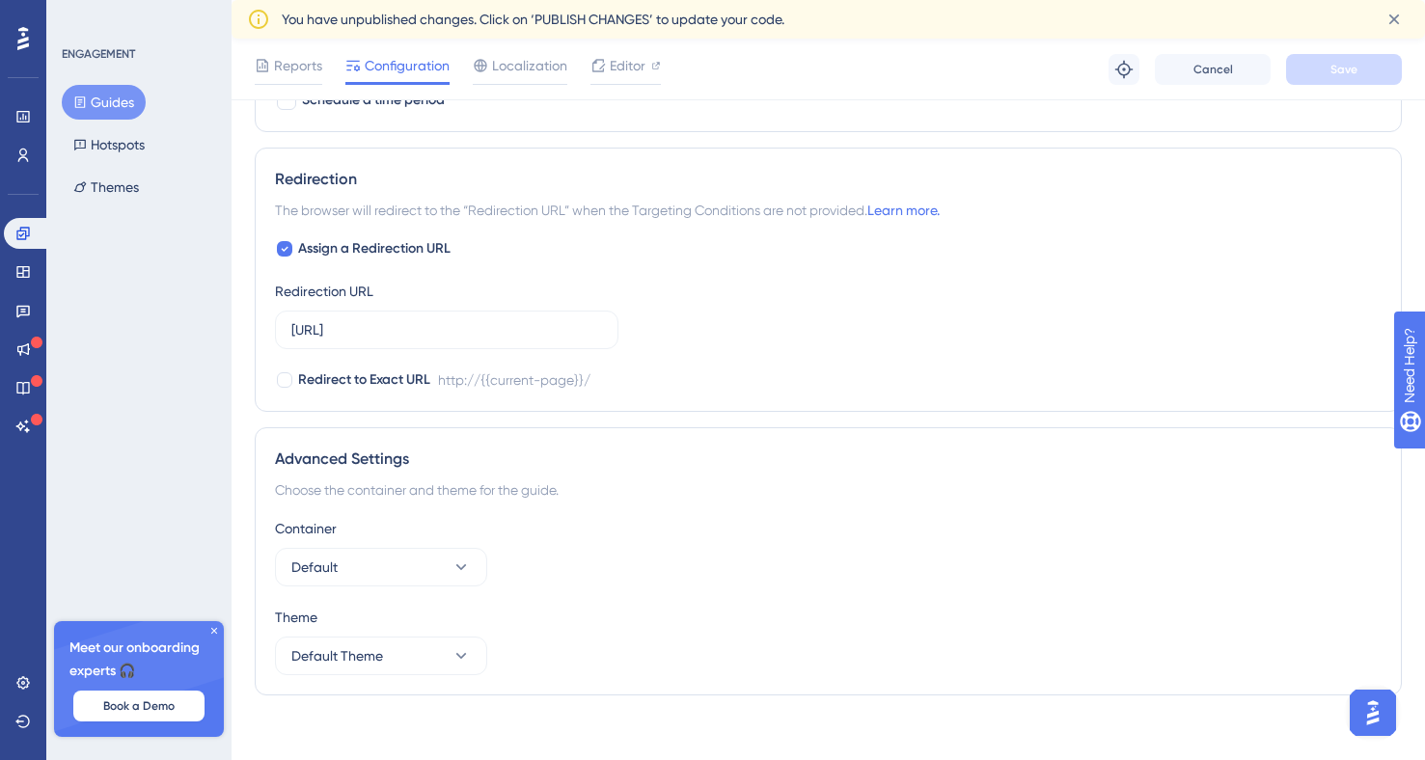
scroll to position [1334, 0]
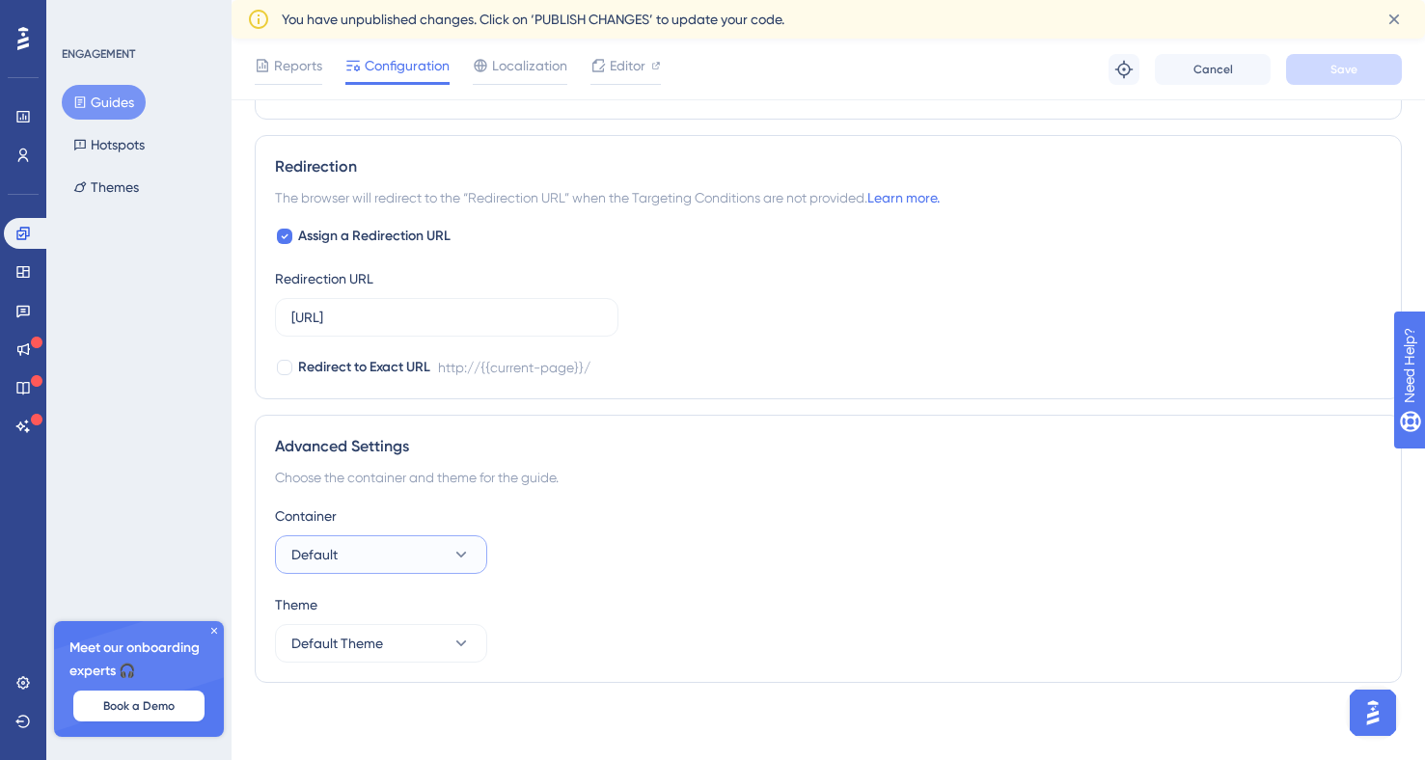
click at [480, 547] on button "Default" at bounding box center [381, 555] width 212 height 39
click at [638, 552] on div "Container Default Default Default" at bounding box center [828, 539] width 1107 height 69
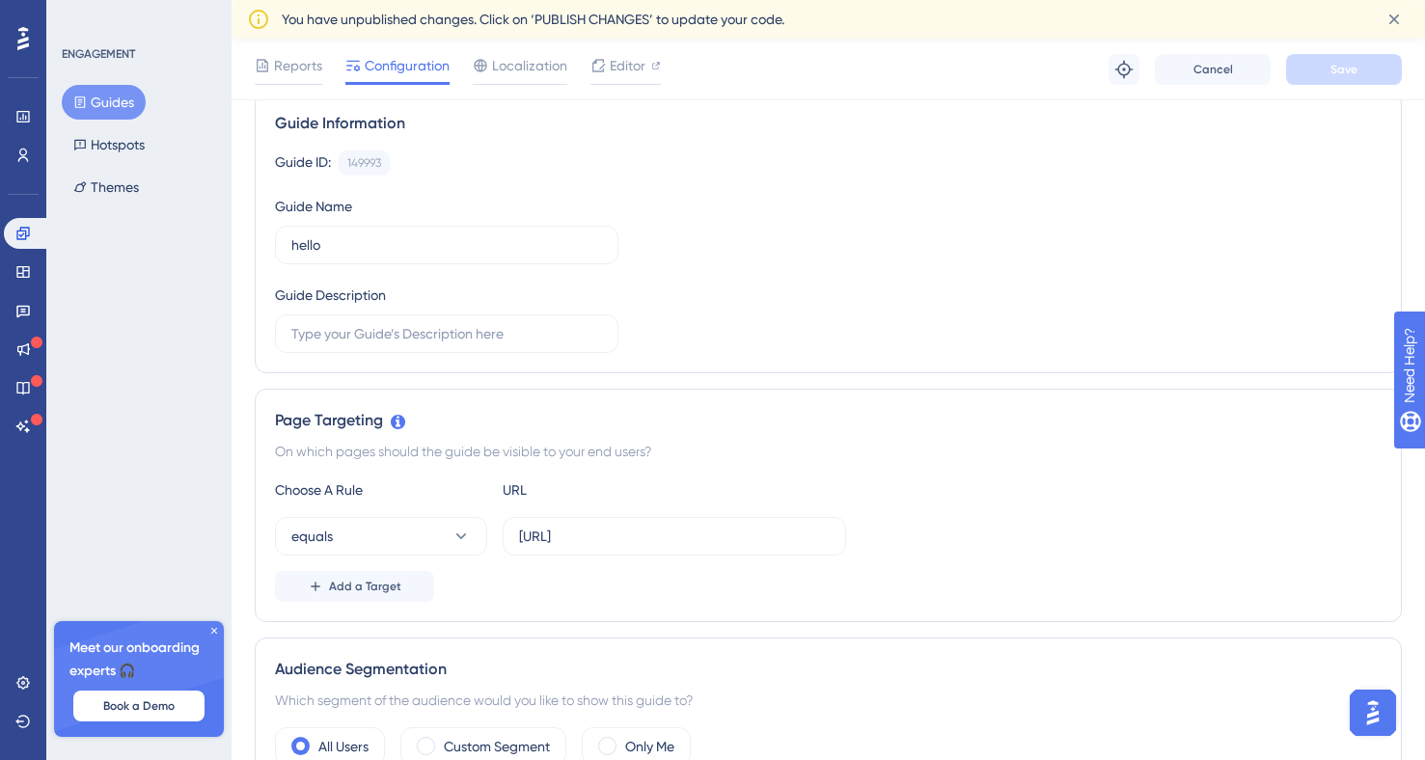
scroll to position [0, 0]
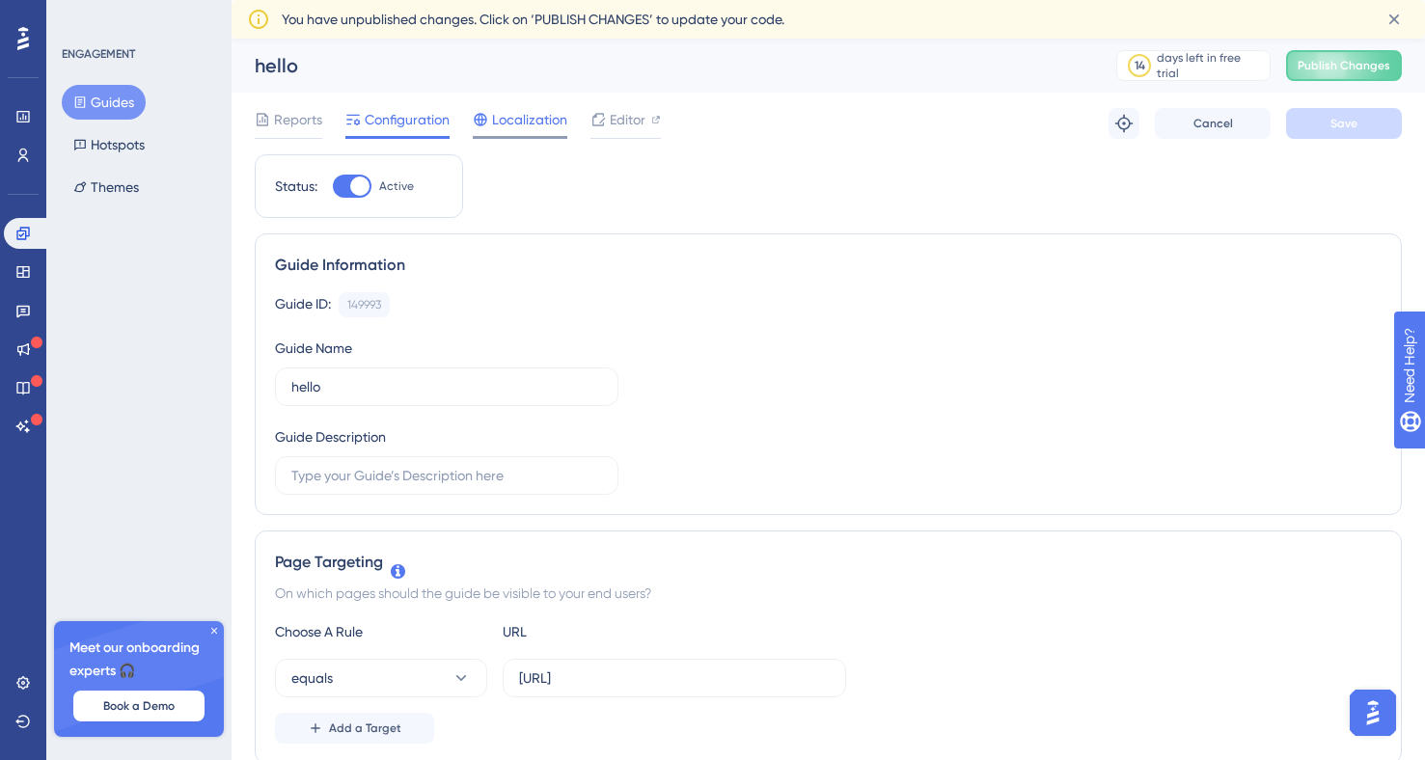
click at [527, 136] on div at bounding box center [520, 137] width 95 height 3
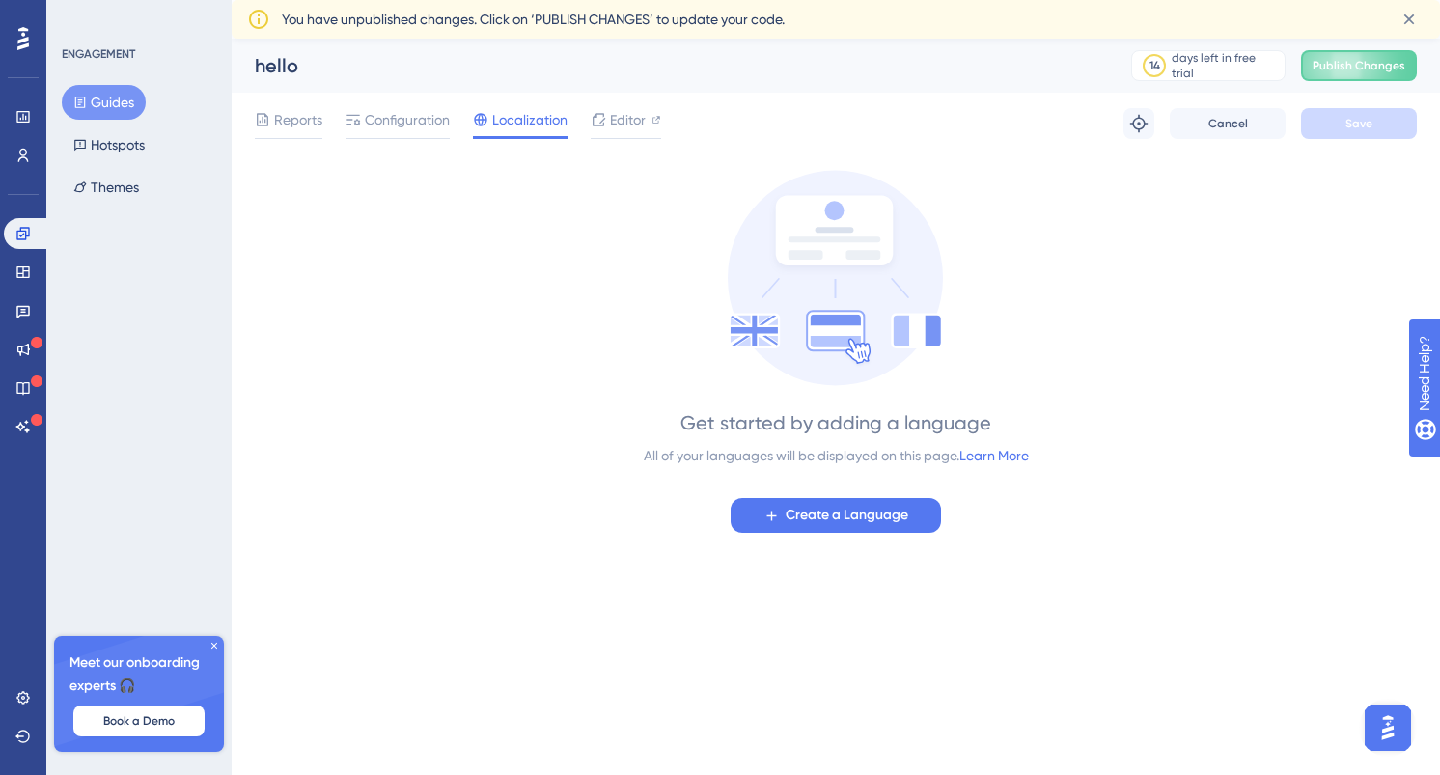
click at [580, 125] on div "Reports Configuration Localization Editor" at bounding box center [458, 123] width 406 height 31
click at [619, 123] on span "Editor" at bounding box center [628, 119] width 36 height 23
click at [300, 115] on span "Reports" at bounding box center [298, 119] width 48 height 23
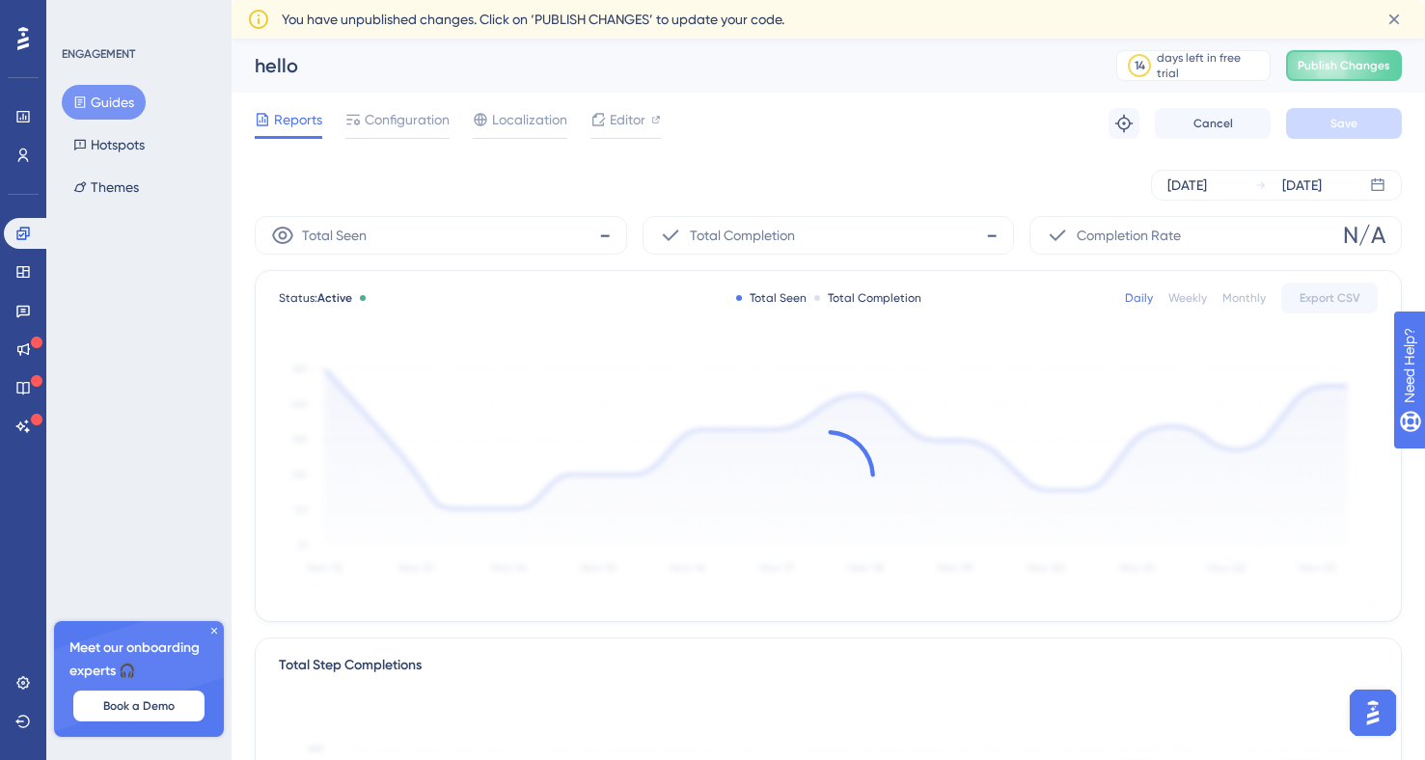
click at [408, 106] on div "Reports Configuration Localization Editor Troubleshoot Cancel Save" at bounding box center [828, 124] width 1147 height 62
click at [404, 122] on span "Configuration" at bounding box center [407, 119] width 85 height 23
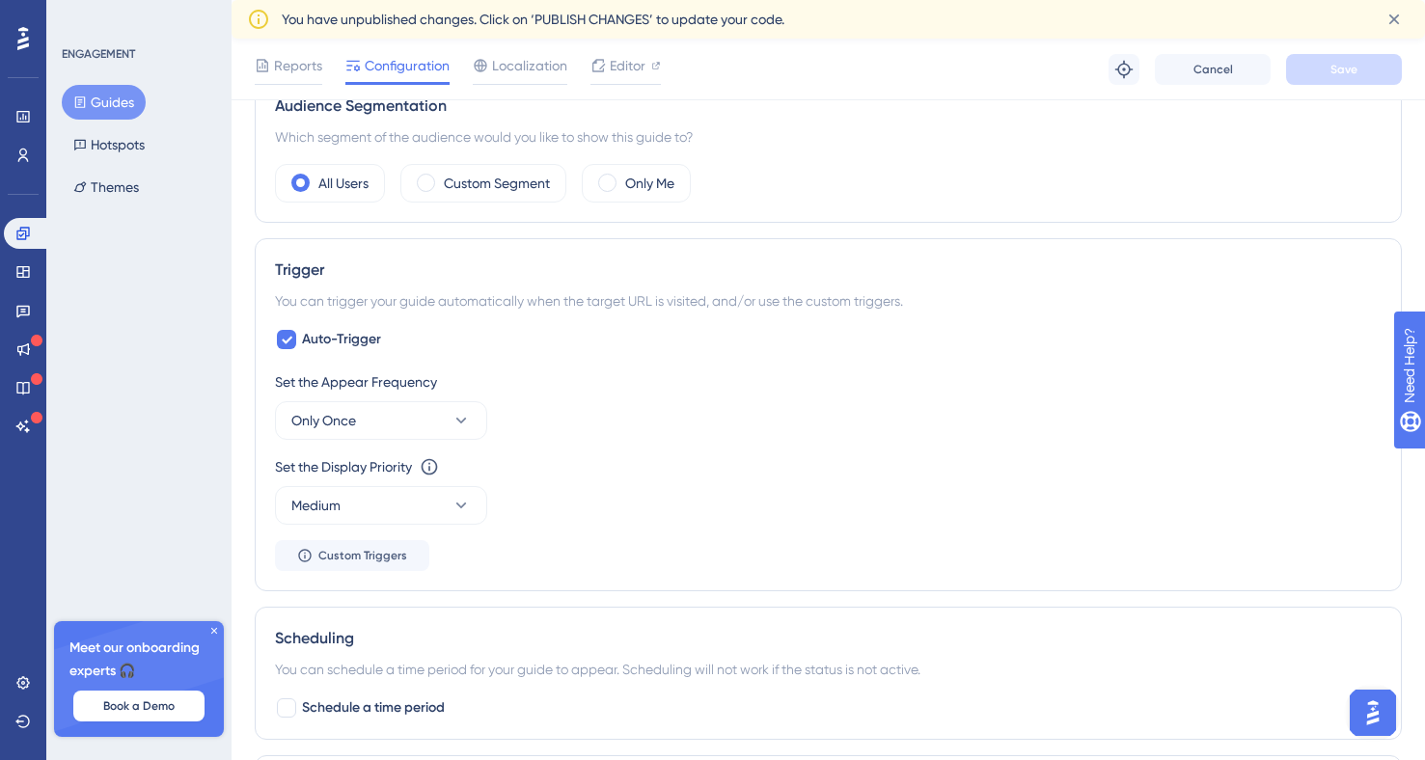
scroll to position [707, 0]
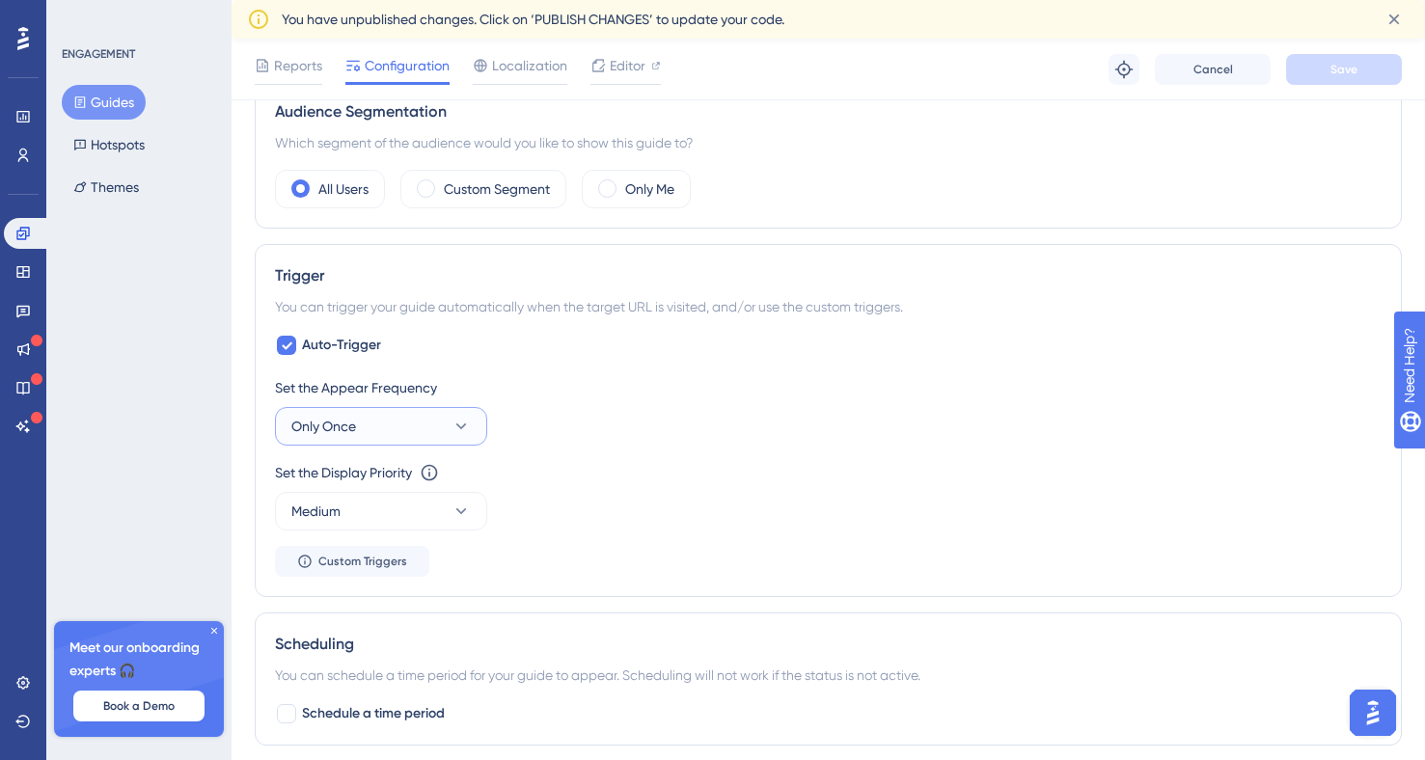
click at [478, 428] on button "Only Once" at bounding box center [381, 426] width 212 height 39
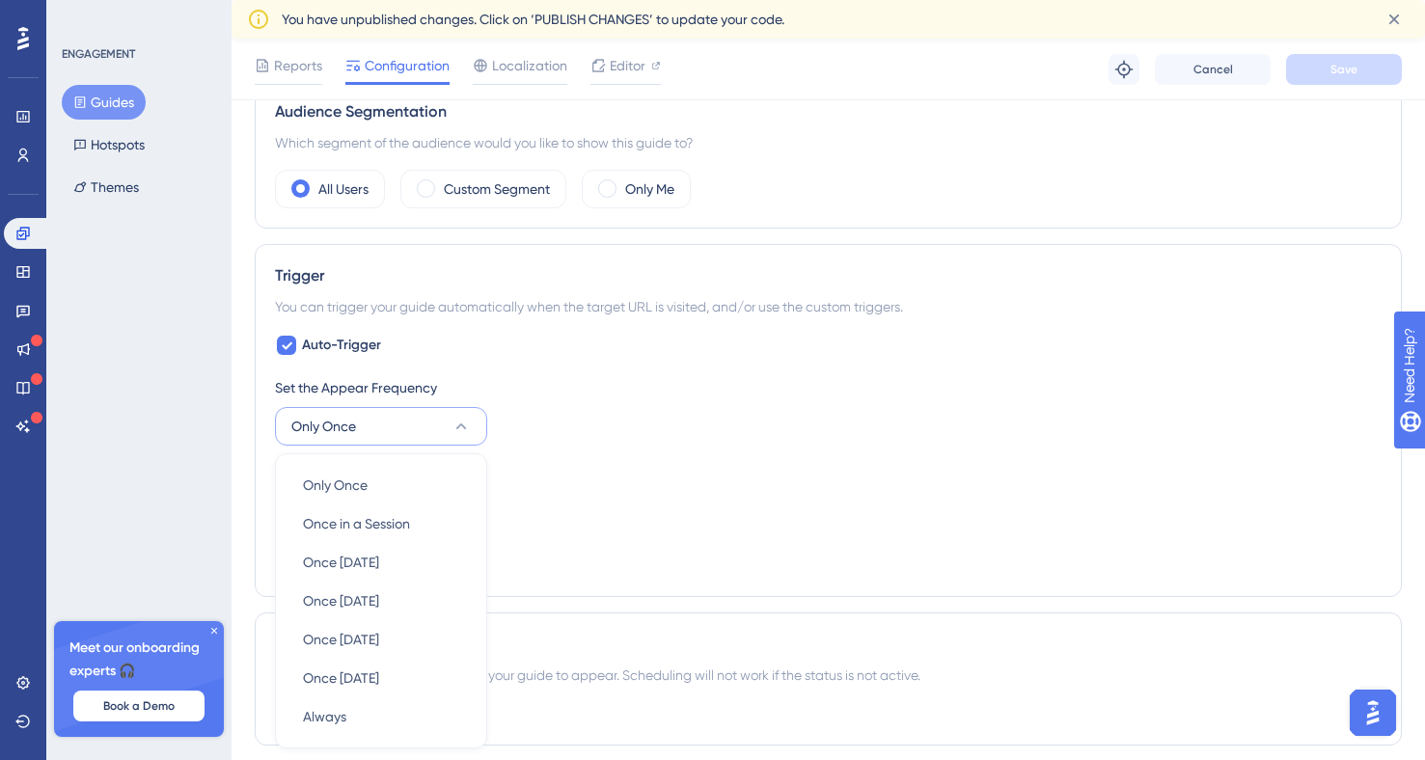
scroll to position [928, 0]
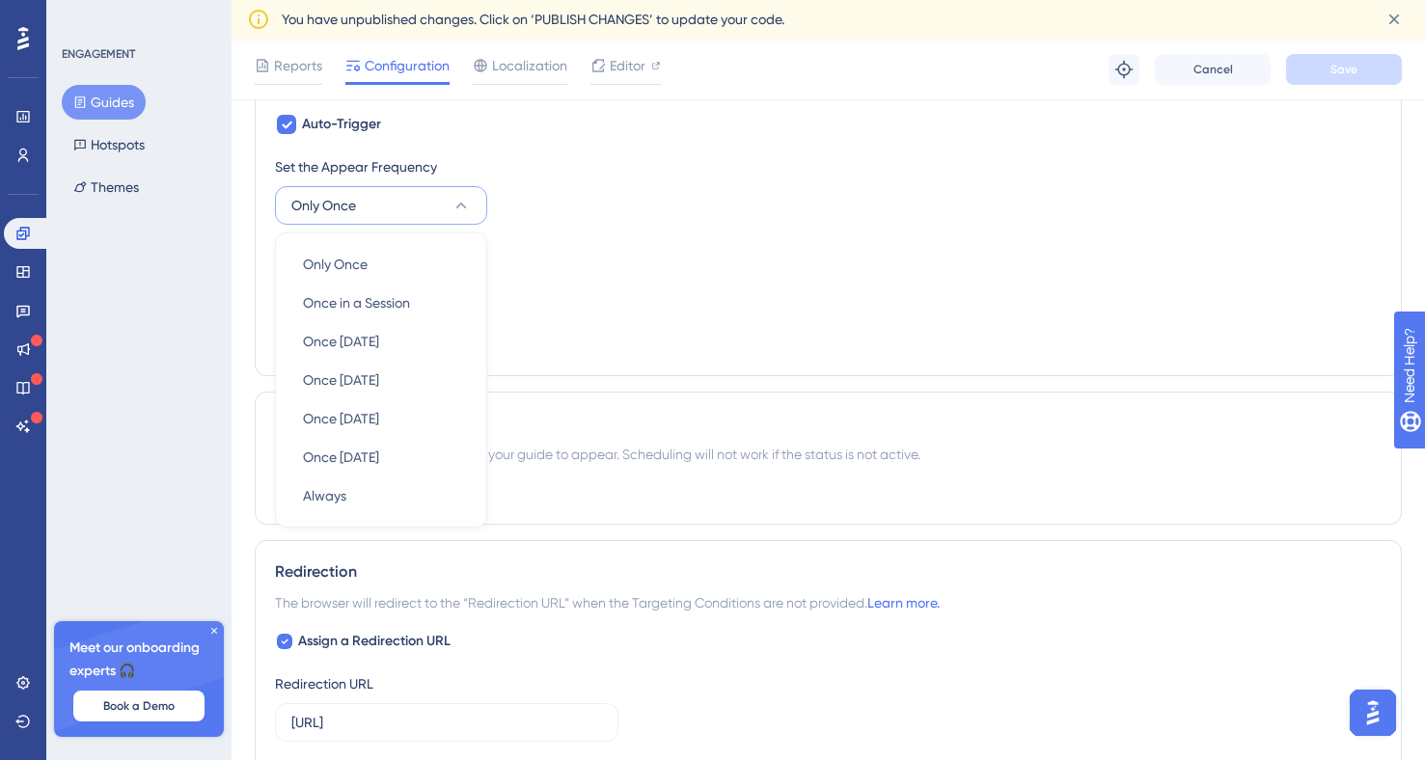
click at [700, 355] on div "Set the Appear Frequency Only Once Only Once Only Once Once in a Session Once i…" at bounding box center [828, 255] width 1107 height 201
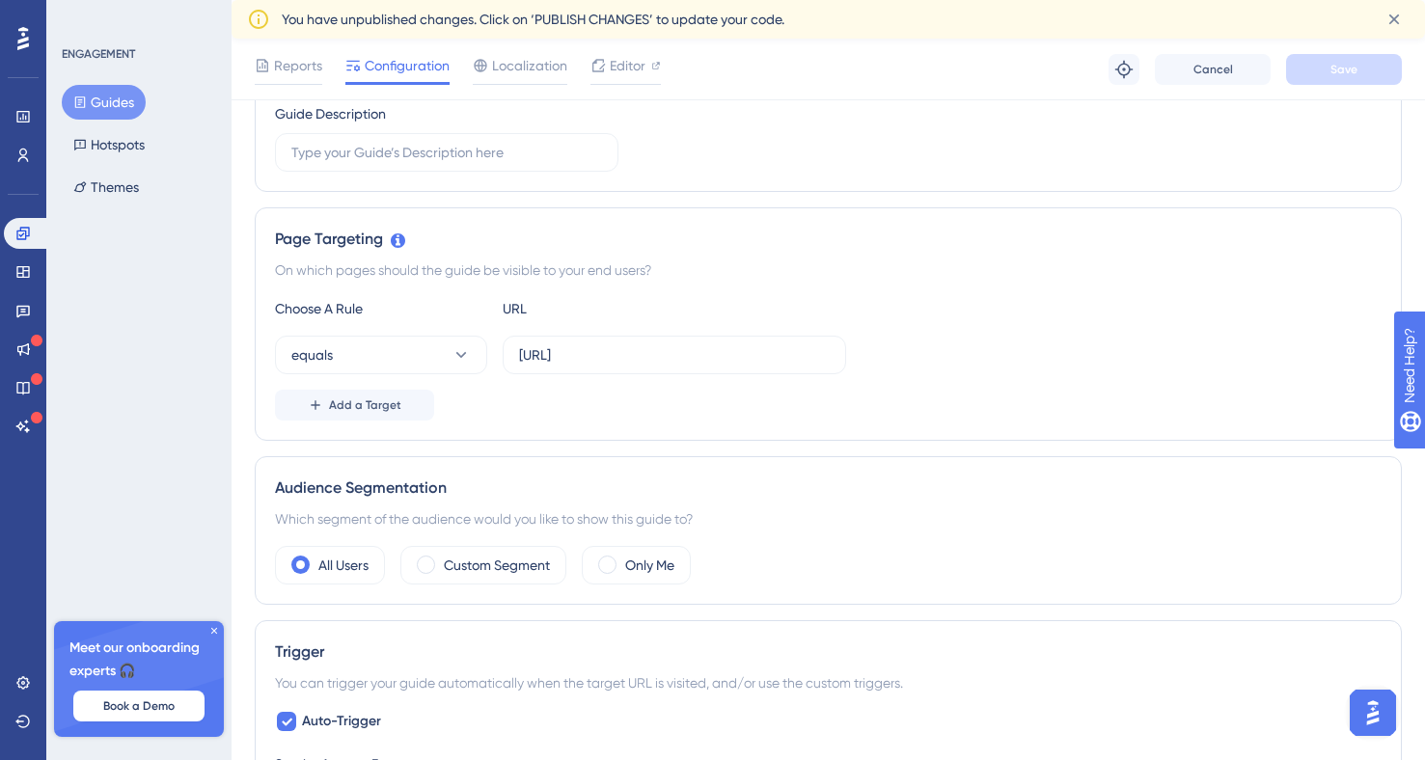
scroll to position [0, 0]
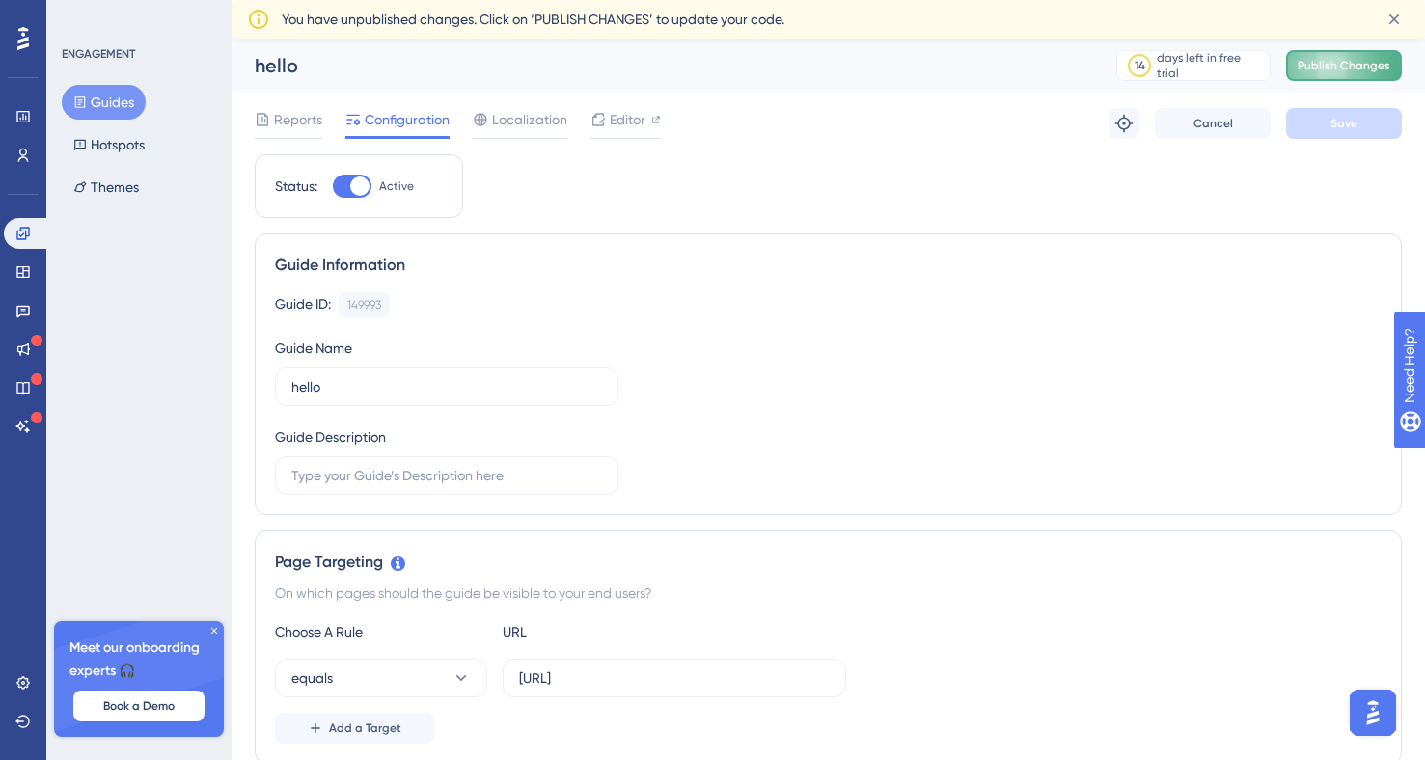
click at [1319, 66] on span "Publish Changes" at bounding box center [1344, 65] width 93 height 15
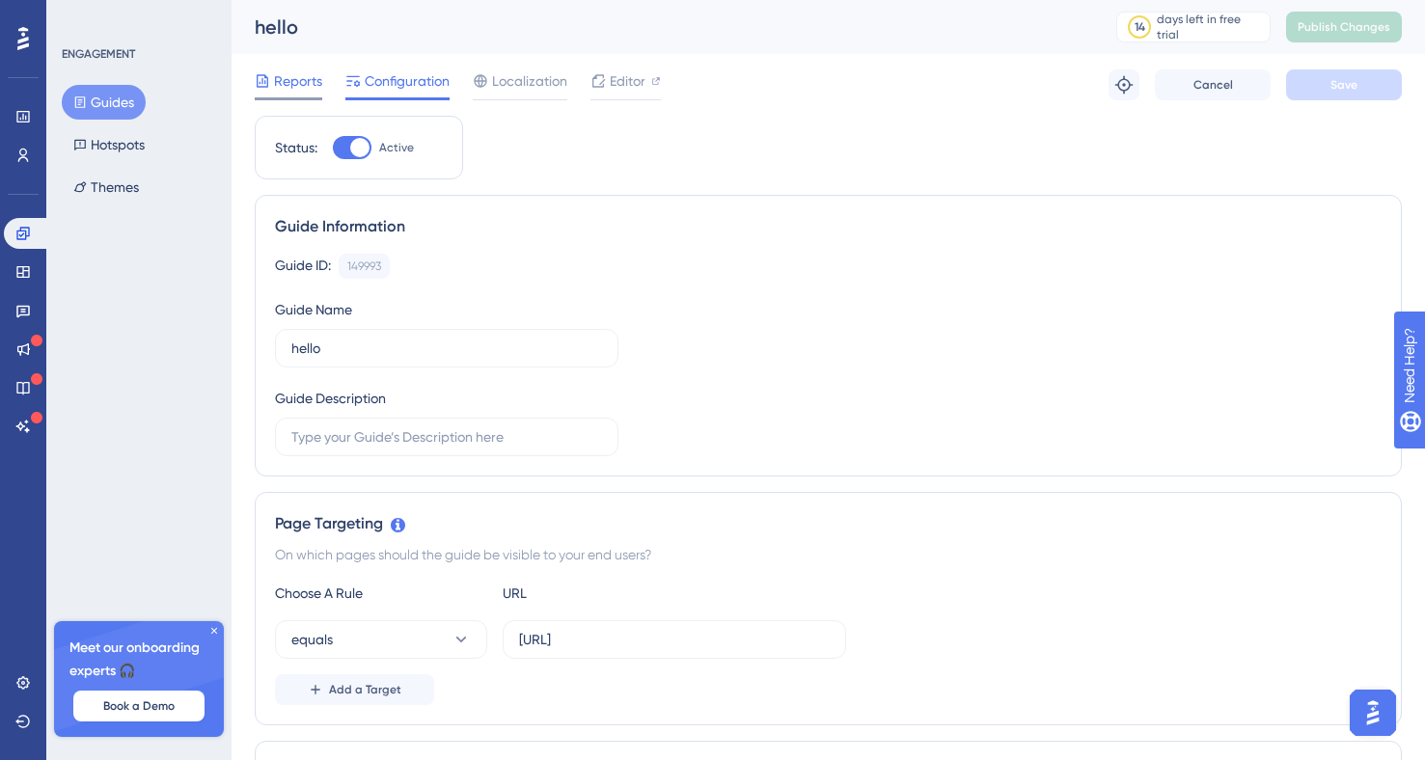
click at [293, 78] on span "Reports" at bounding box center [298, 80] width 48 height 23
